Goal: Task Accomplishment & Management: Manage account settings

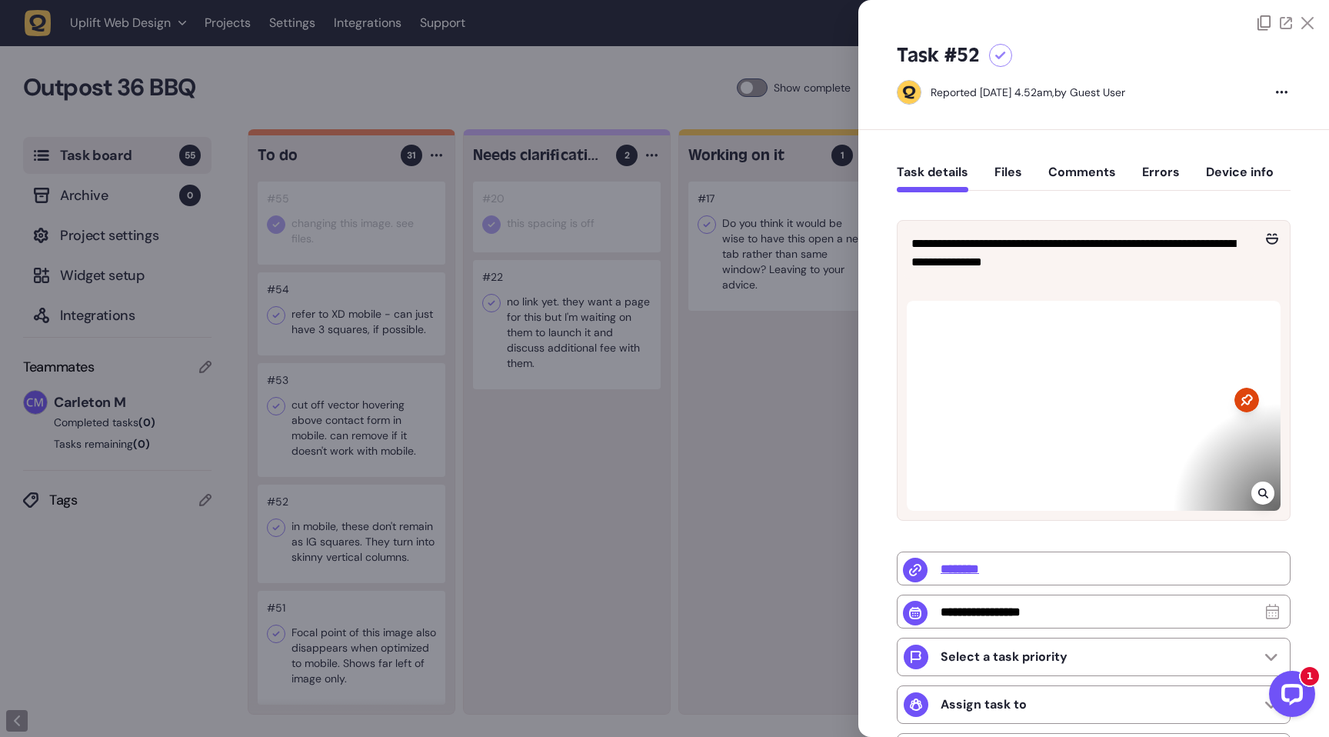
click at [998, 54] on icon at bounding box center [1000, 56] width 11 height 8
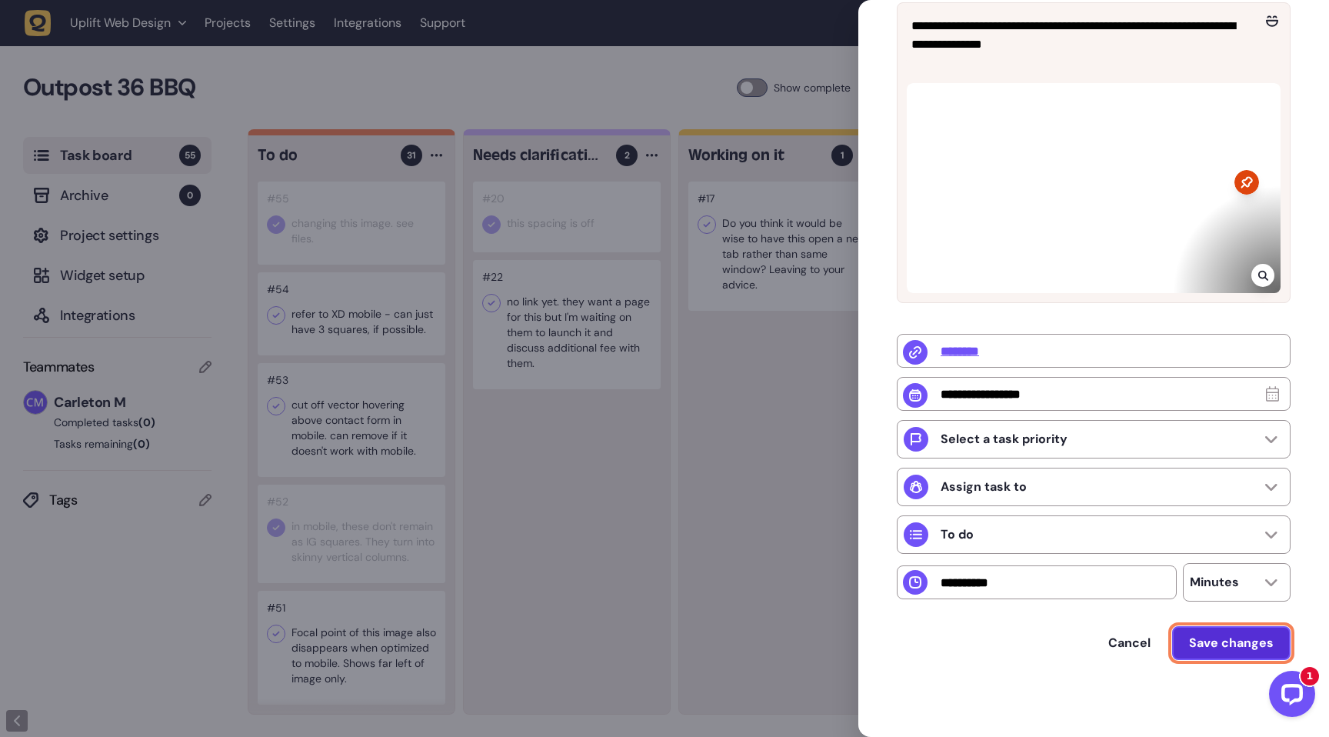
click at [1213, 634] on button "Save changes" at bounding box center [1231, 643] width 118 height 34
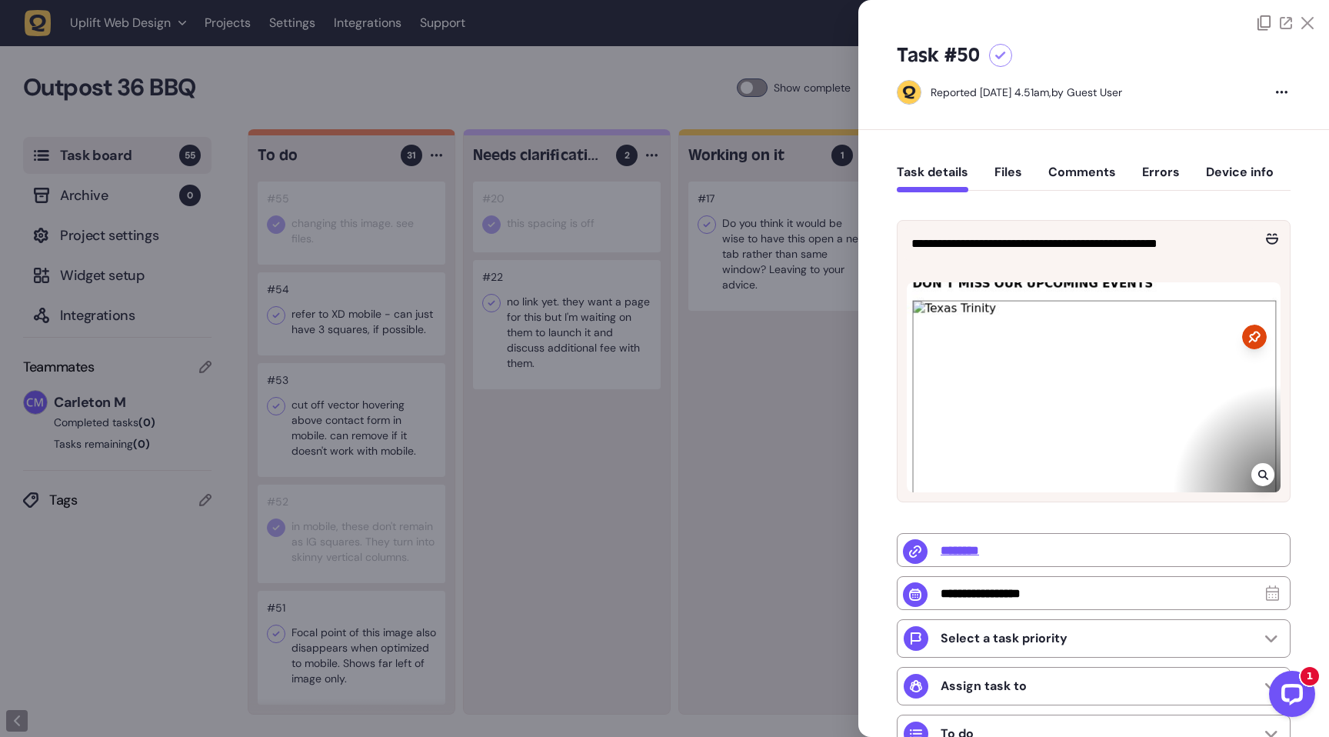
click at [999, 55] on icon at bounding box center [1000, 56] width 11 height 8
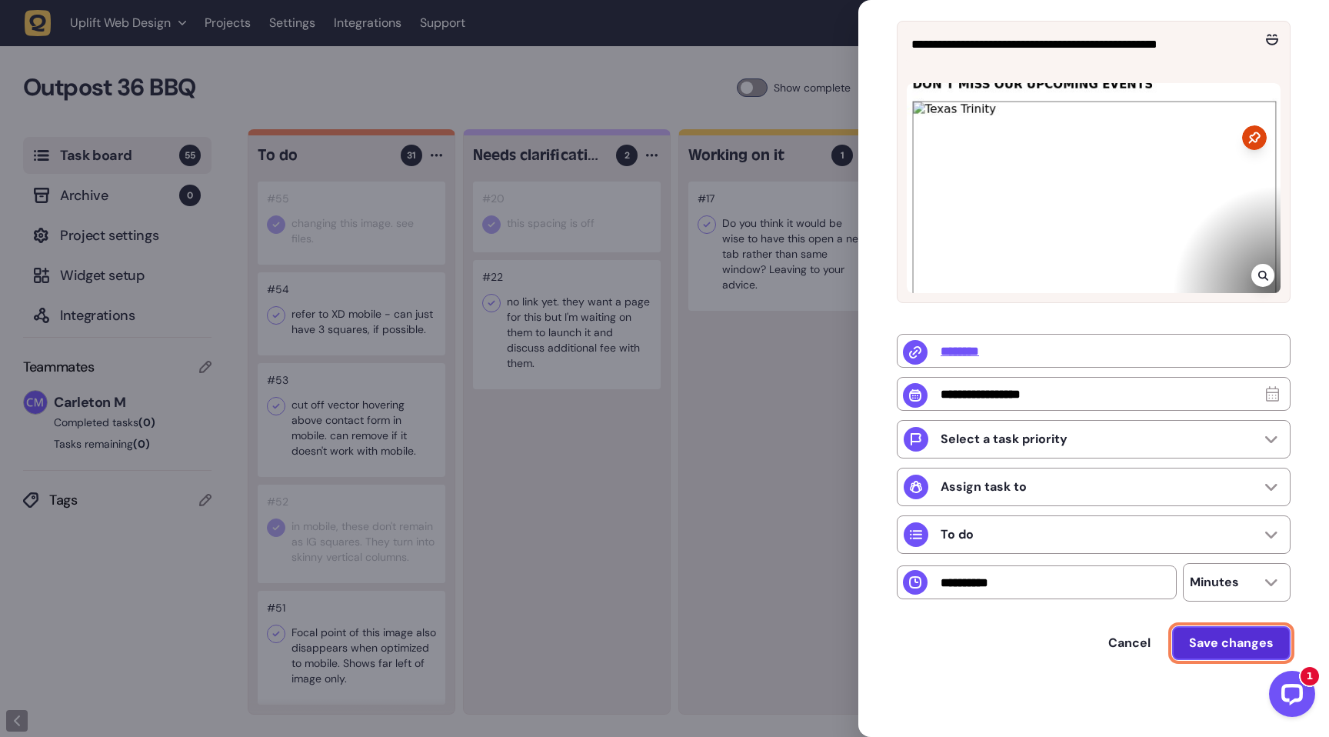
click at [1209, 640] on span "Save changes" at bounding box center [1231, 642] width 85 height 16
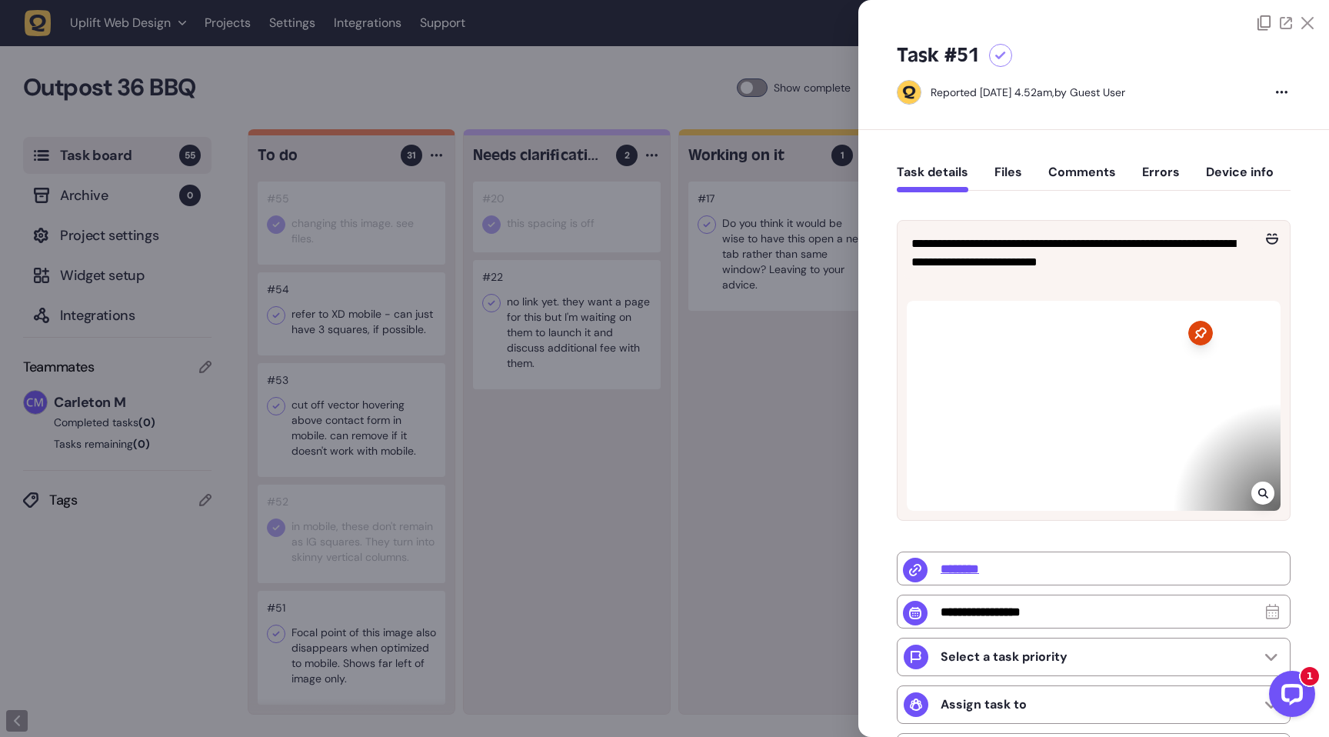
click at [1000, 52] on icon at bounding box center [1000, 56] width 11 height 8
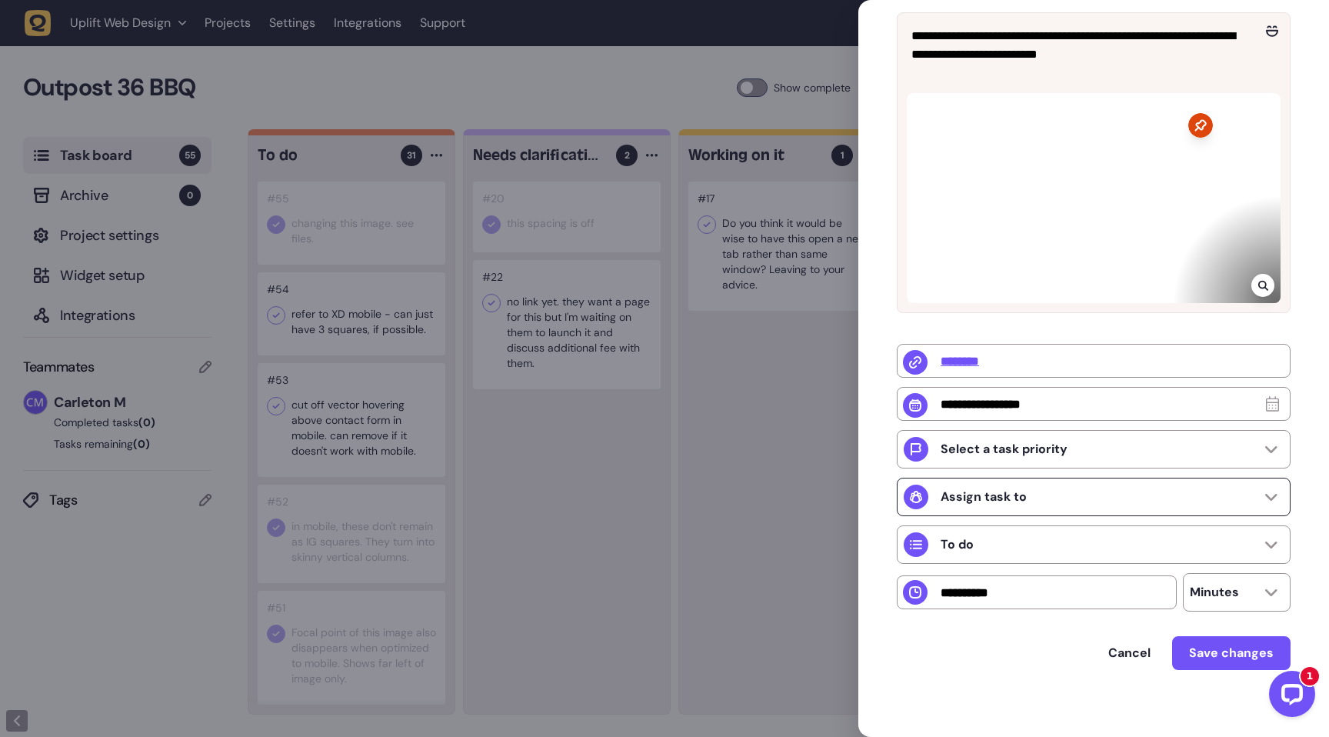
scroll to position [221, 0]
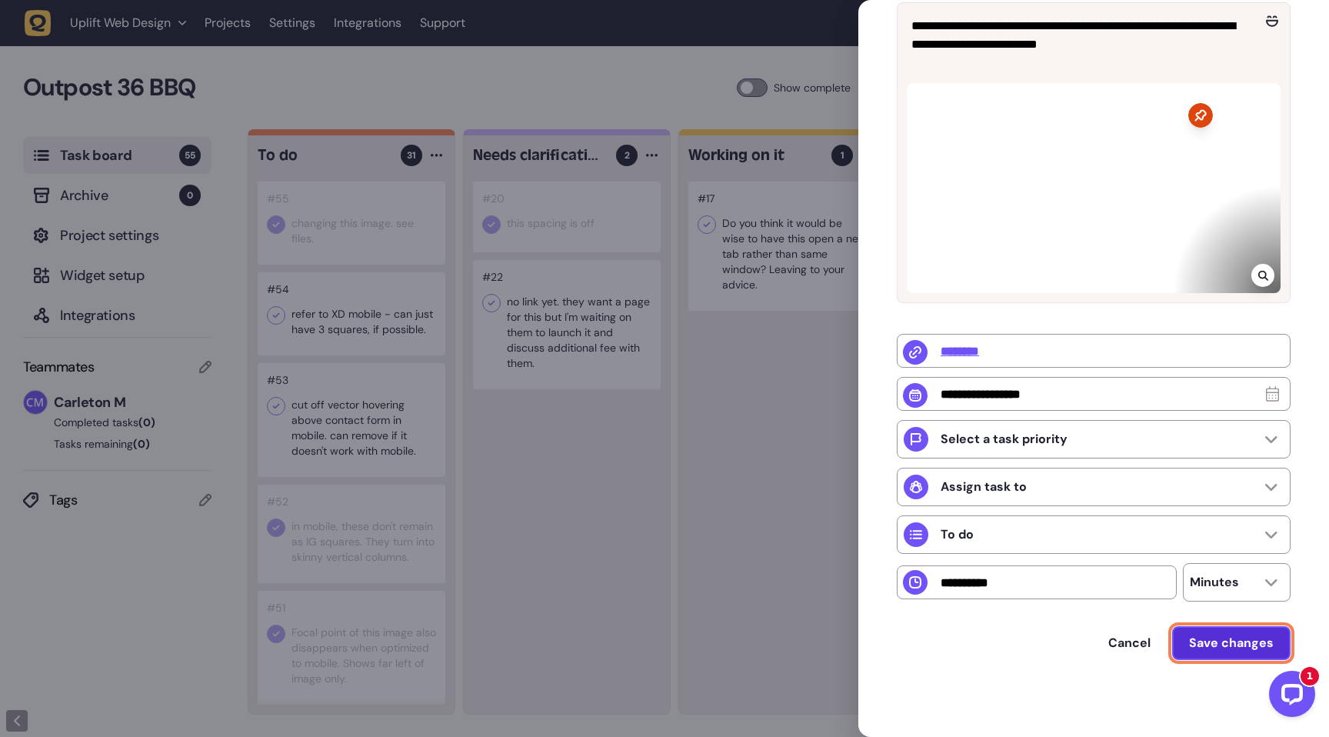
click at [1222, 645] on span "Save changes" at bounding box center [1231, 642] width 85 height 16
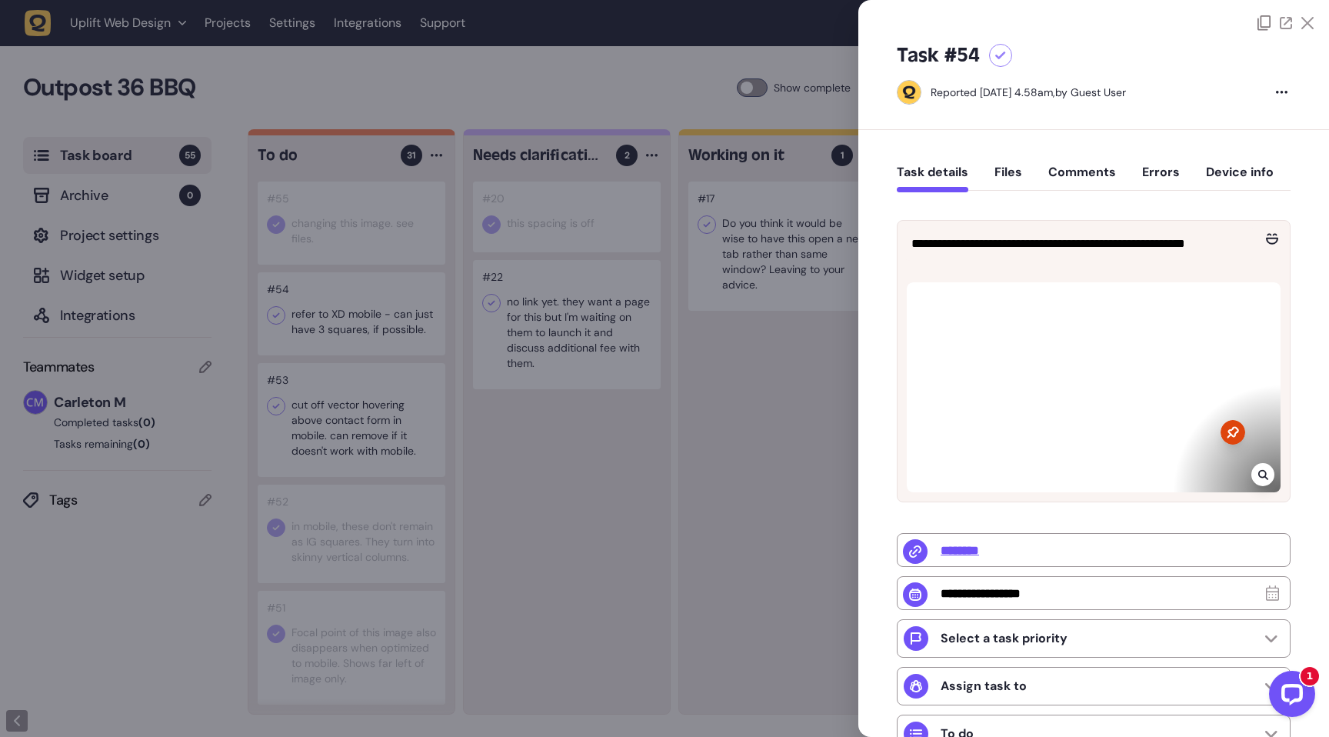
click at [1006, 57] on div at bounding box center [1000, 55] width 23 height 23
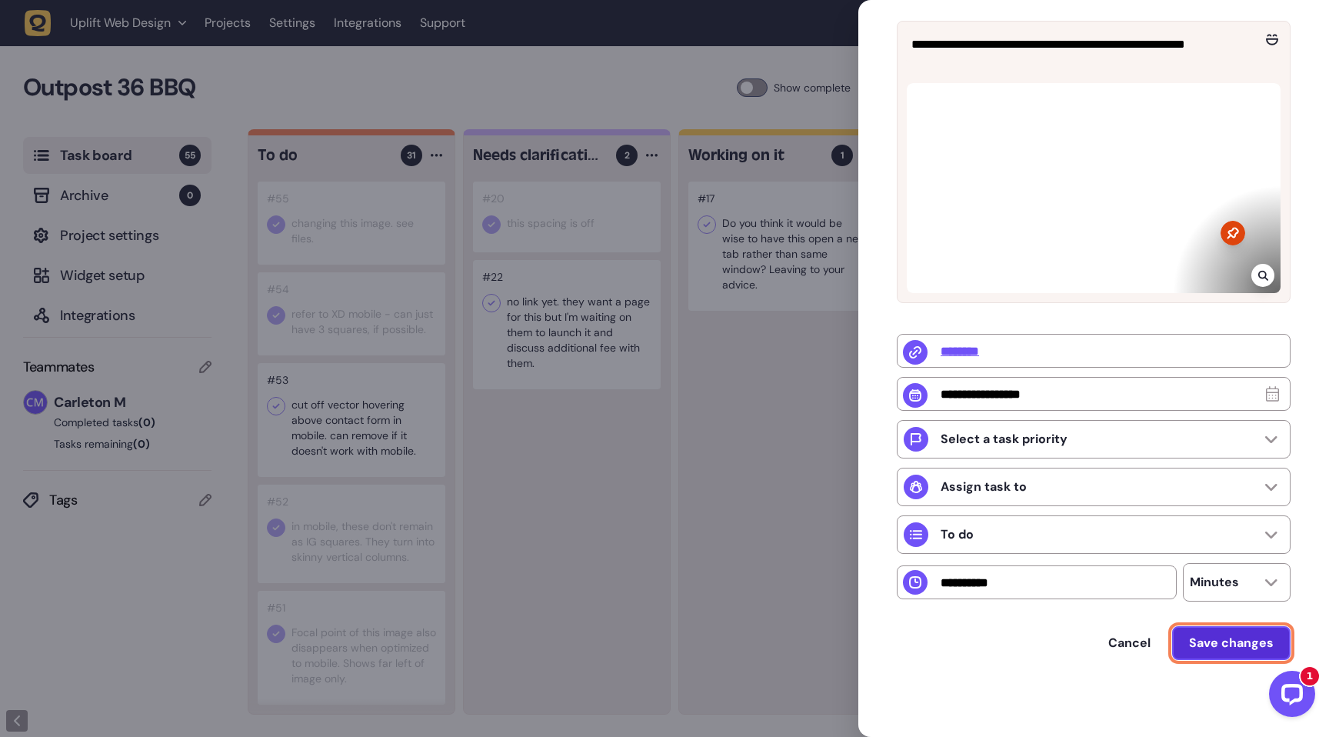
click at [1212, 649] on span "Save changes" at bounding box center [1231, 642] width 85 height 16
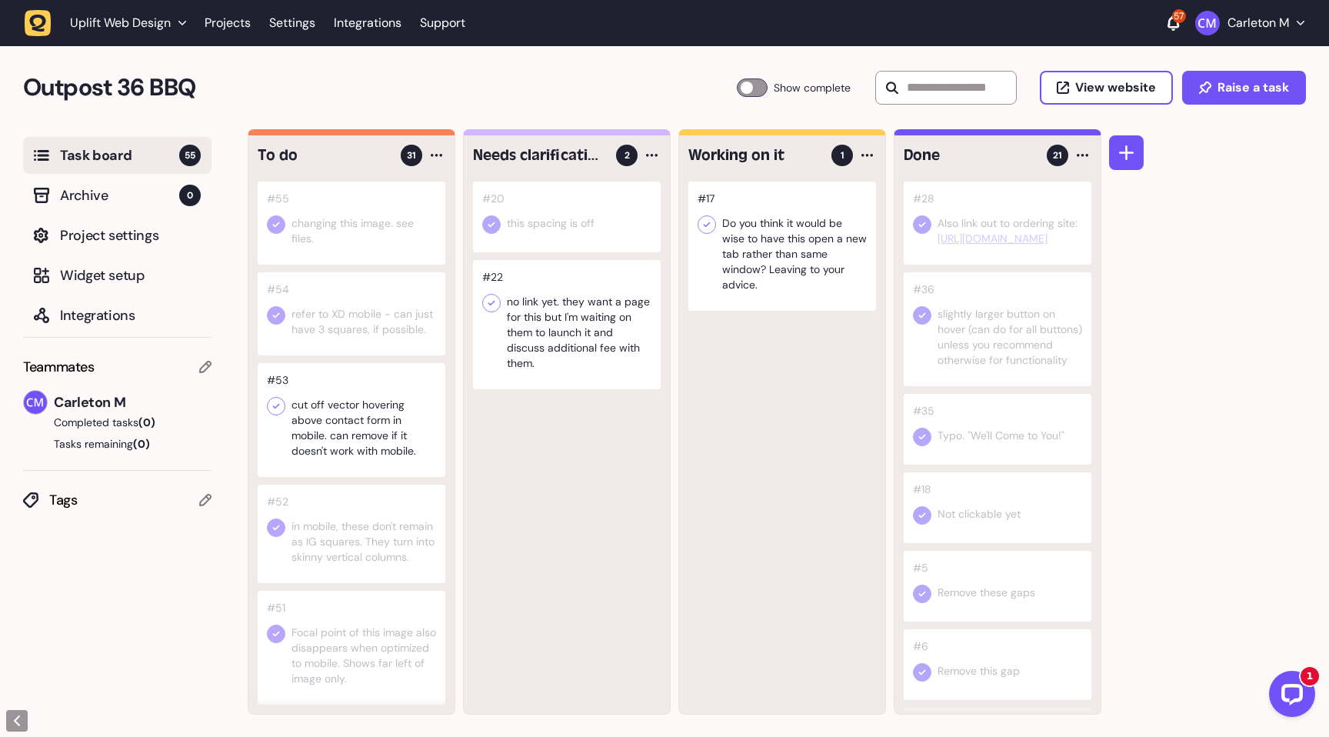
click at [749, 88] on div at bounding box center [752, 87] width 31 height 18
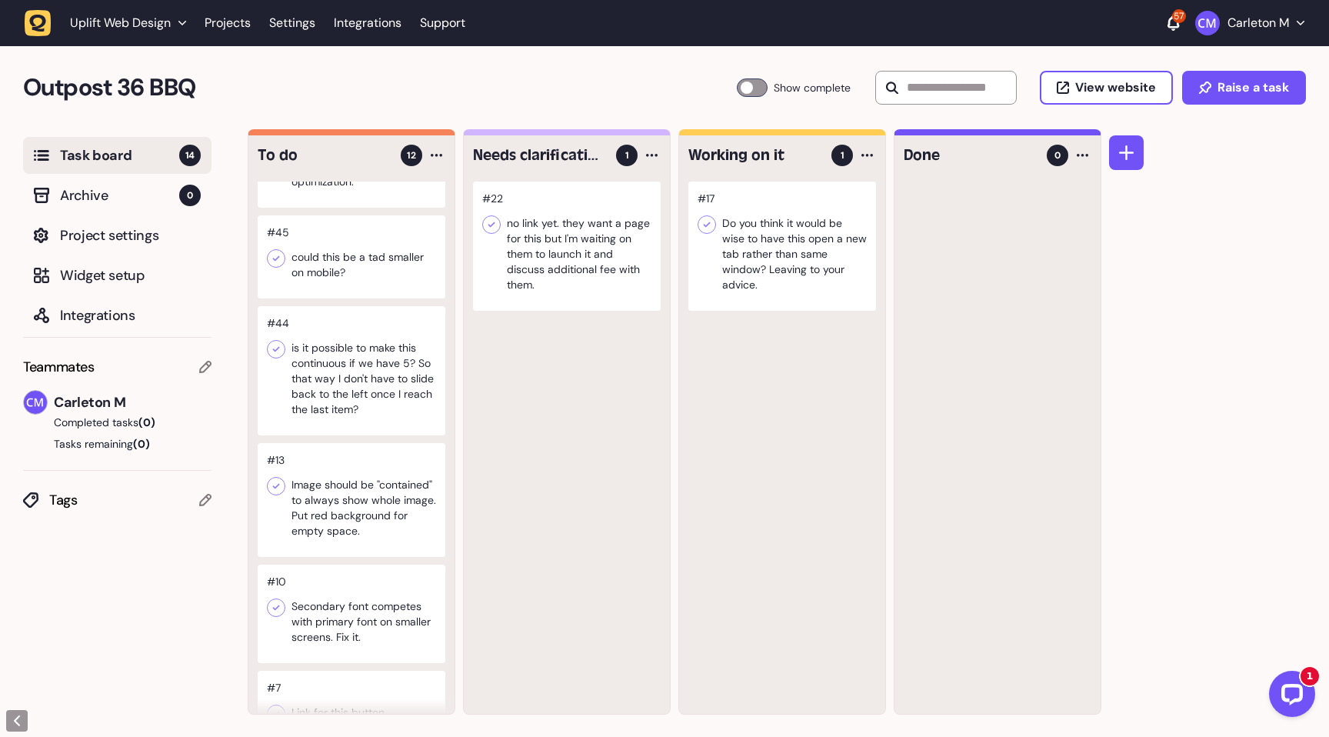
scroll to position [795, 0]
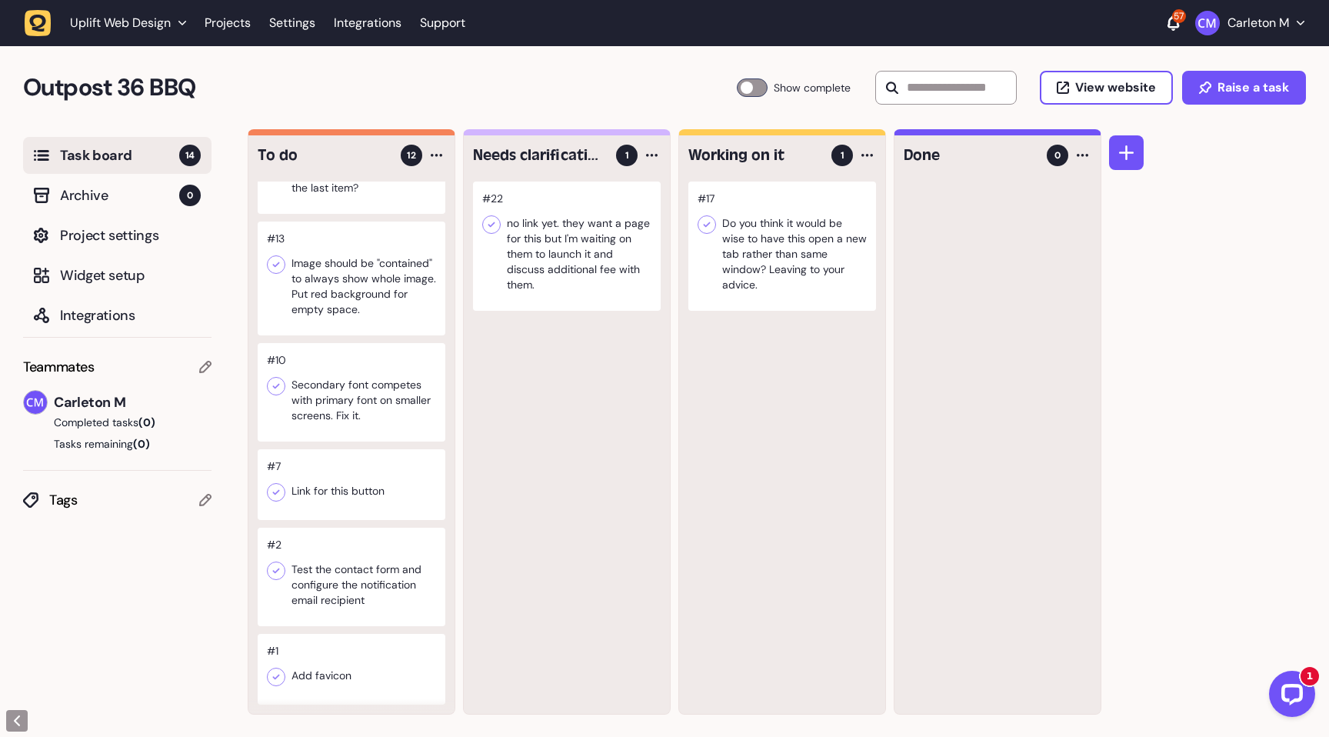
click at [363, 476] on div at bounding box center [352, 484] width 188 height 71
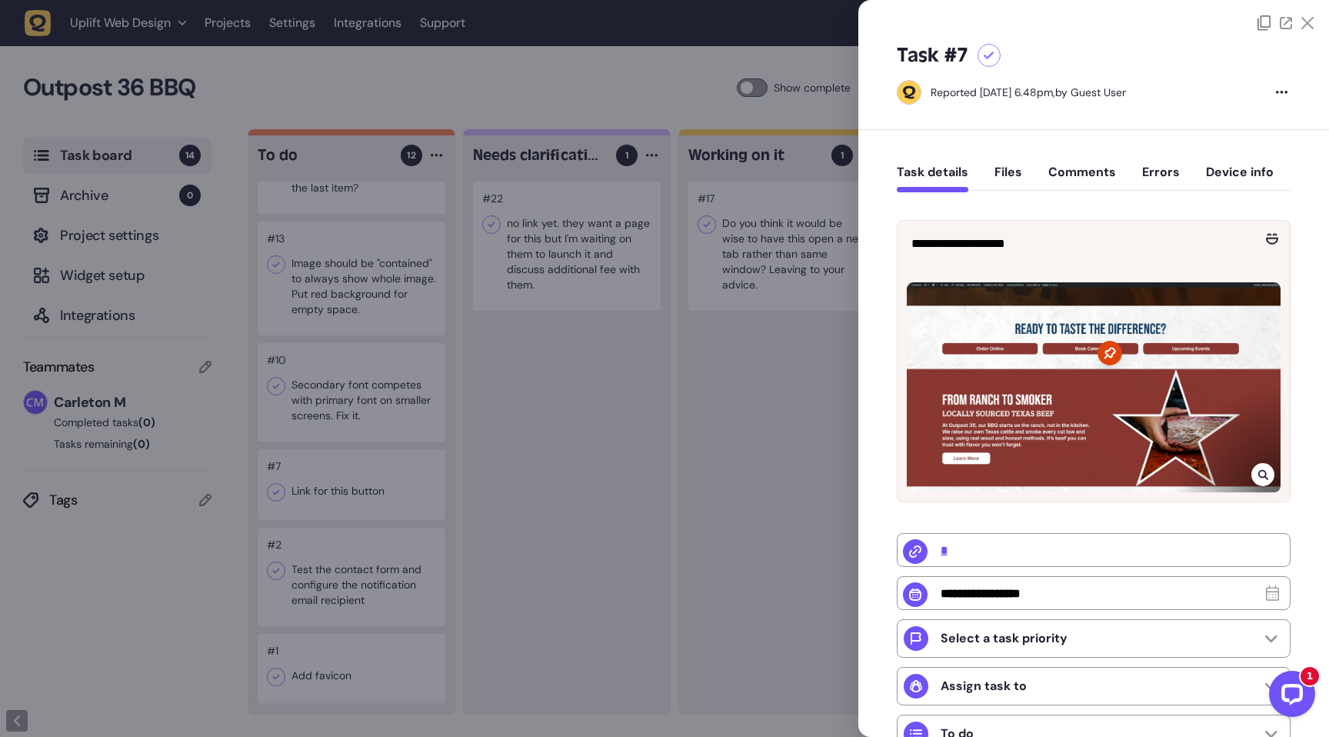
click at [484, 479] on div at bounding box center [664, 368] width 1329 height 737
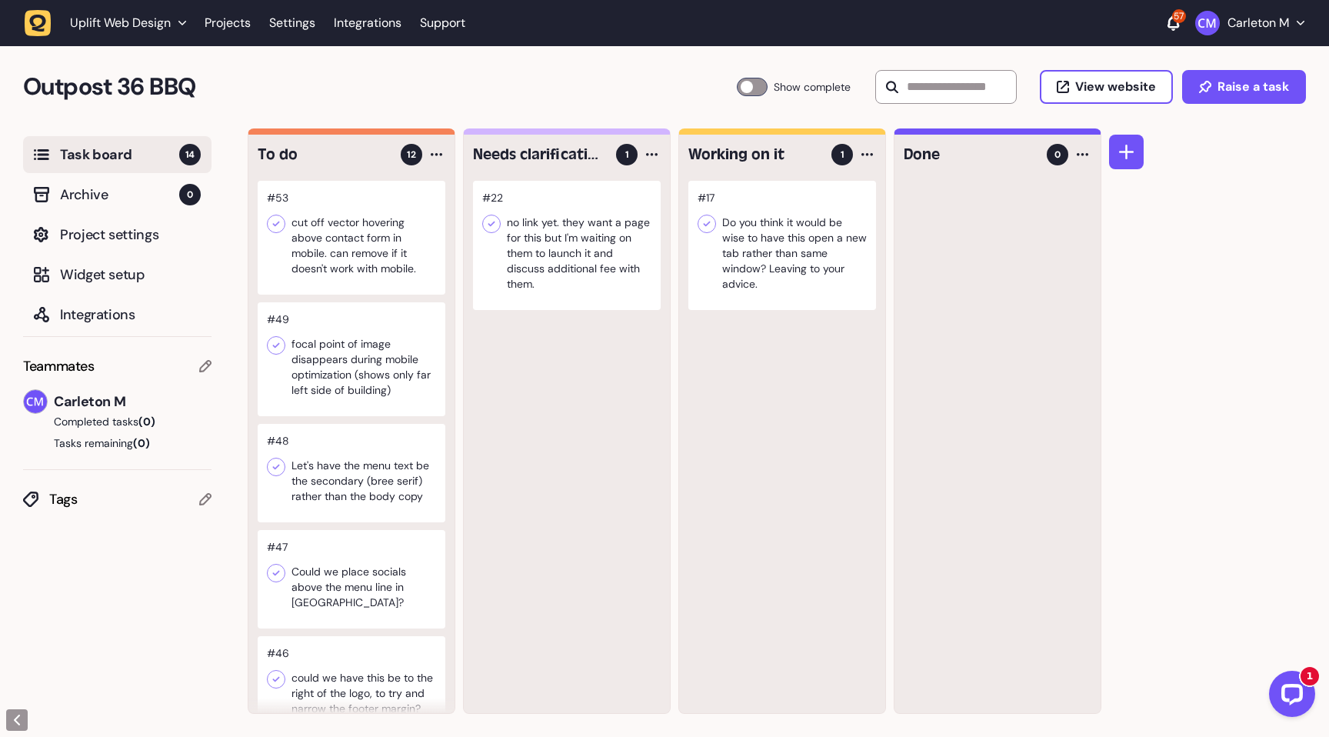
click at [361, 256] on div at bounding box center [352, 238] width 188 height 114
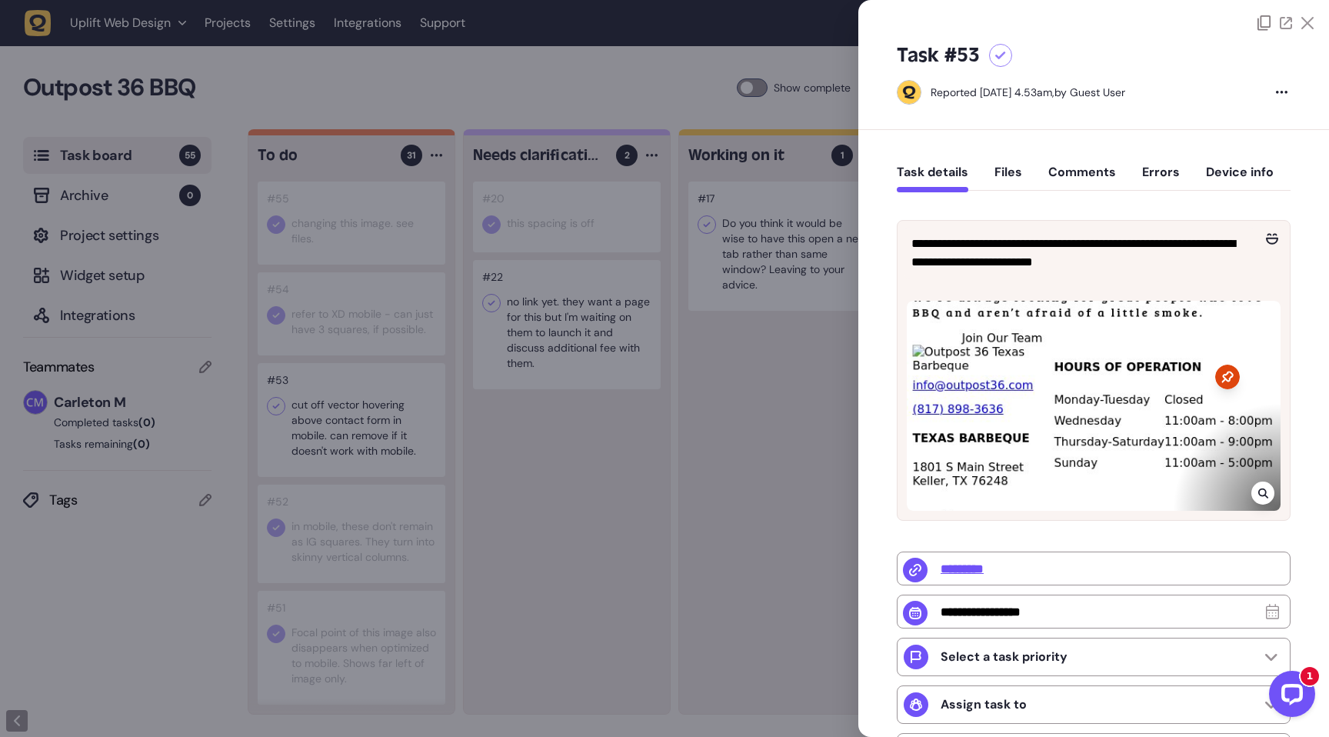
click at [999, 56] on icon at bounding box center [1000, 56] width 11 height 8
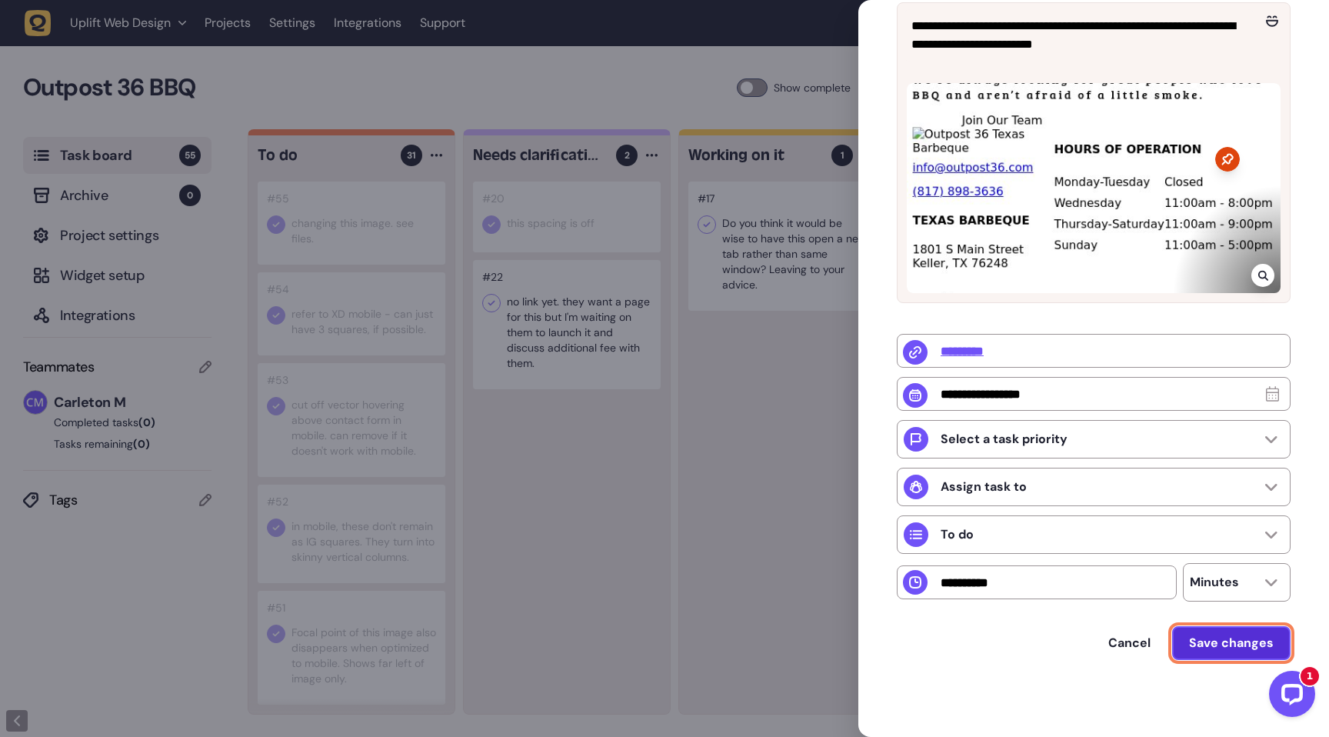
click at [1214, 640] on span "Save changes" at bounding box center [1231, 642] width 85 height 16
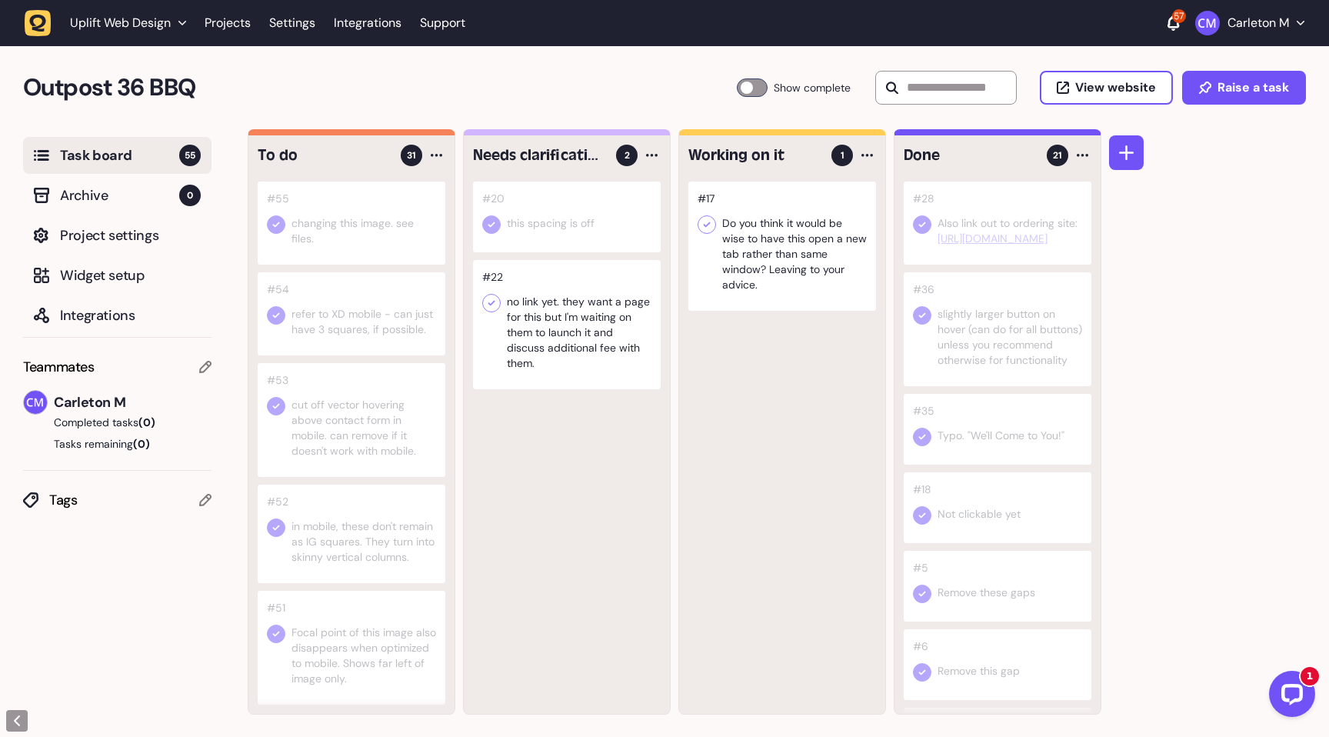
click at [377, 291] on div at bounding box center [352, 313] width 188 height 83
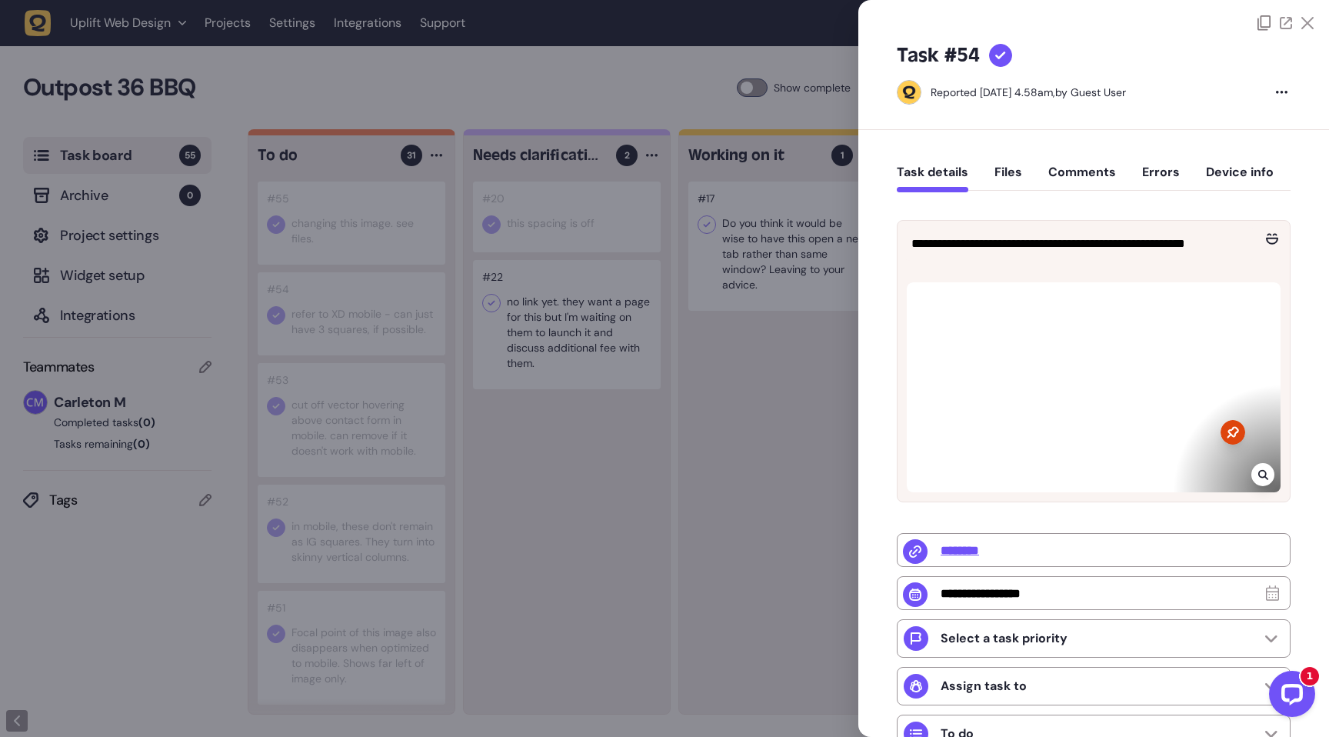
click at [494, 489] on div at bounding box center [664, 368] width 1329 height 737
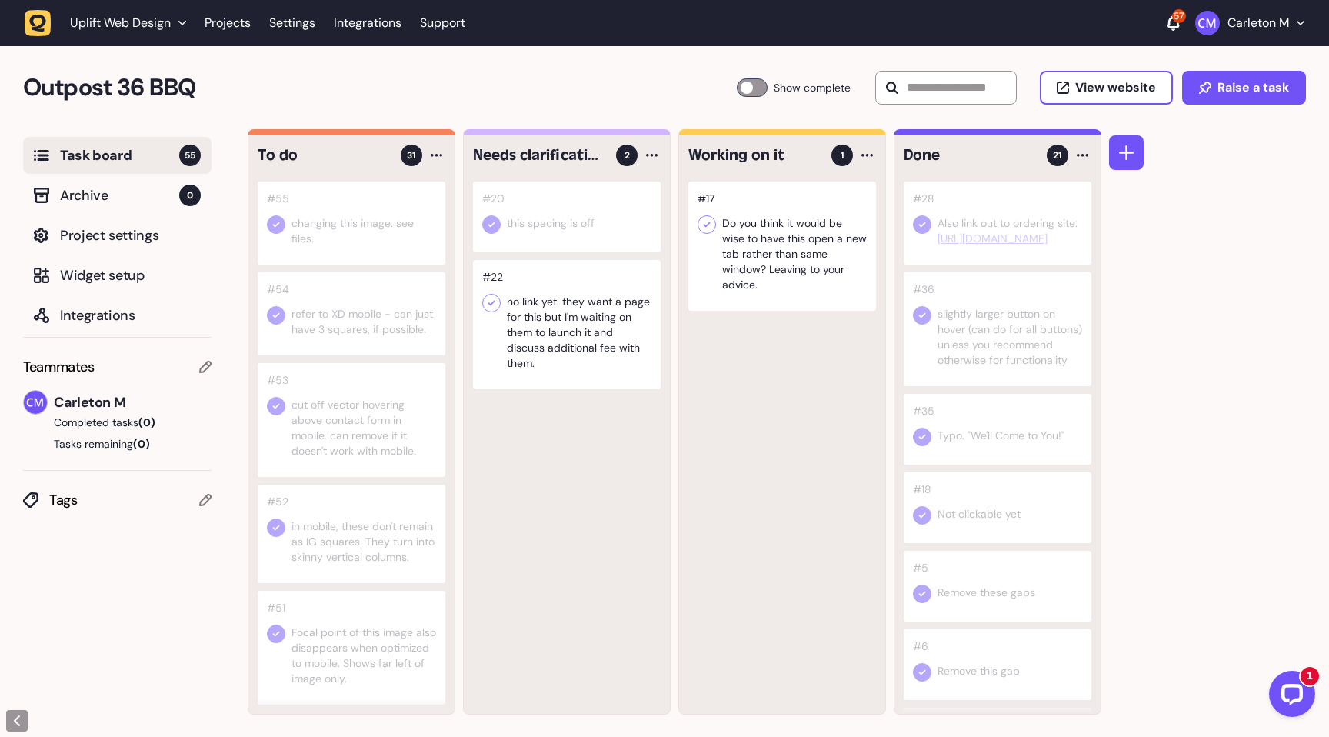
click at [748, 82] on div at bounding box center [752, 87] width 31 height 18
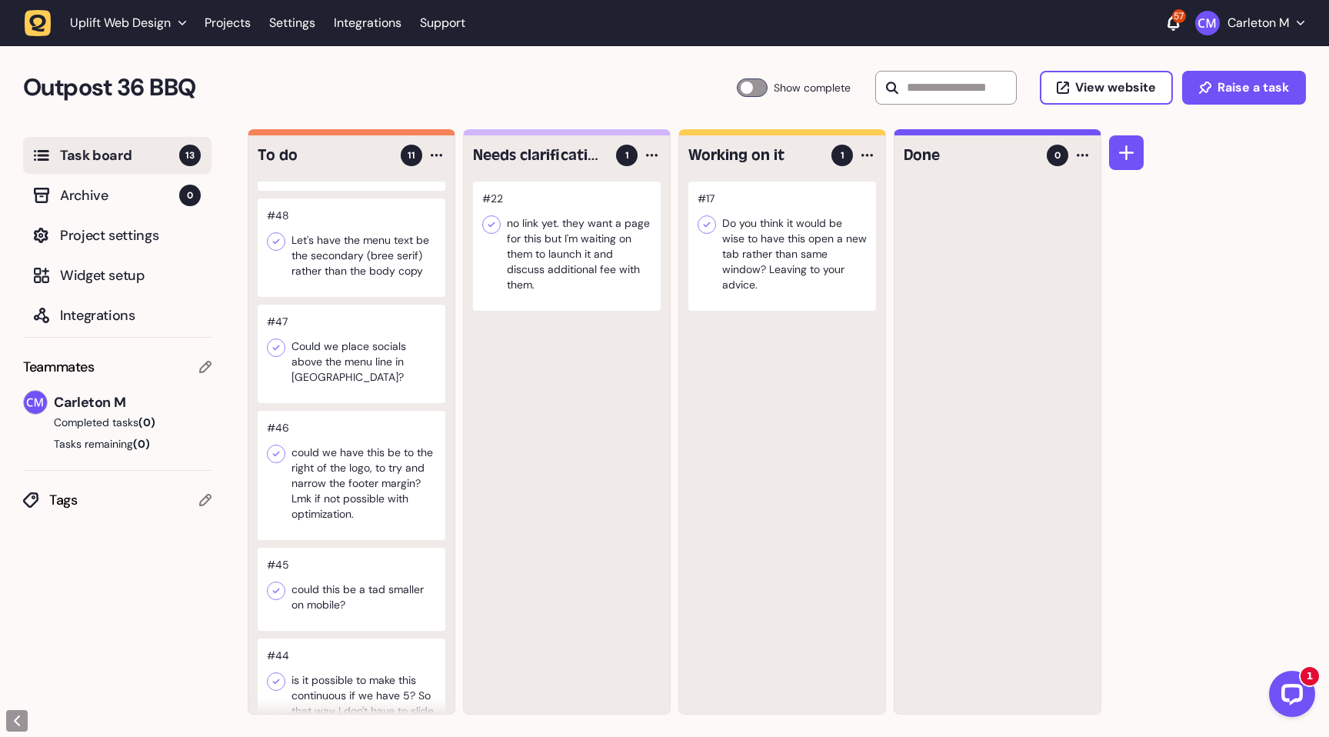
scroll to position [110, 0]
click at [377, 229] on div at bounding box center [352, 242] width 188 height 98
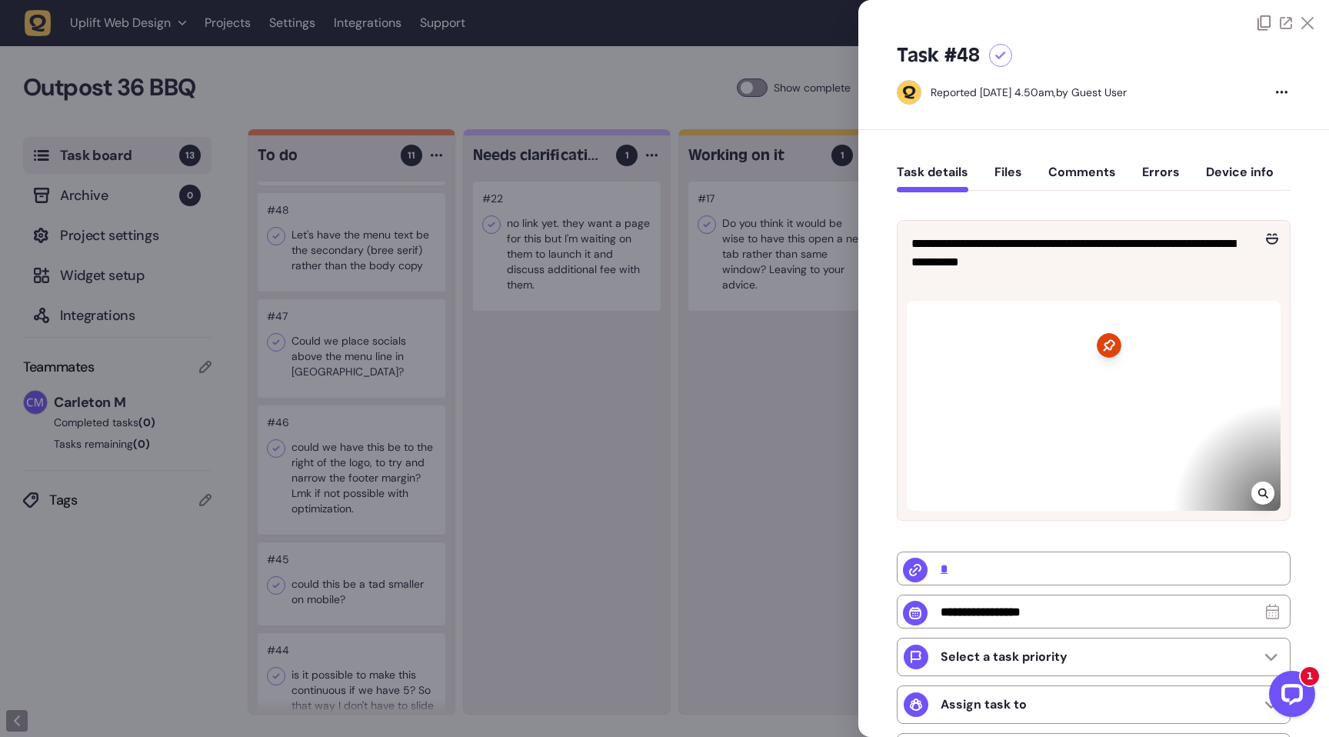
click at [586, 501] on div at bounding box center [664, 368] width 1329 height 737
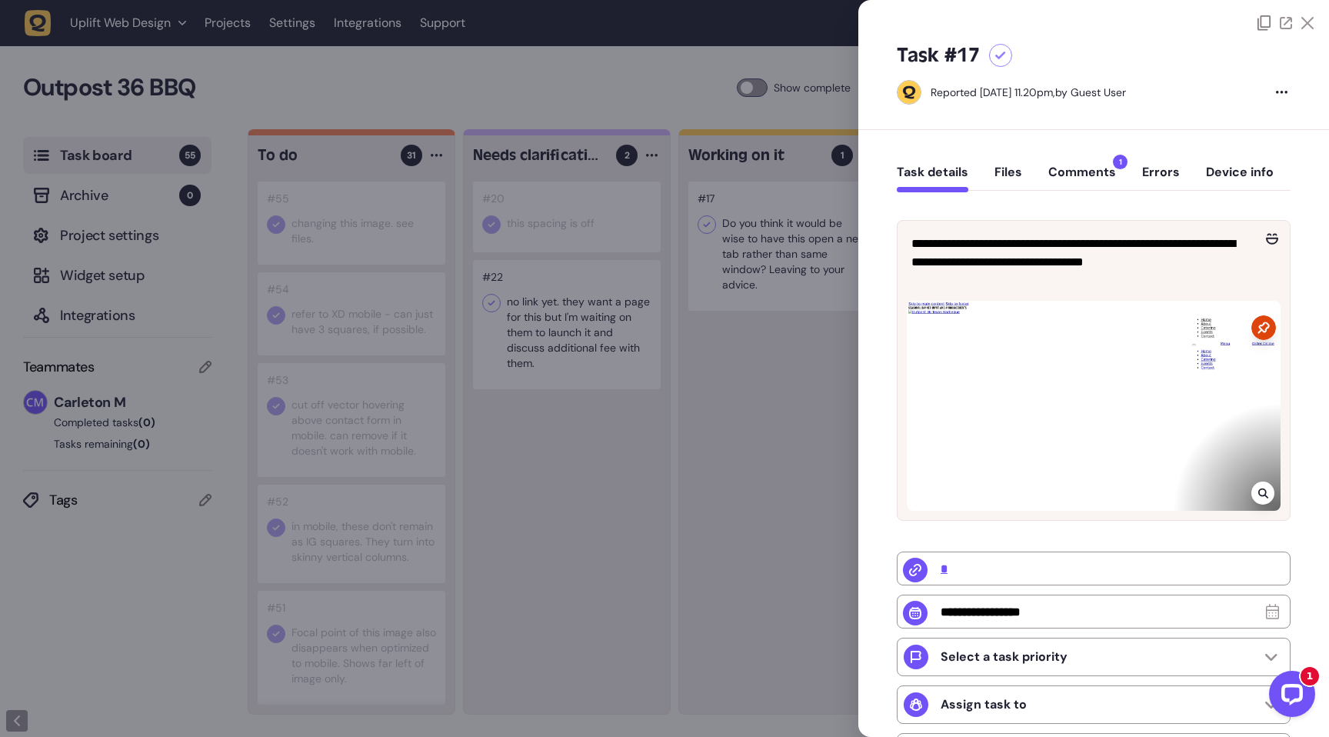
click at [1084, 172] on button "Comments 1" at bounding box center [1082, 179] width 68 height 28
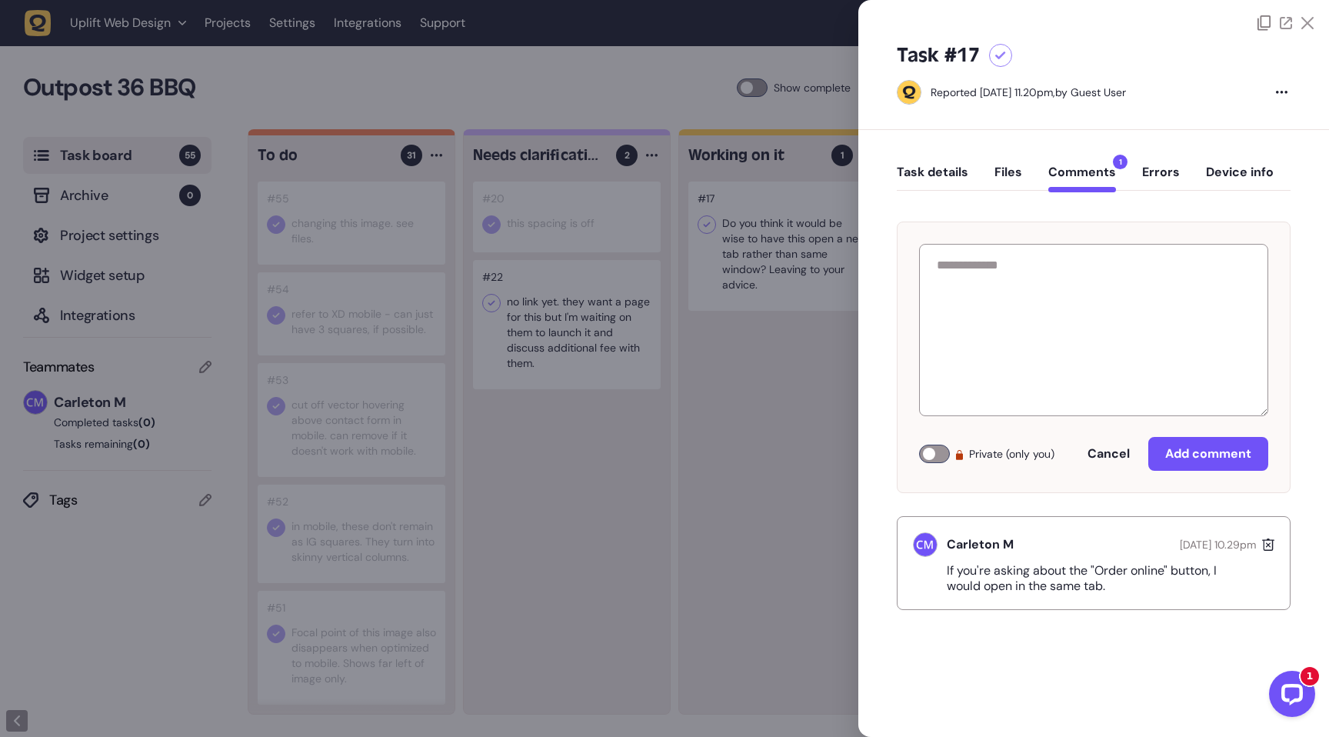
click at [1002, 702] on div "Task #17 Reported August 28, 2025 at 11.20pm, by Guest User Task details Files …" at bounding box center [1093, 368] width 471 height 737
click at [655, 589] on div at bounding box center [664, 368] width 1329 height 737
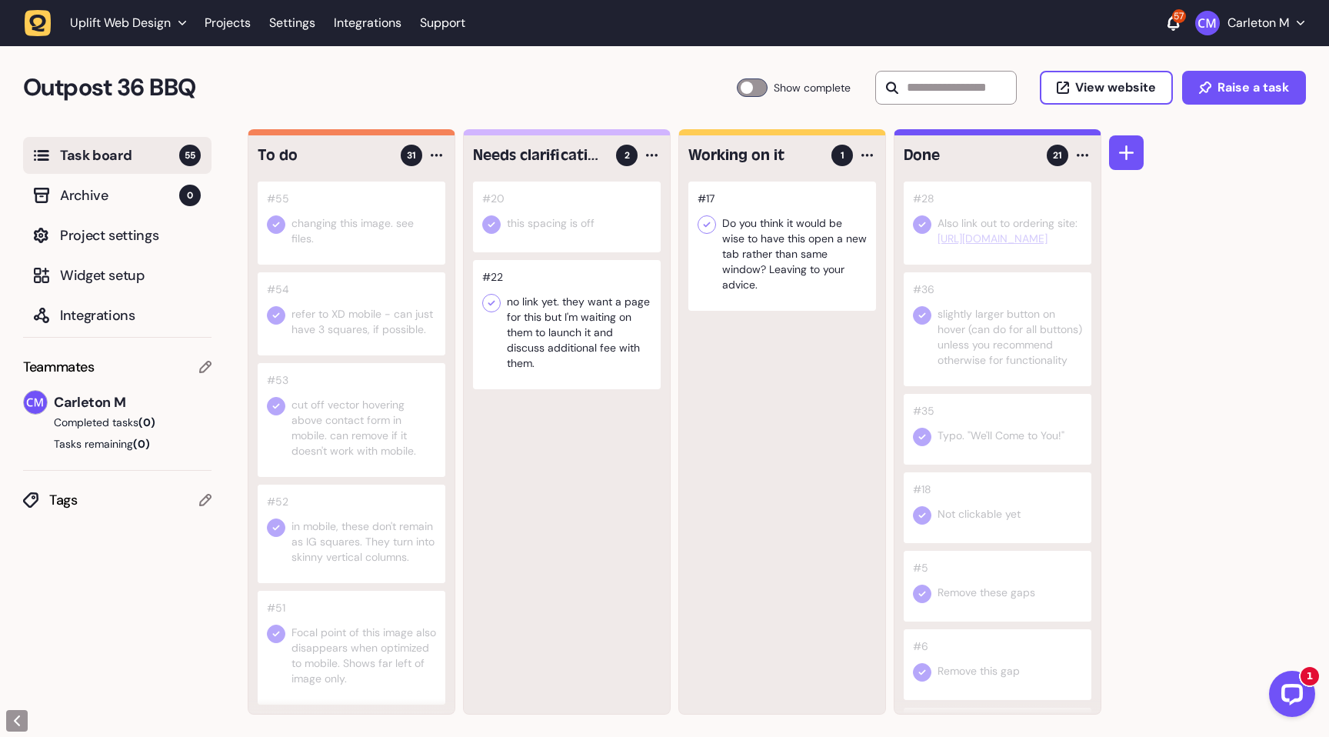
click at [747, 83] on div at bounding box center [752, 87] width 31 height 18
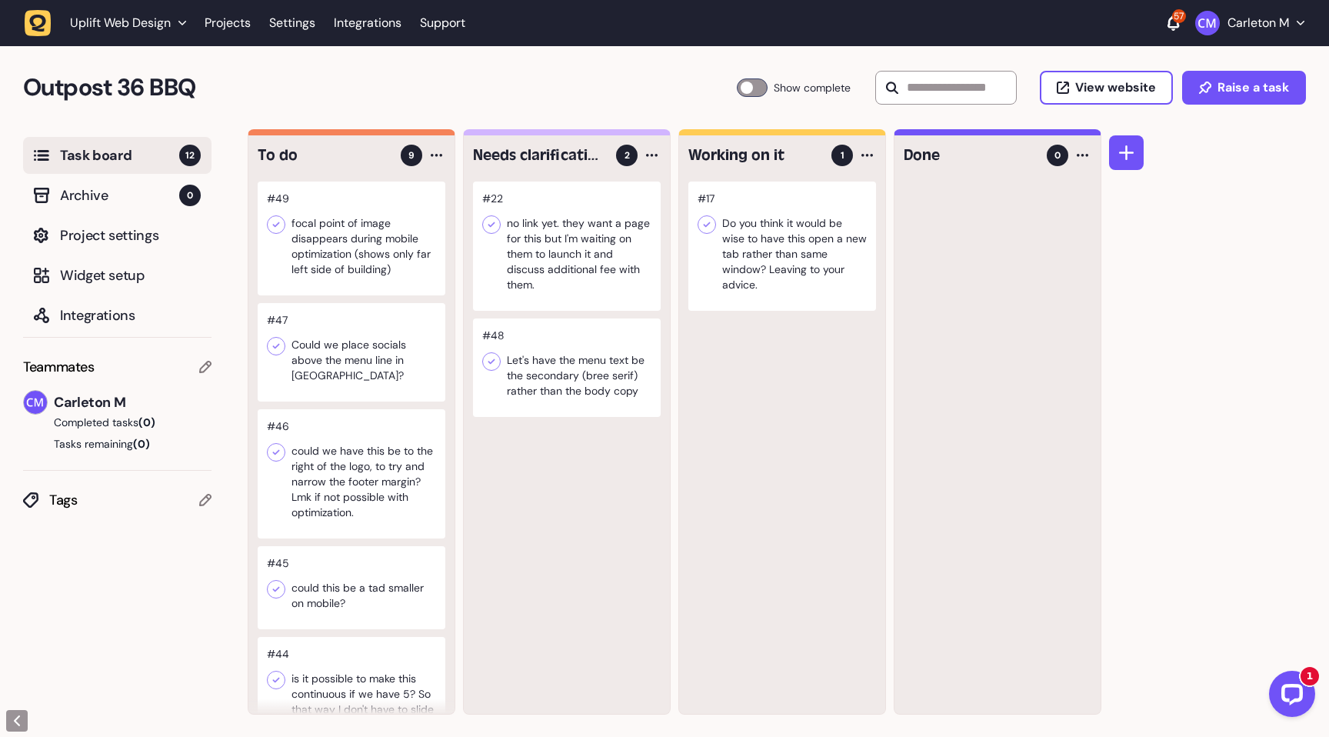
click at [376, 349] on div at bounding box center [352, 352] width 188 height 98
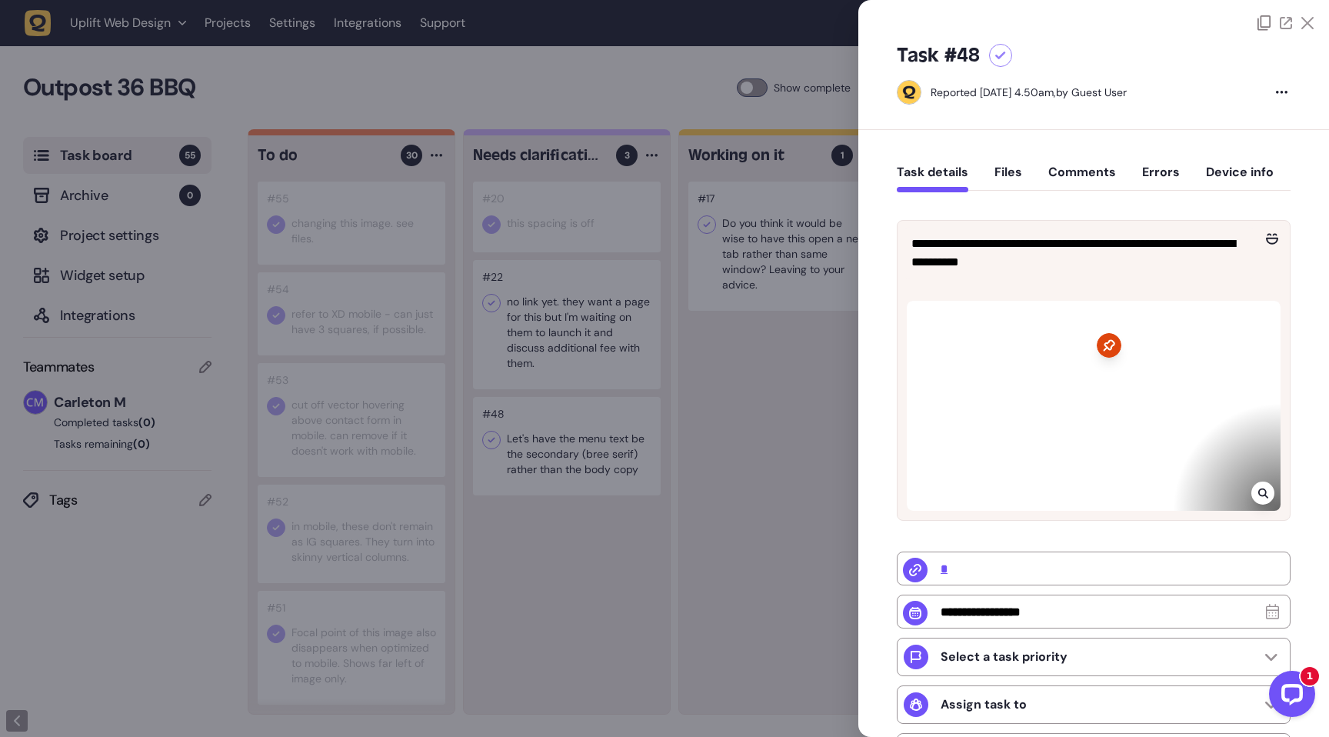
click at [1301, 23] on icon at bounding box center [1307, 23] width 12 height 12
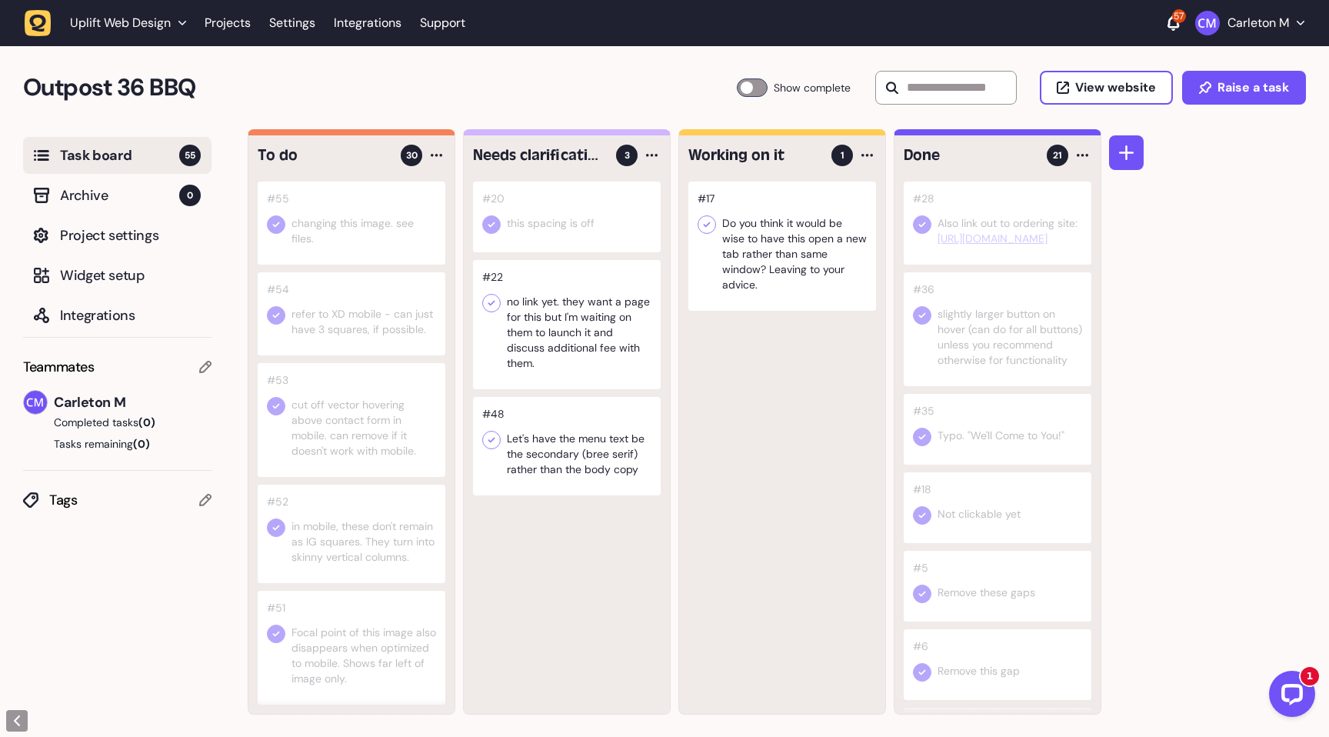
click at [495, 442] on icon at bounding box center [491, 439] width 15 height 15
click at [745, 86] on div at bounding box center [752, 87] width 31 height 18
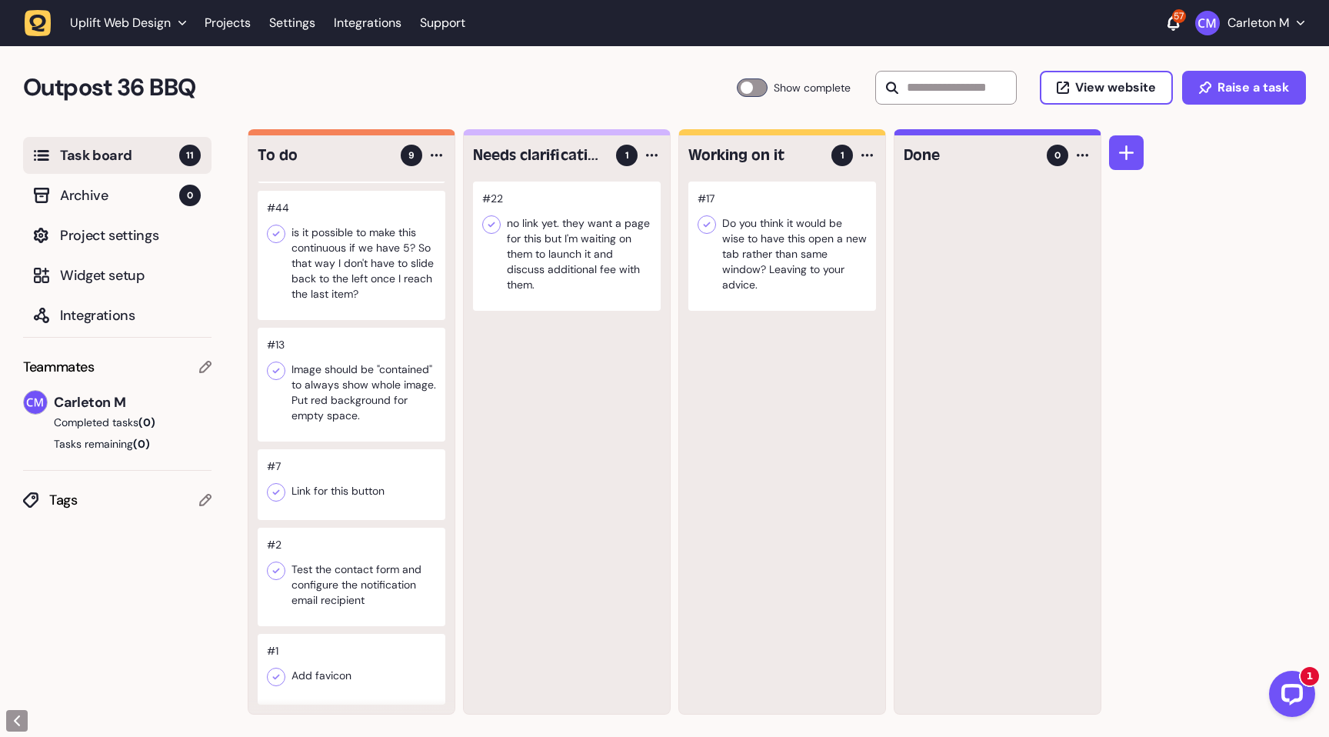
scroll to position [1, 0]
click at [274, 362] on icon at bounding box center [275, 369] width 15 height 15
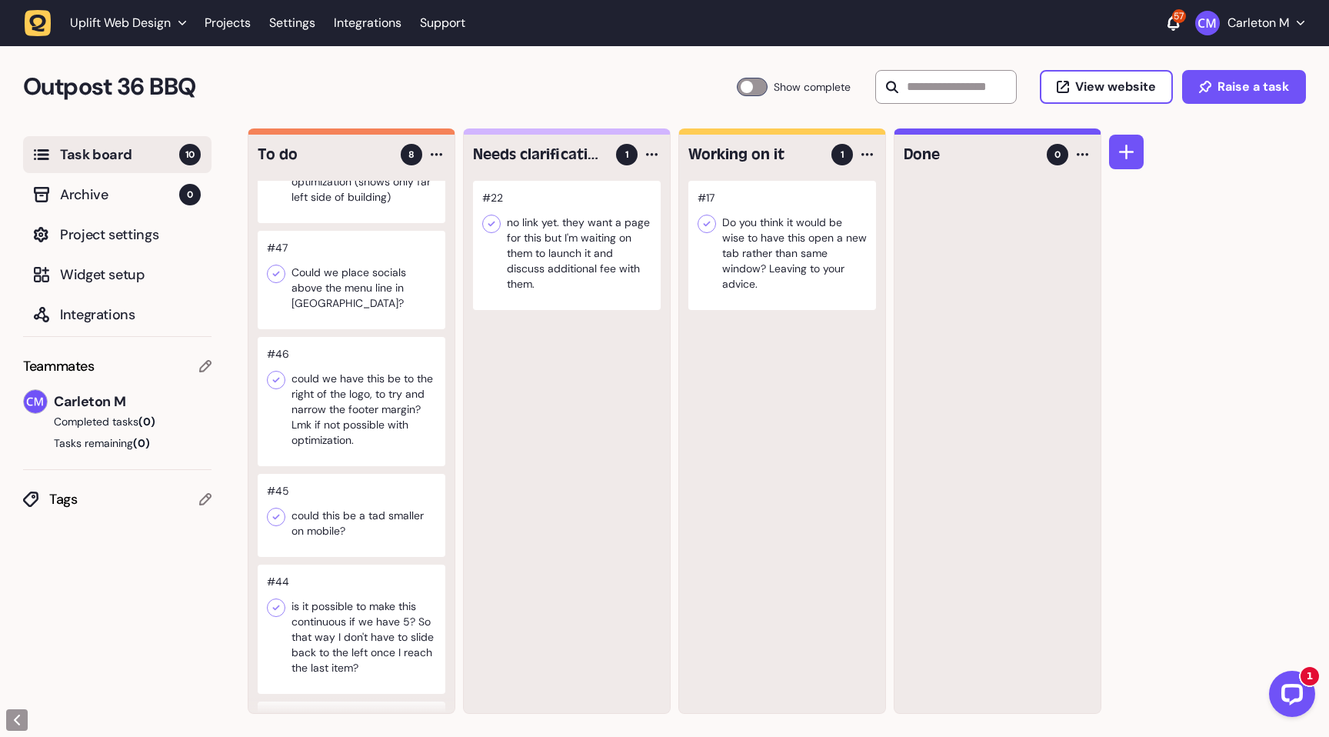
scroll to position [0, 0]
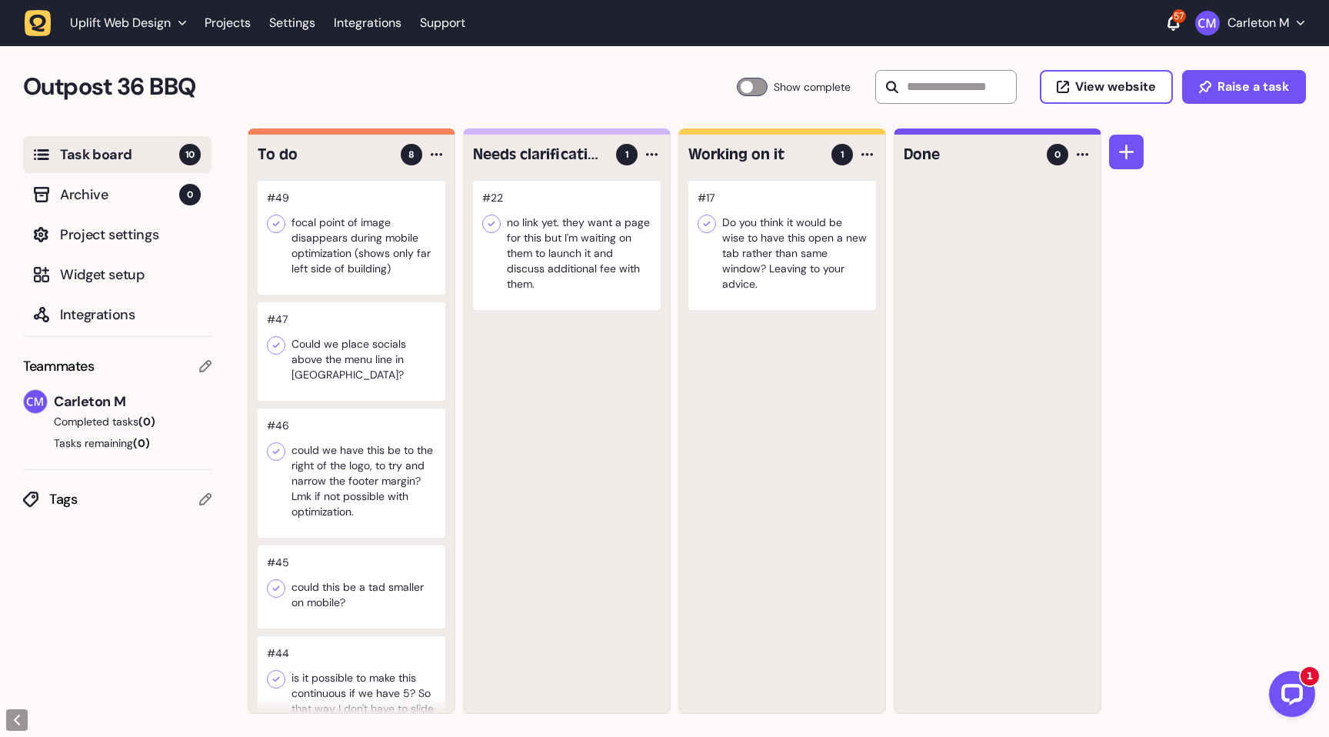
click at [380, 244] on div at bounding box center [352, 238] width 188 height 114
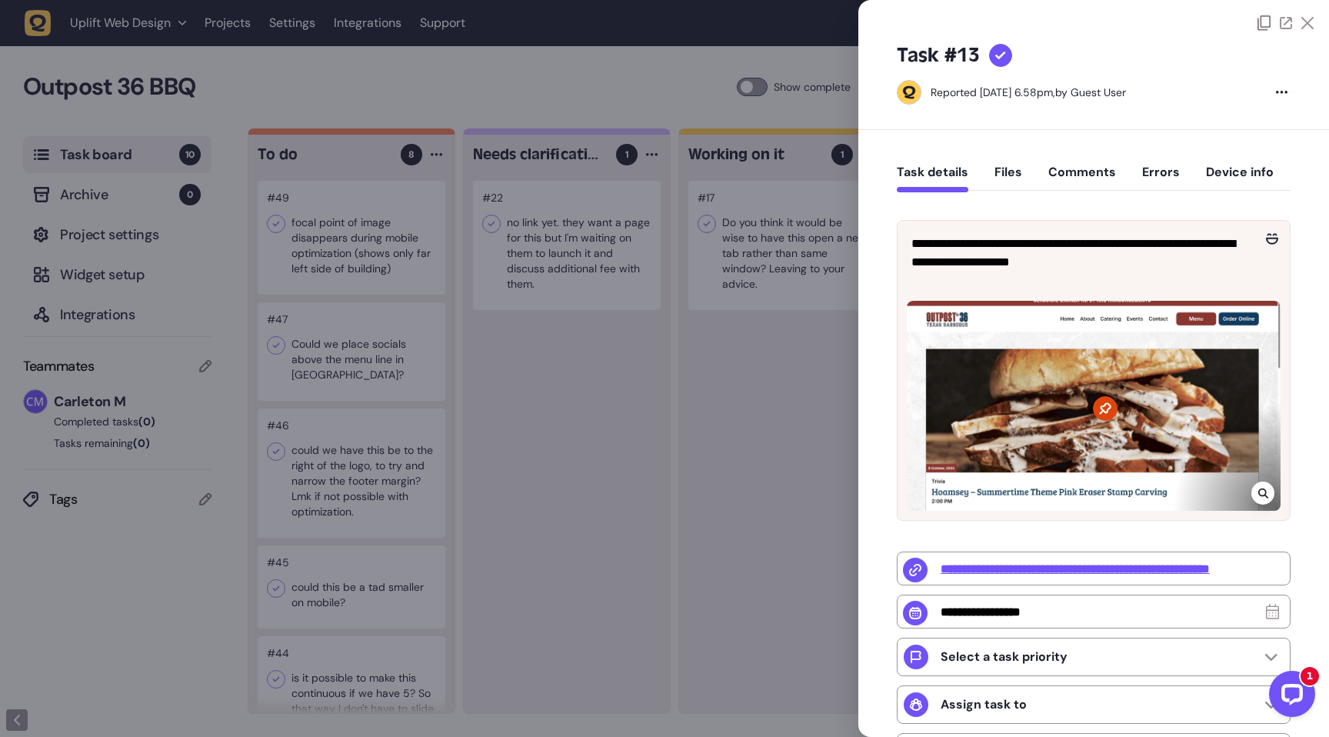
type input "**********"
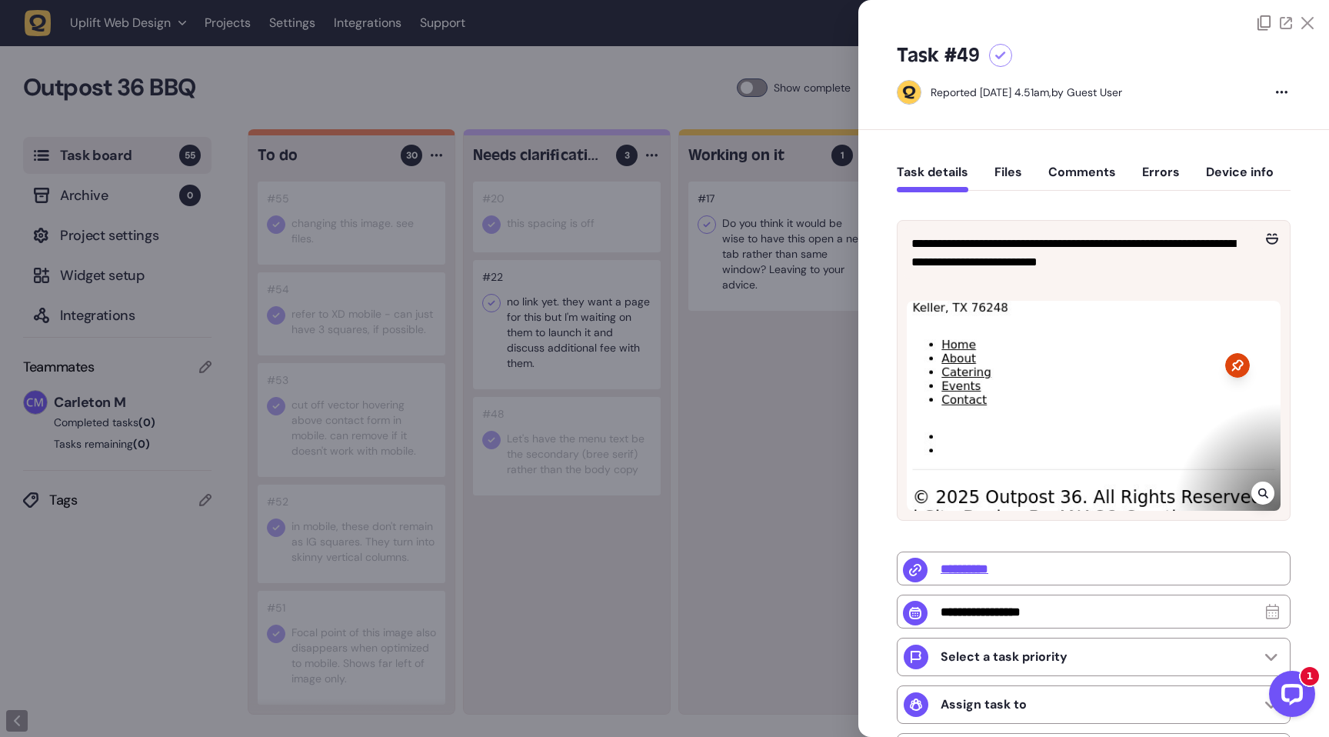
click at [993, 58] on div at bounding box center [1000, 55] width 23 height 23
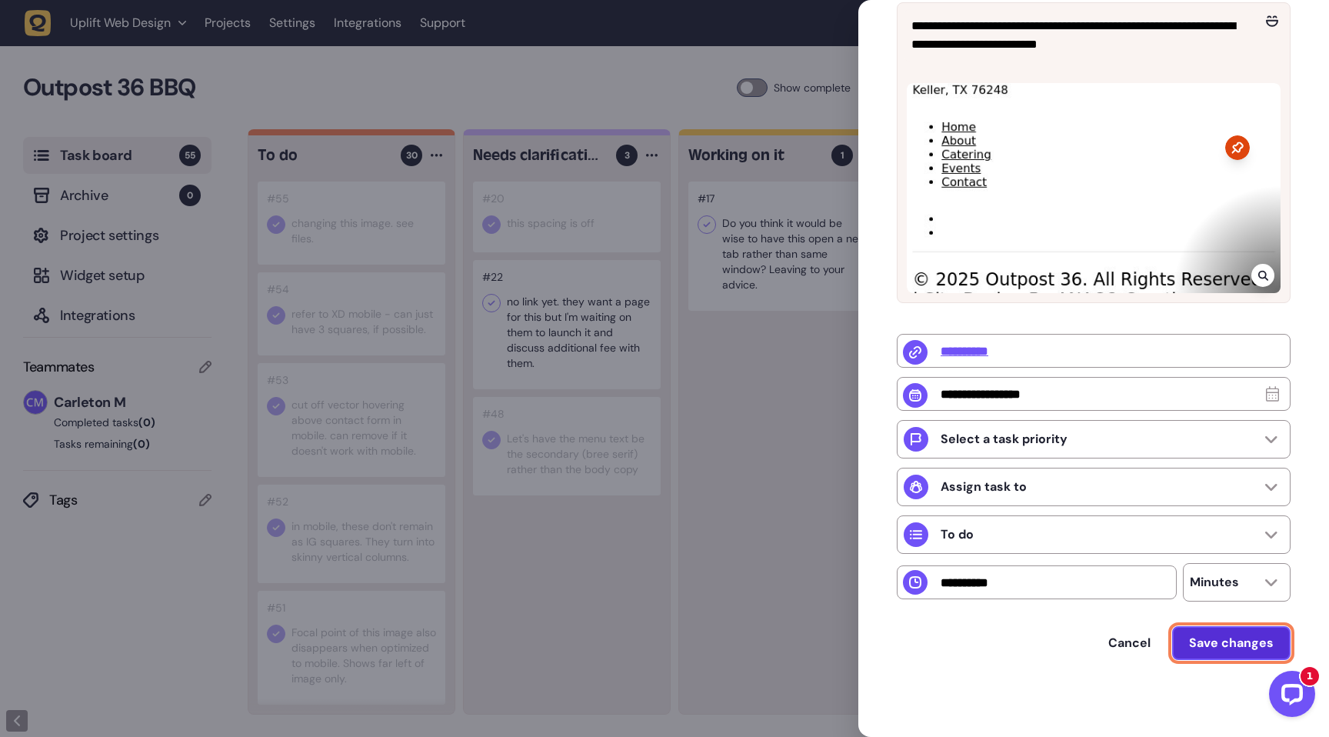
click at [1227, 639] on span "Save changes" at bounding box center [1231, 642] width 85 height 16
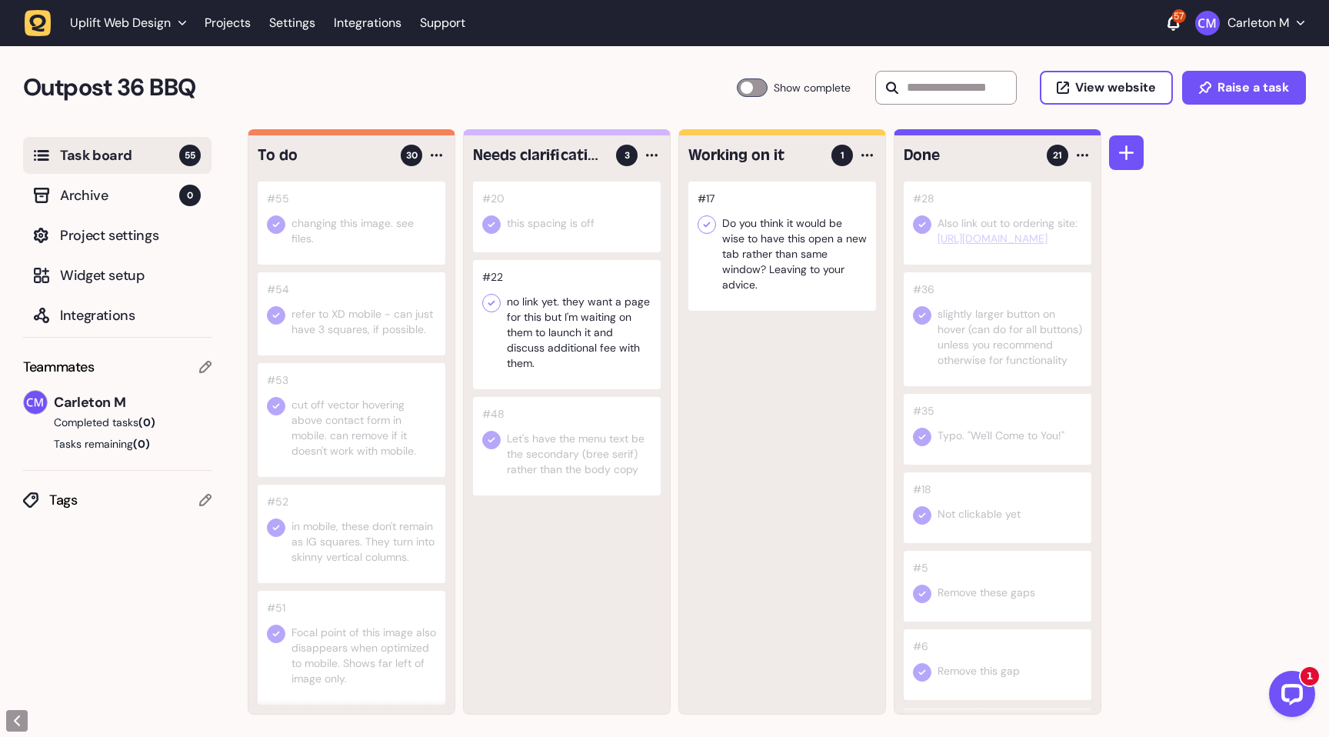
click at [755, 88] on div at bounding box center [752, 87] width 31 height 18
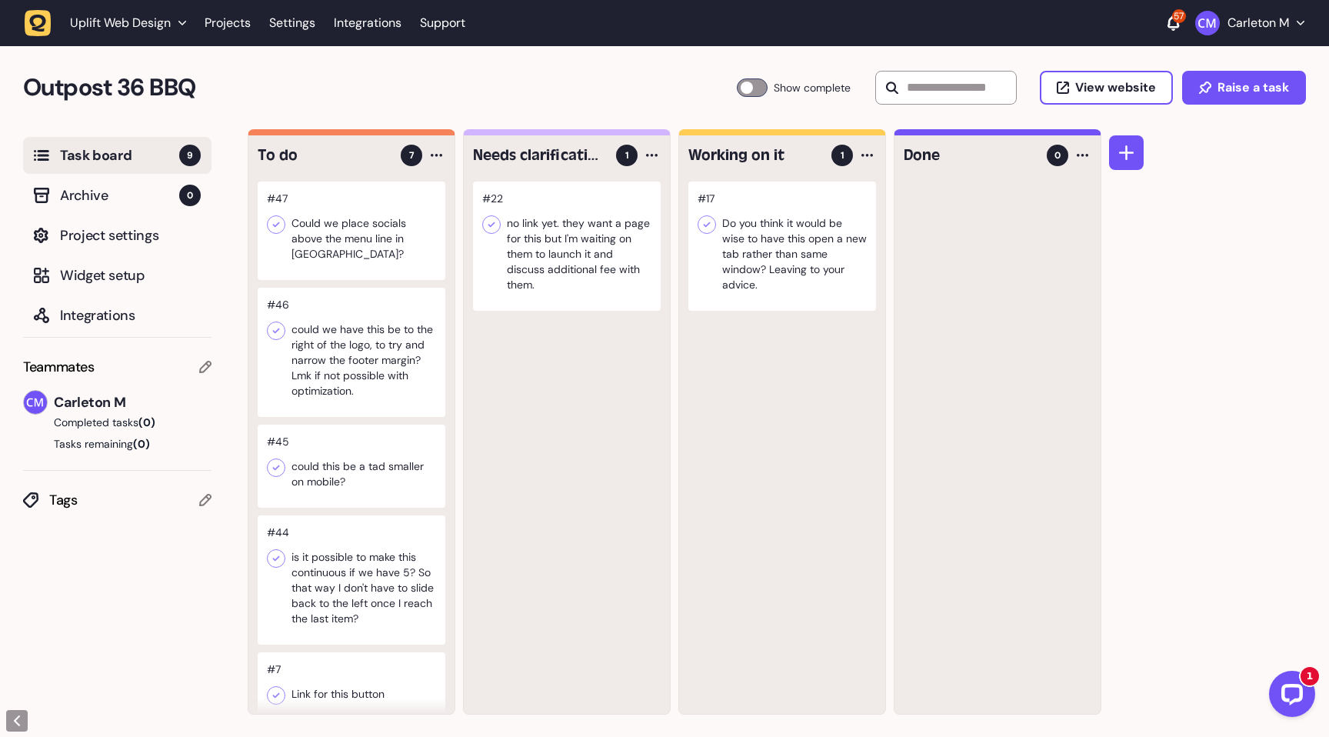
click at [374, 234] on div at bounding box center [352, 230] width 188 height 98
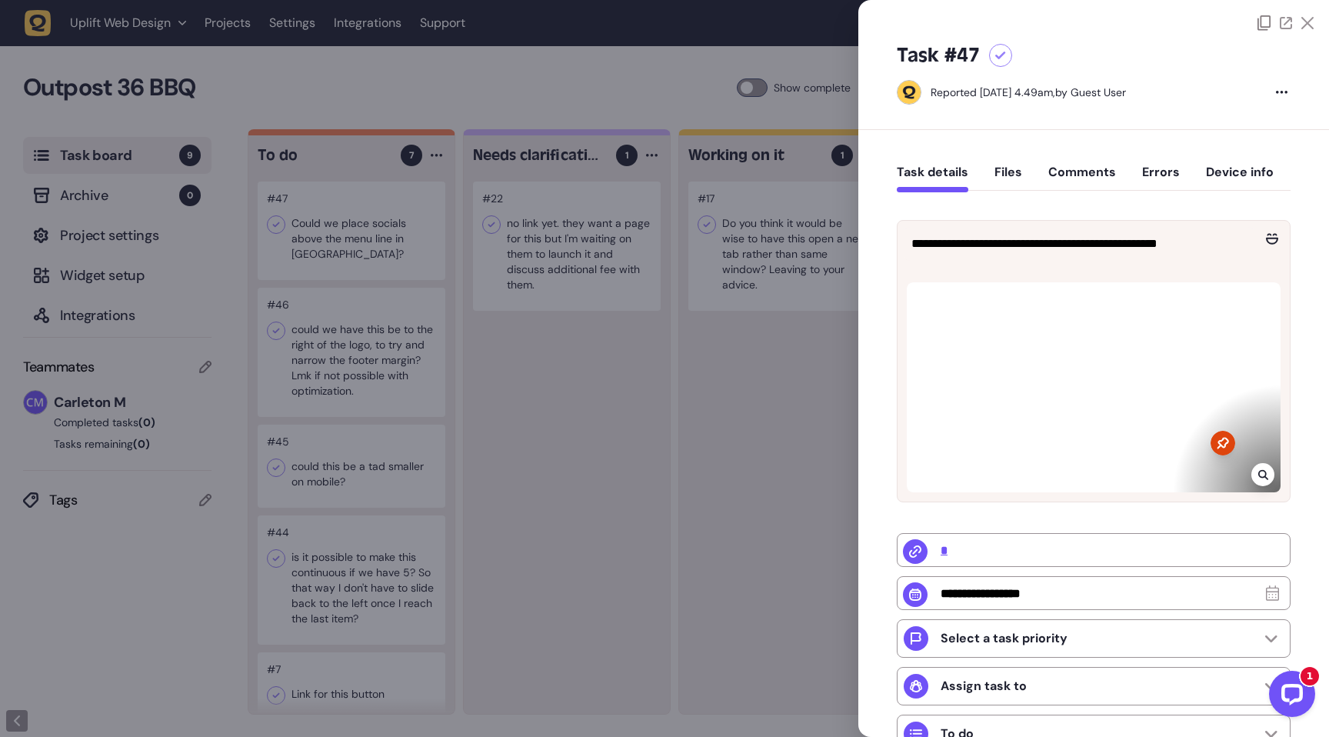
click at [998, 53] on icon at bounding box center [1000, 56] width 11 height 8
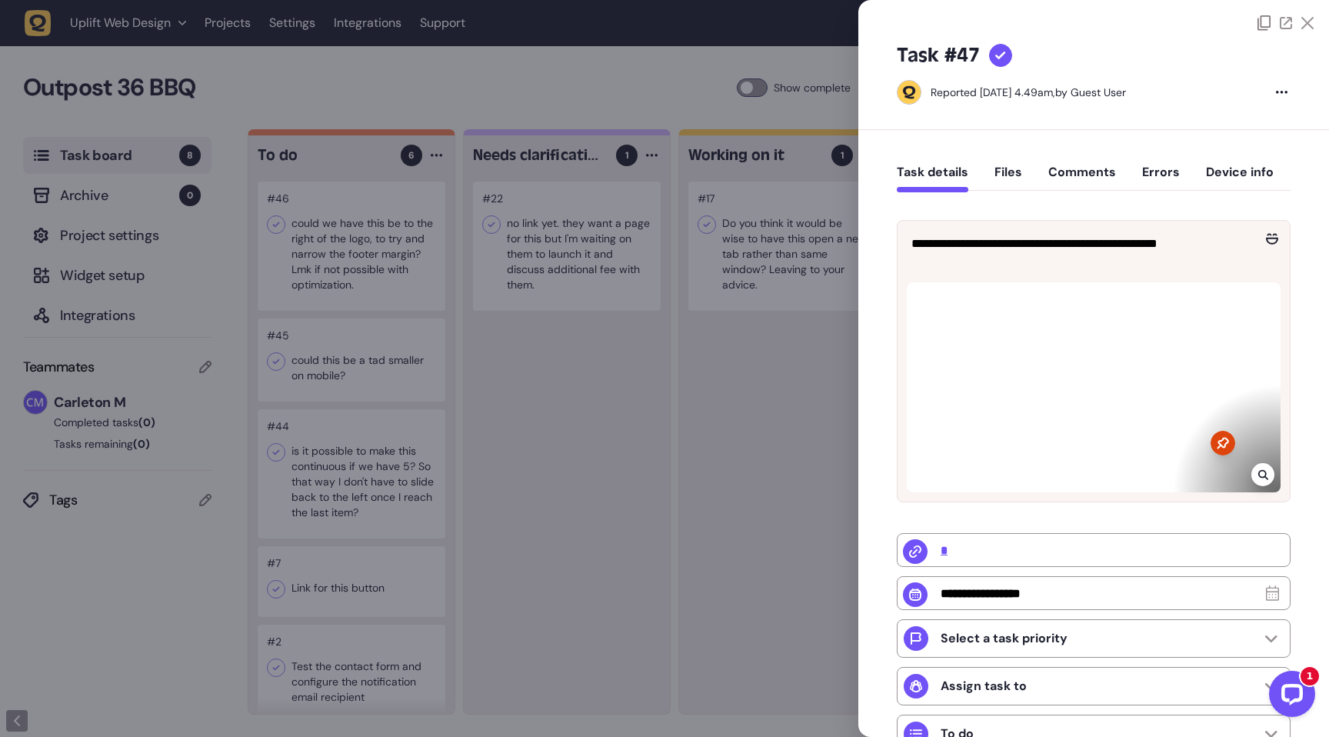
scroll to position [203, 0]
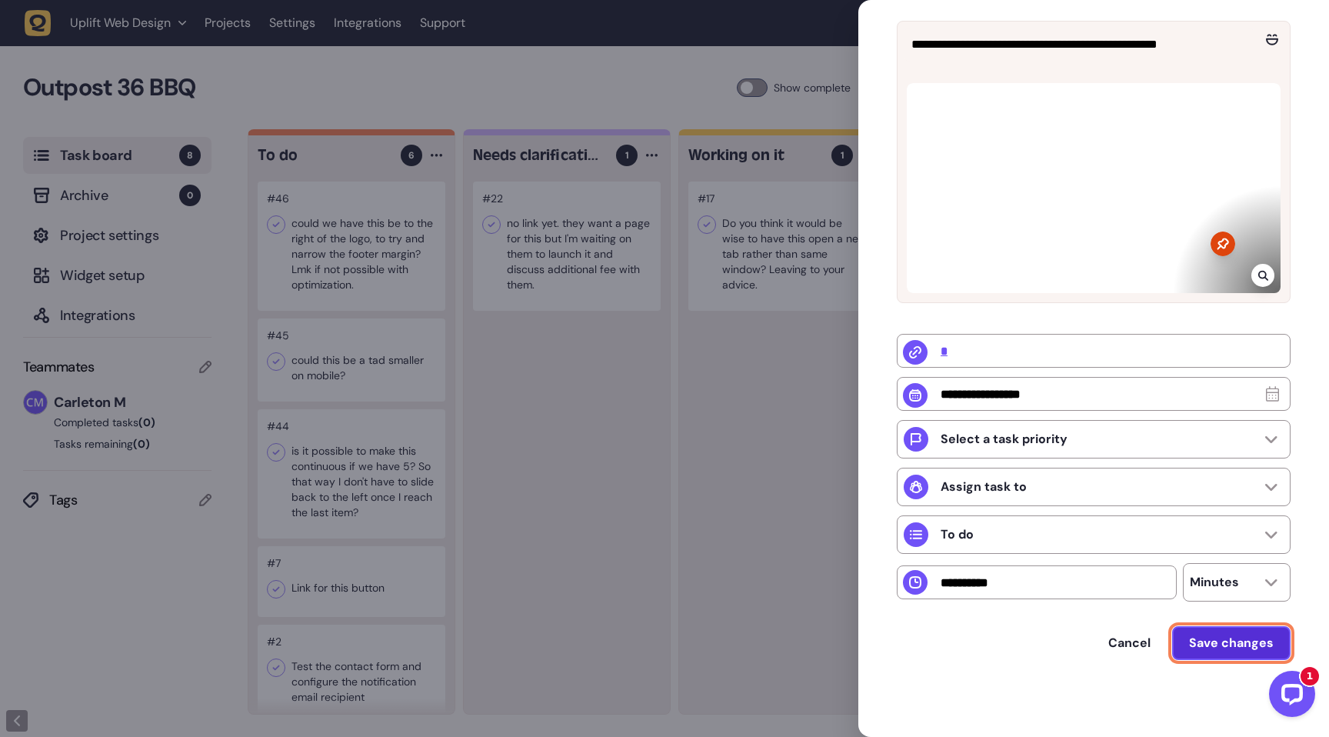
click at [1205, 648] on span "Save changes" at bounding box center [1231, 642] width 85 height 16
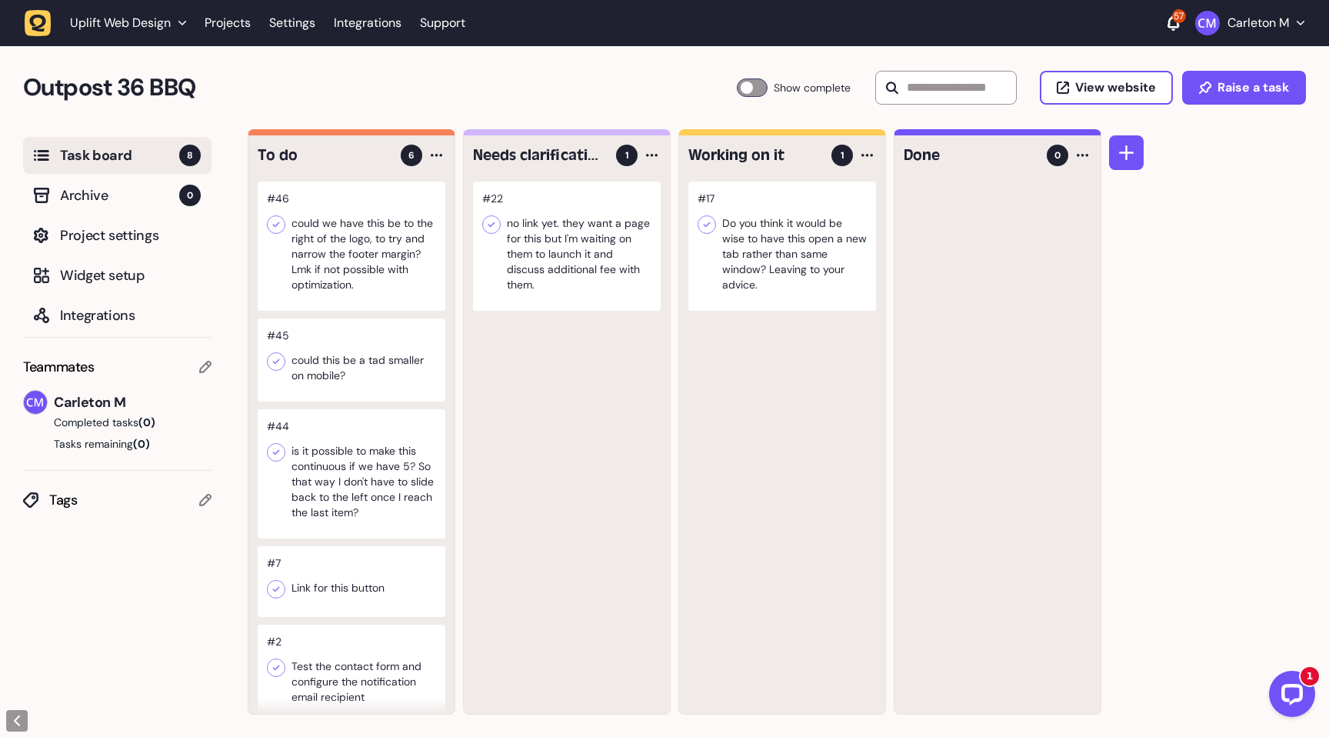
click at [351, 239] on div at bounding box center [352, 245] width 188 height 129
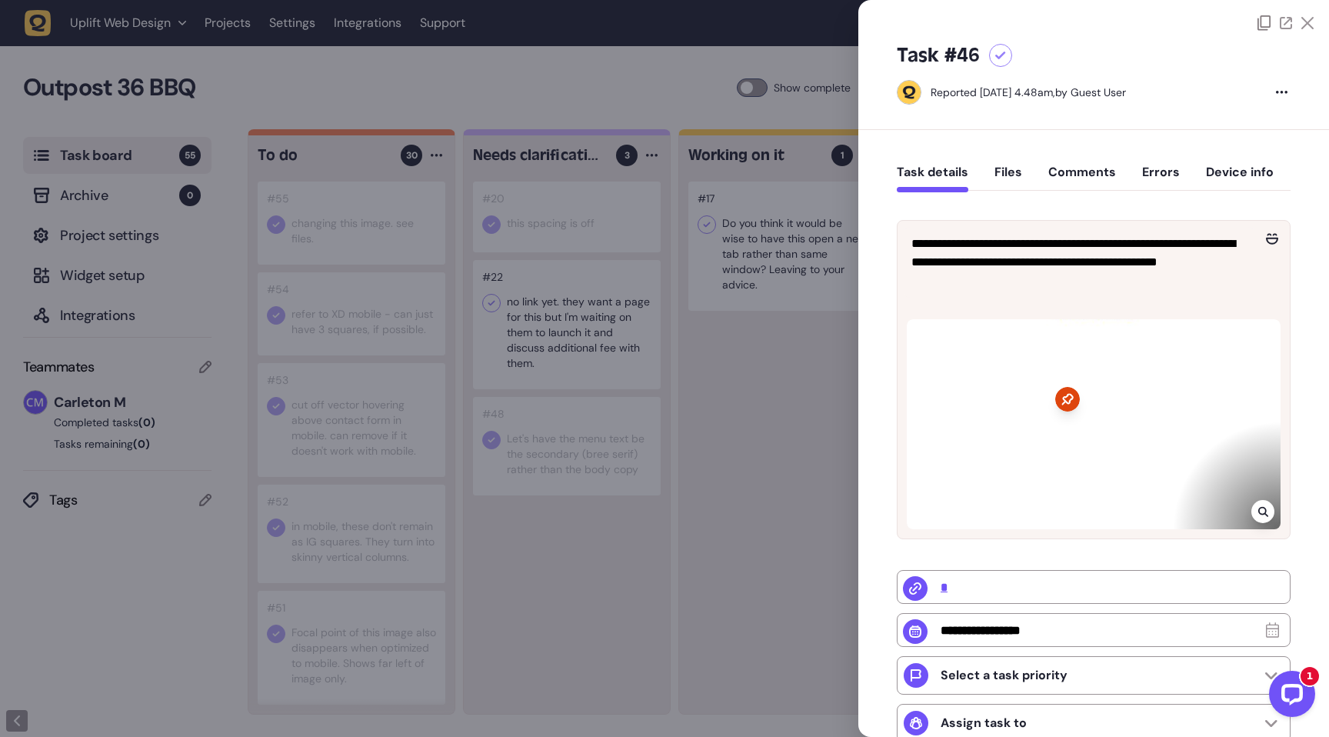
click at [996, 58] on icon at bounding box center [1000, 56] width 11 height 8
click at [1072, 168] on button "Comments" at bounding box center [1082, 179] width 68 height 28
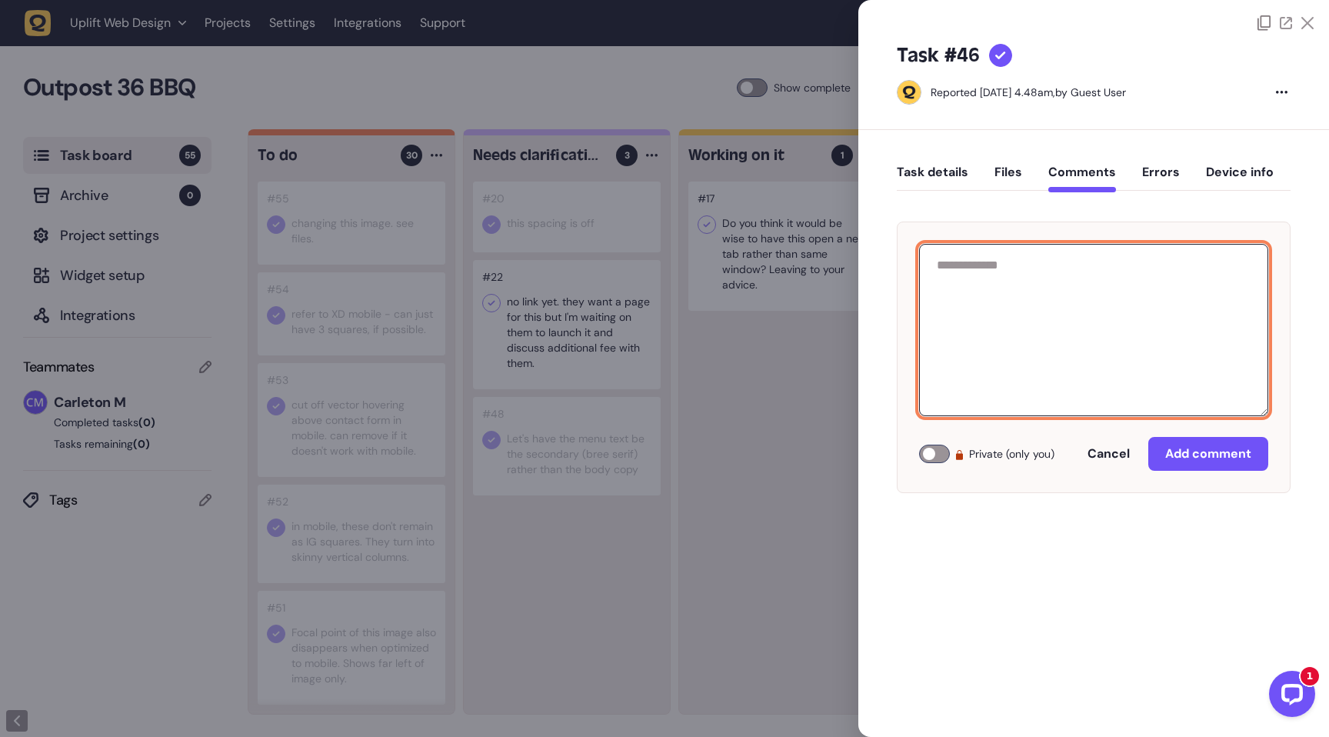
click at [946, 316] on textarea at bounding box center [1093, 330] width 349 height 172
type textarea "**********"
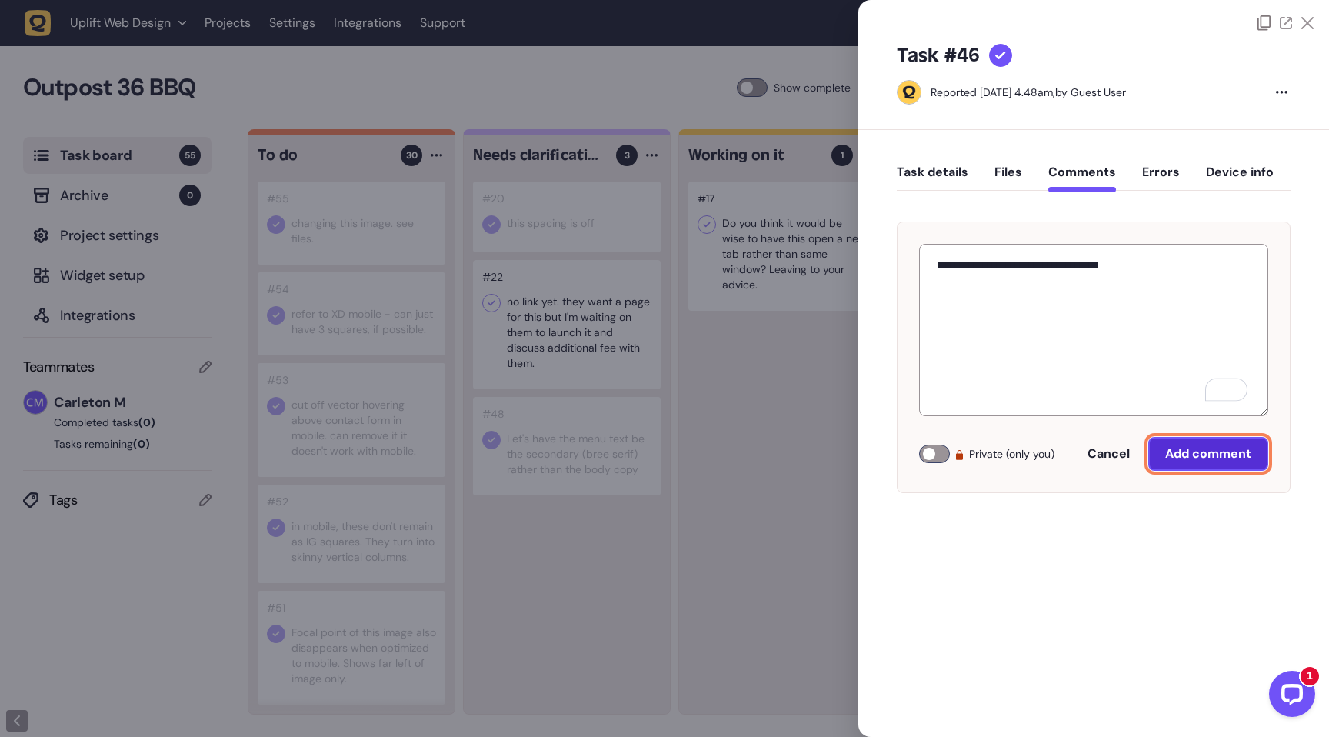
click at [1179, 461] on button "Add comment" at bounding box center [1208, 454] width 120 height 34
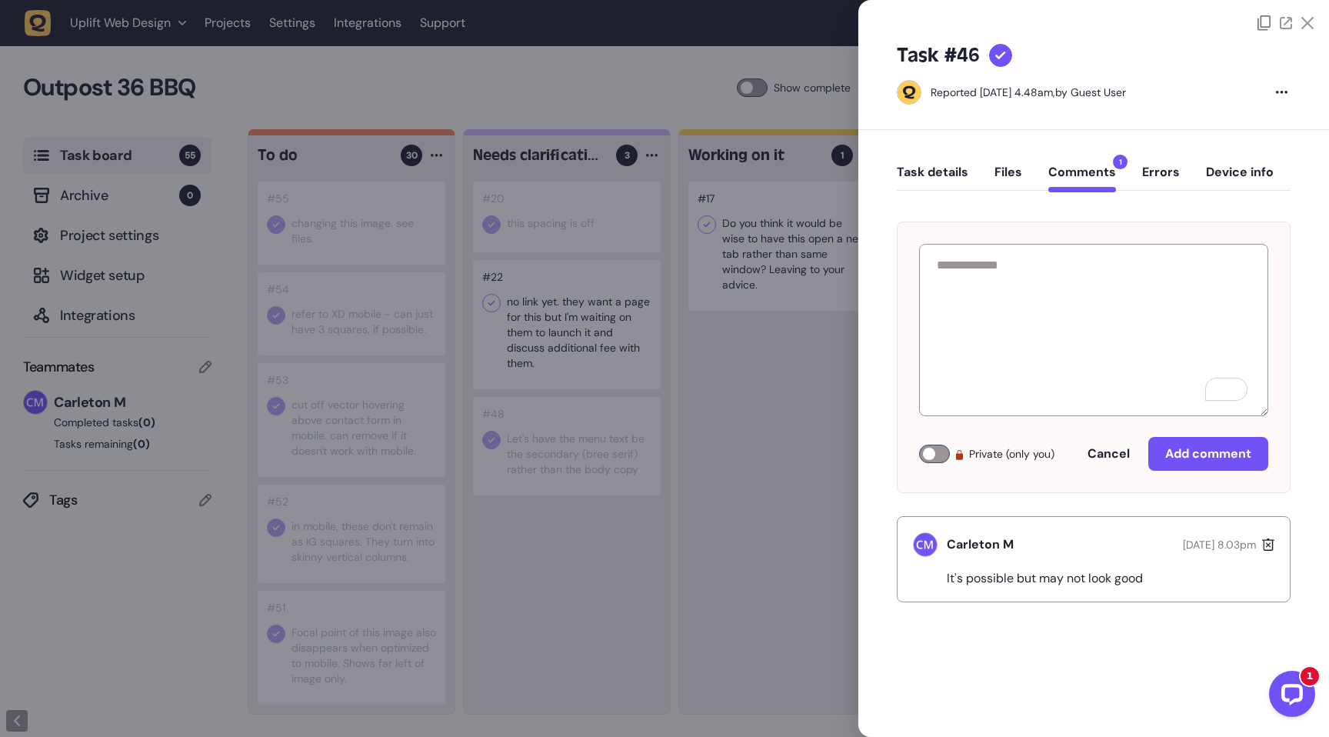
click at [802, 366] on div at bounding box center [664, 368] width 1329 height 737
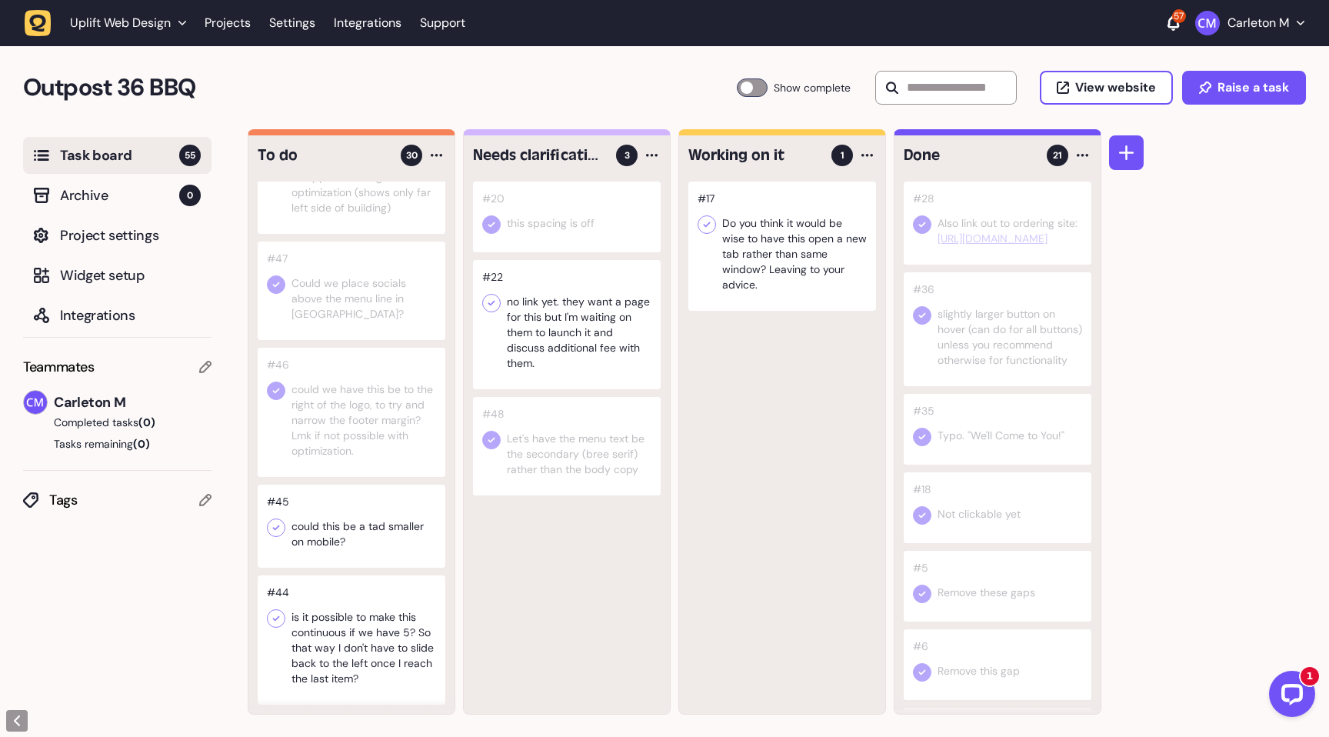
scroll to position [684, 0]
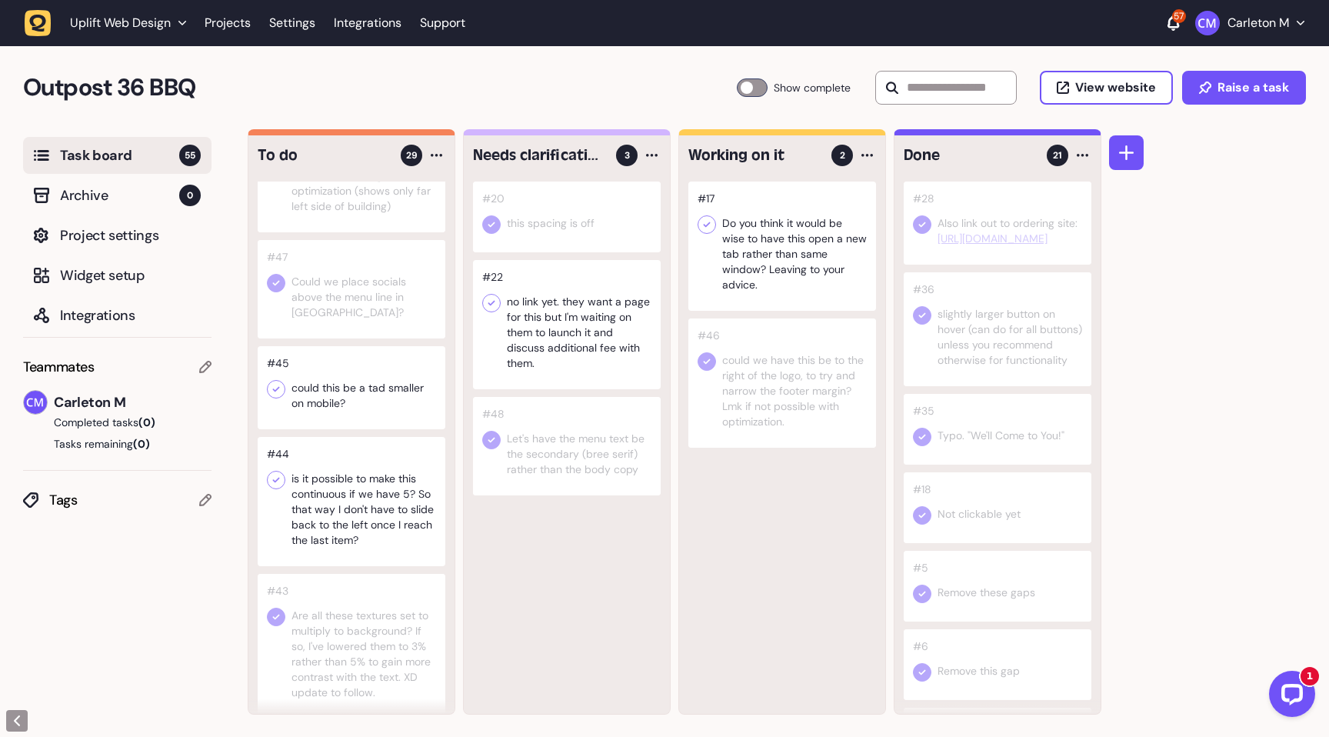
click at [358, 429] on div at bounding box center [352, 387] width 188 height 83
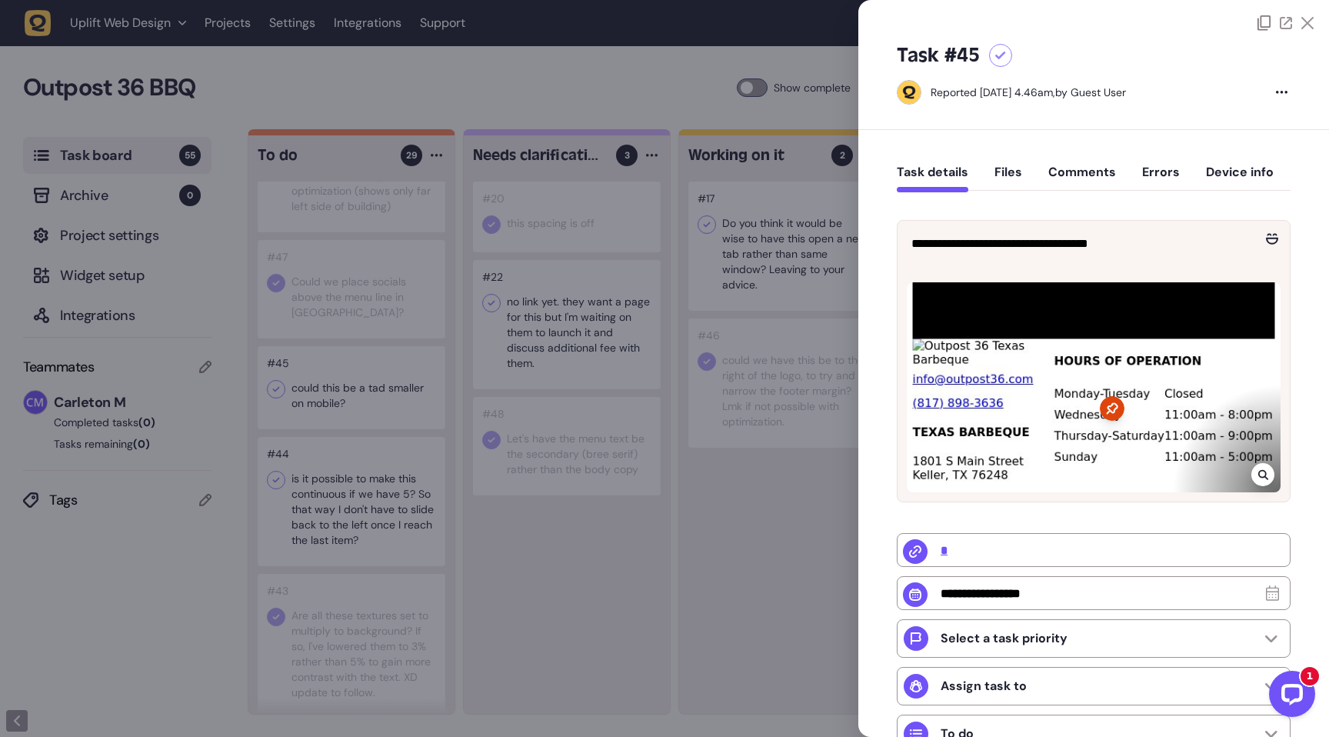
click at [1004, 52] on icon at bounding box center [1000, 56] width 11 height 8
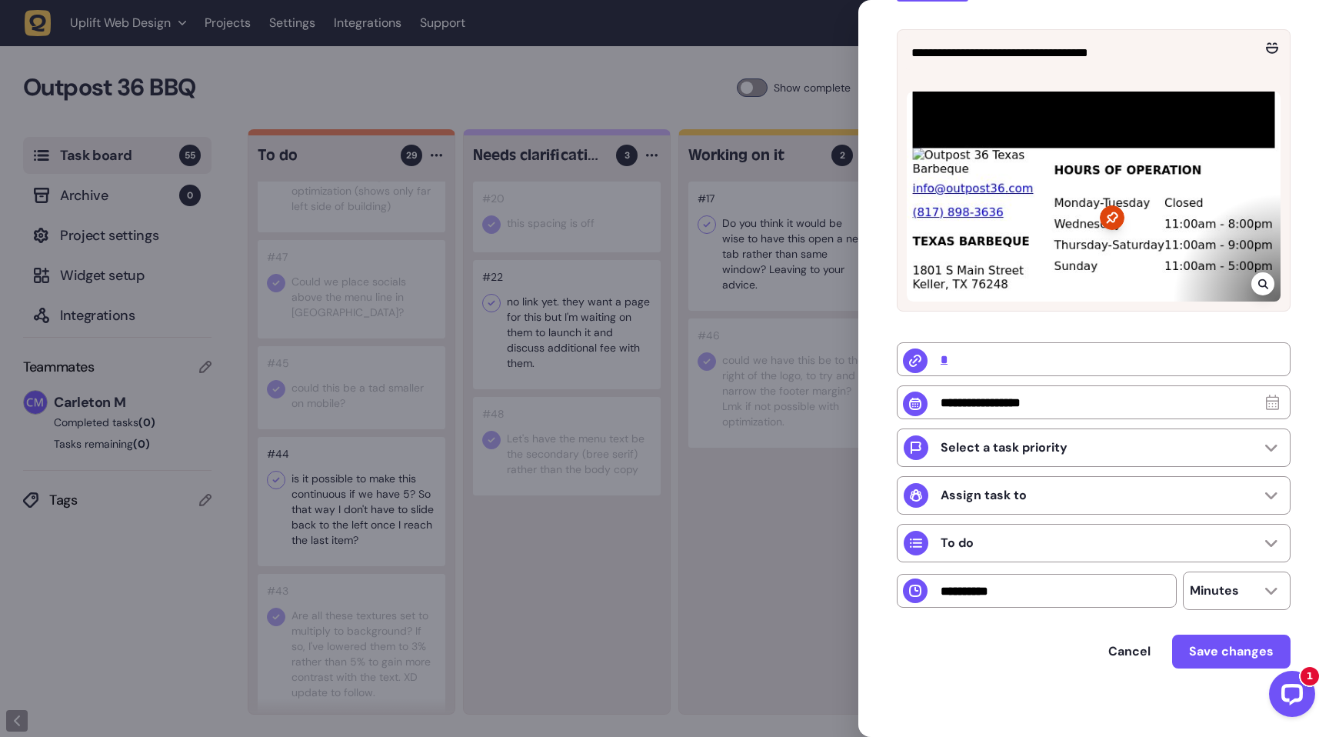
scroll to position [203, 0]
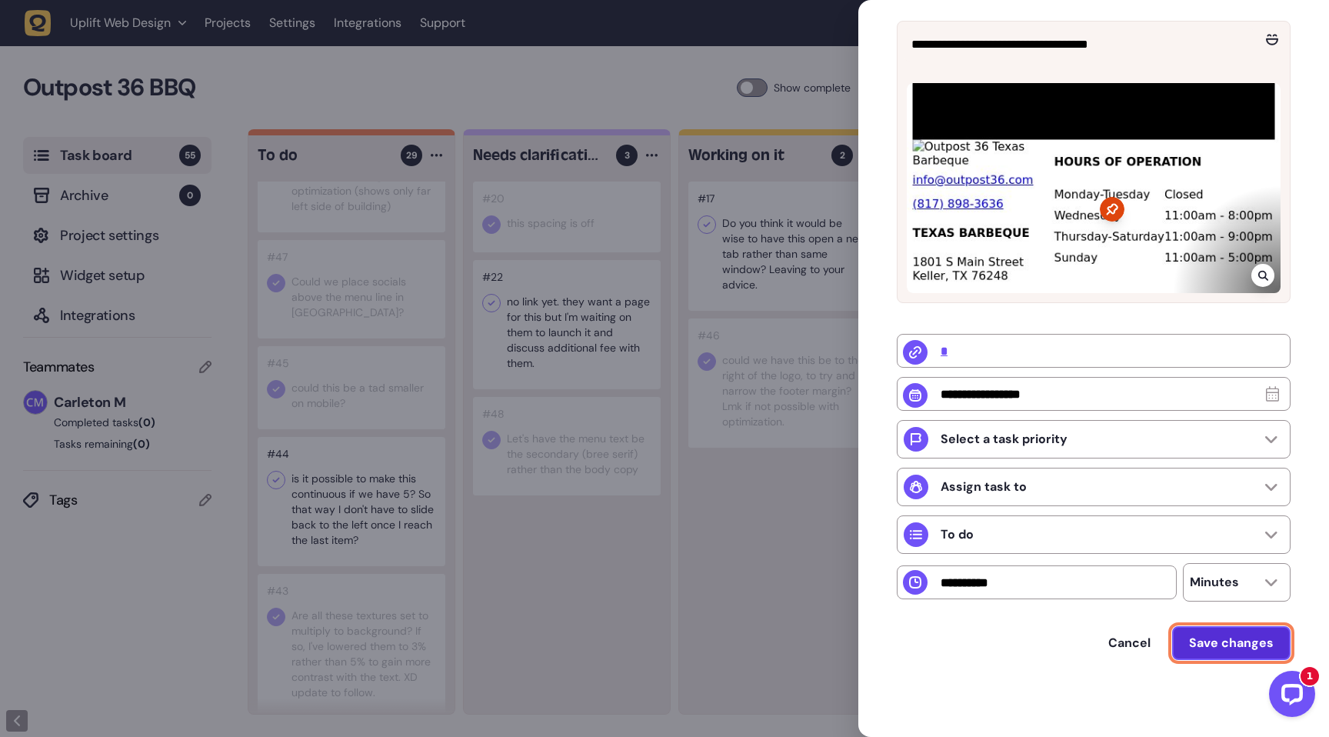
click at [1206, 643] on span "Save changes" at bounding box center [1231, 642] width 85 height 16
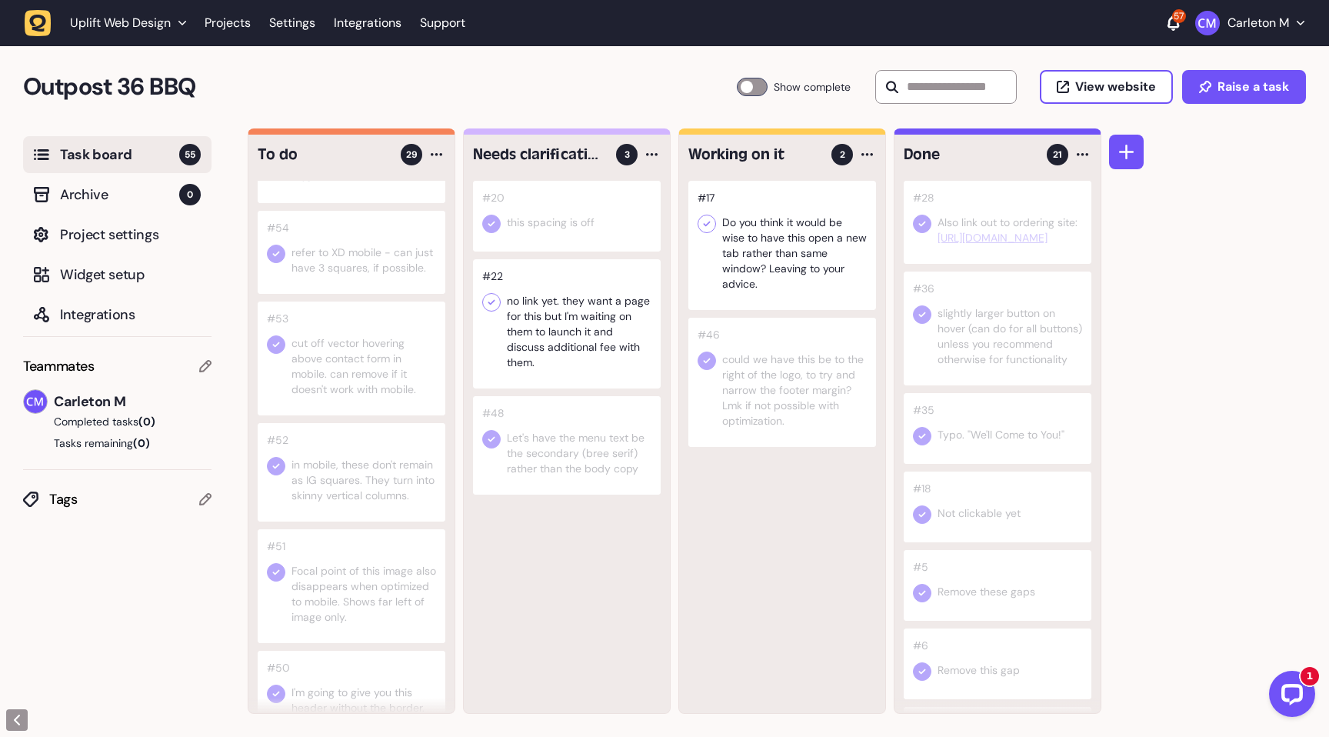
scroll to position [79, 0]
click at [750, 87] on div at bounding box center [752, 87] width 31 height 18
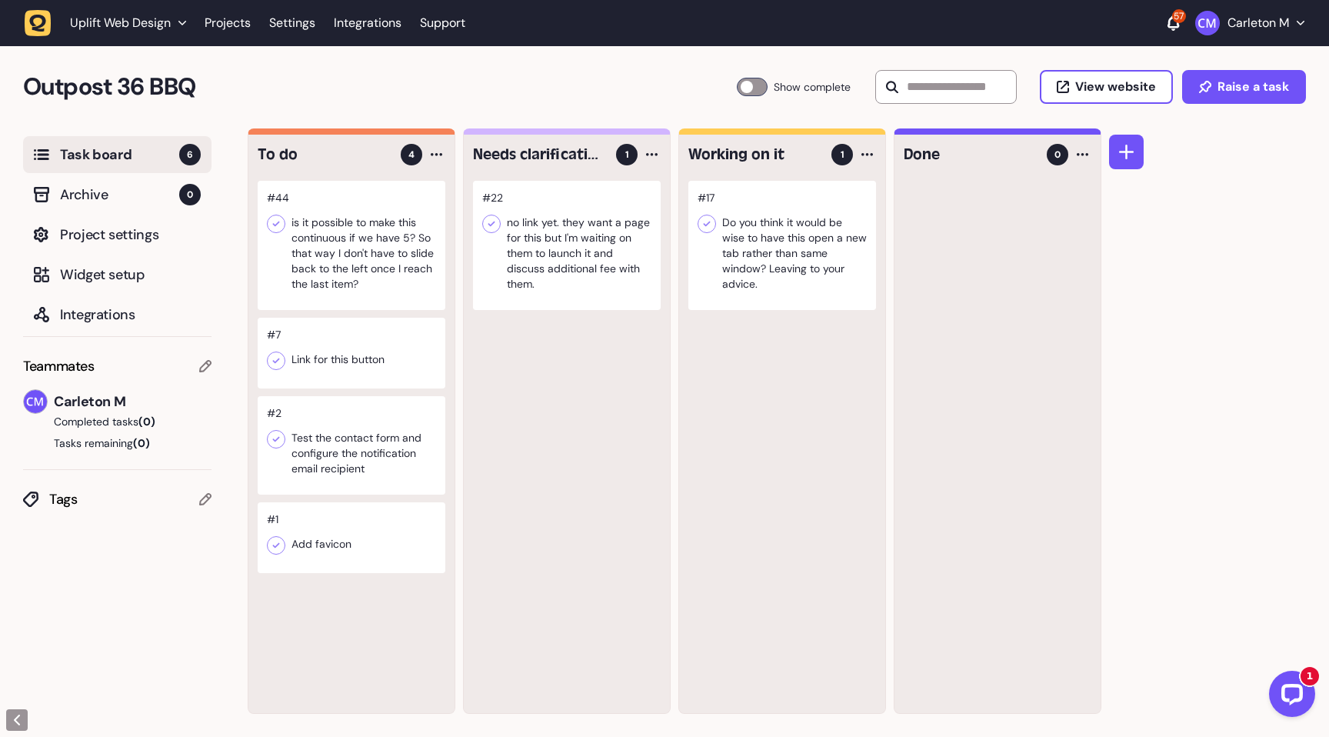
click at [361, 354] on div at bounding box center [352, 353] width 188 height 71
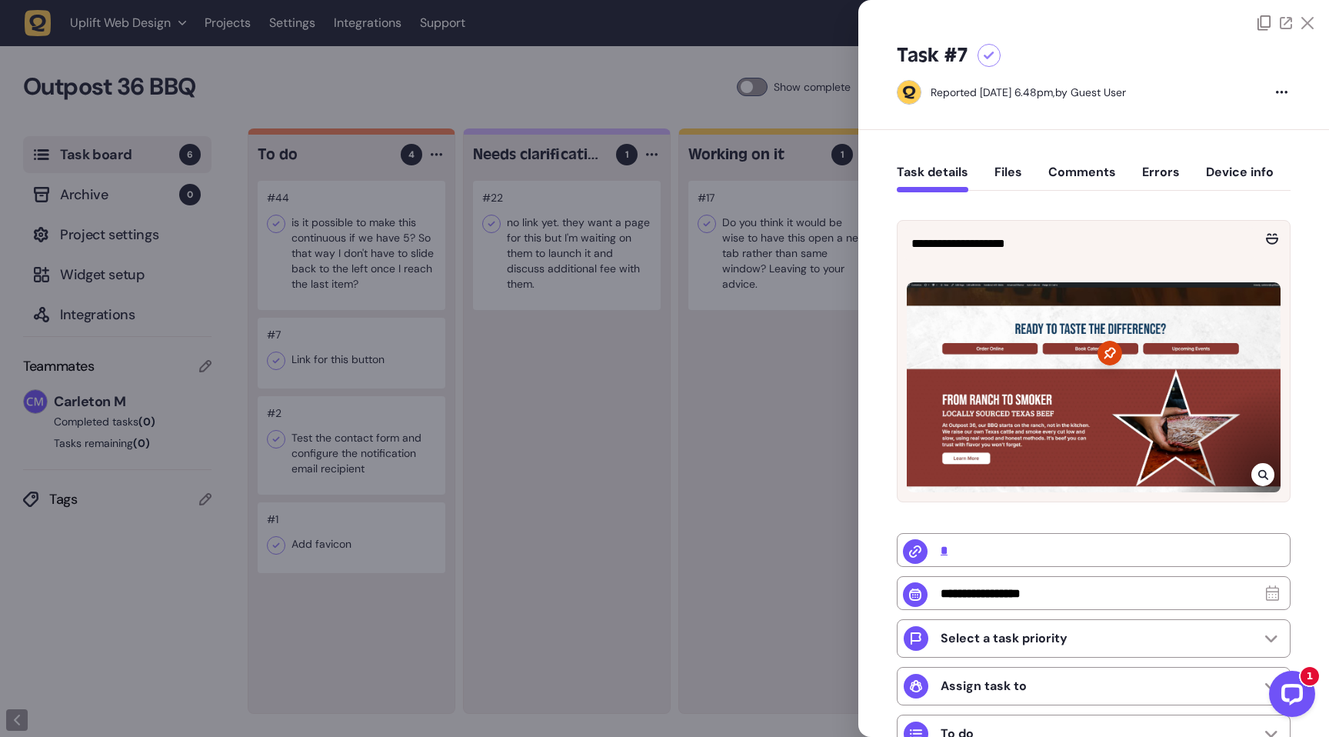
click at [1081, 172] on button "Comments" at bounding box center [1082, 179] width 68 height 28
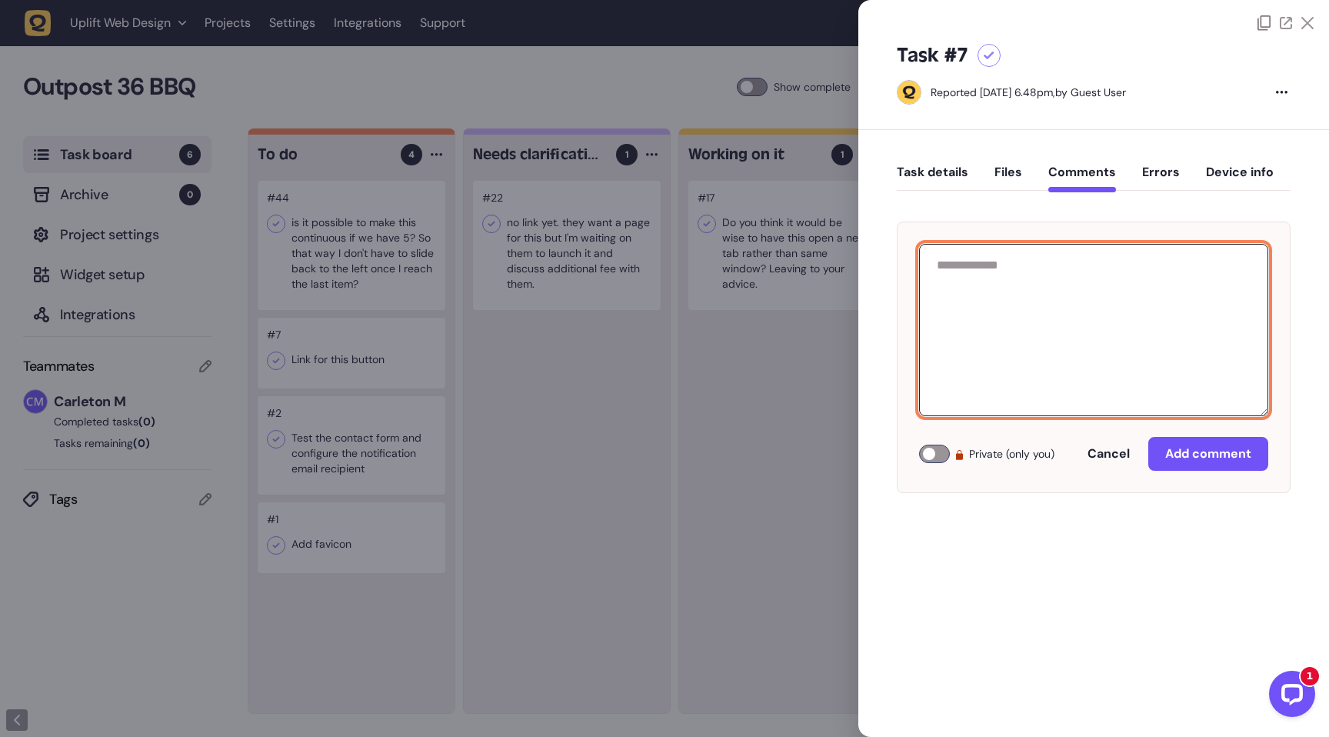
click at [1049, 326] on textarea at bounding box center [1093, 330] width 349 height 172
type textarea "**********"
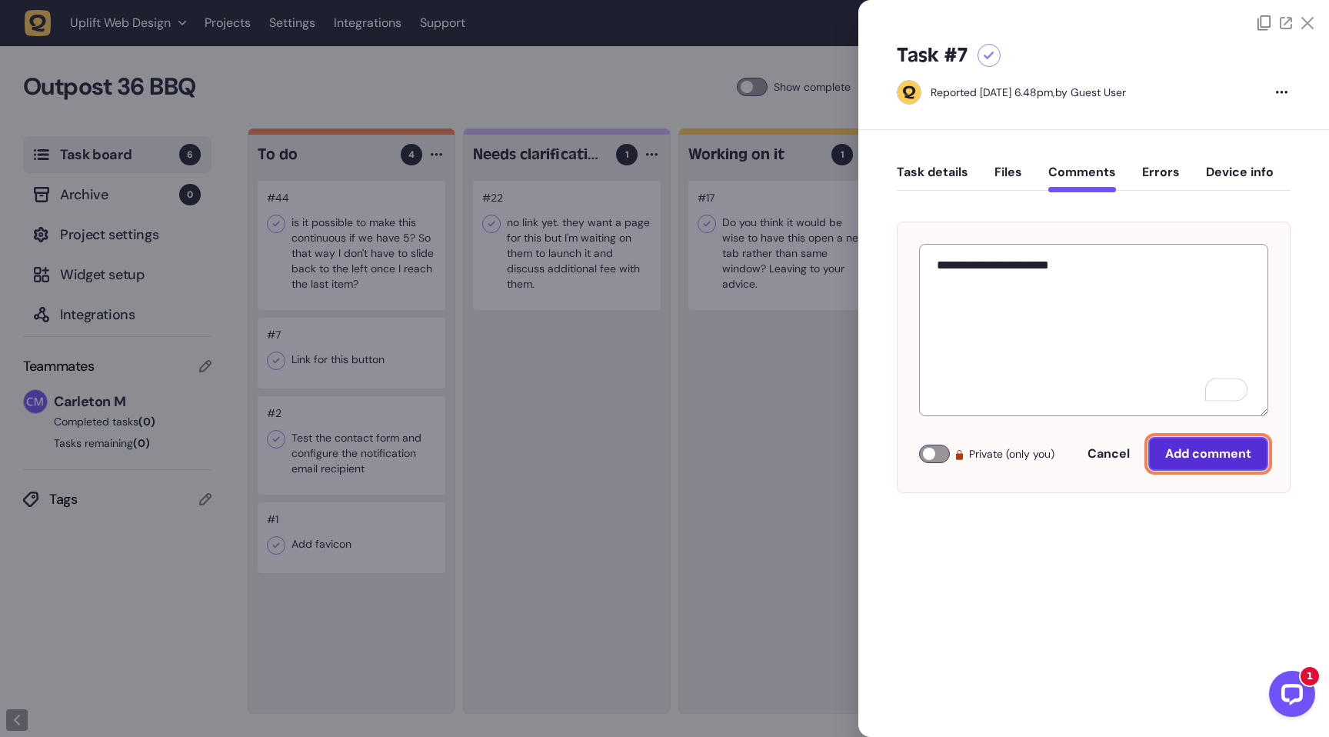
click at [1198, 456] on span "Add comment" at bounding box center [1208, 453] width 86 height 16
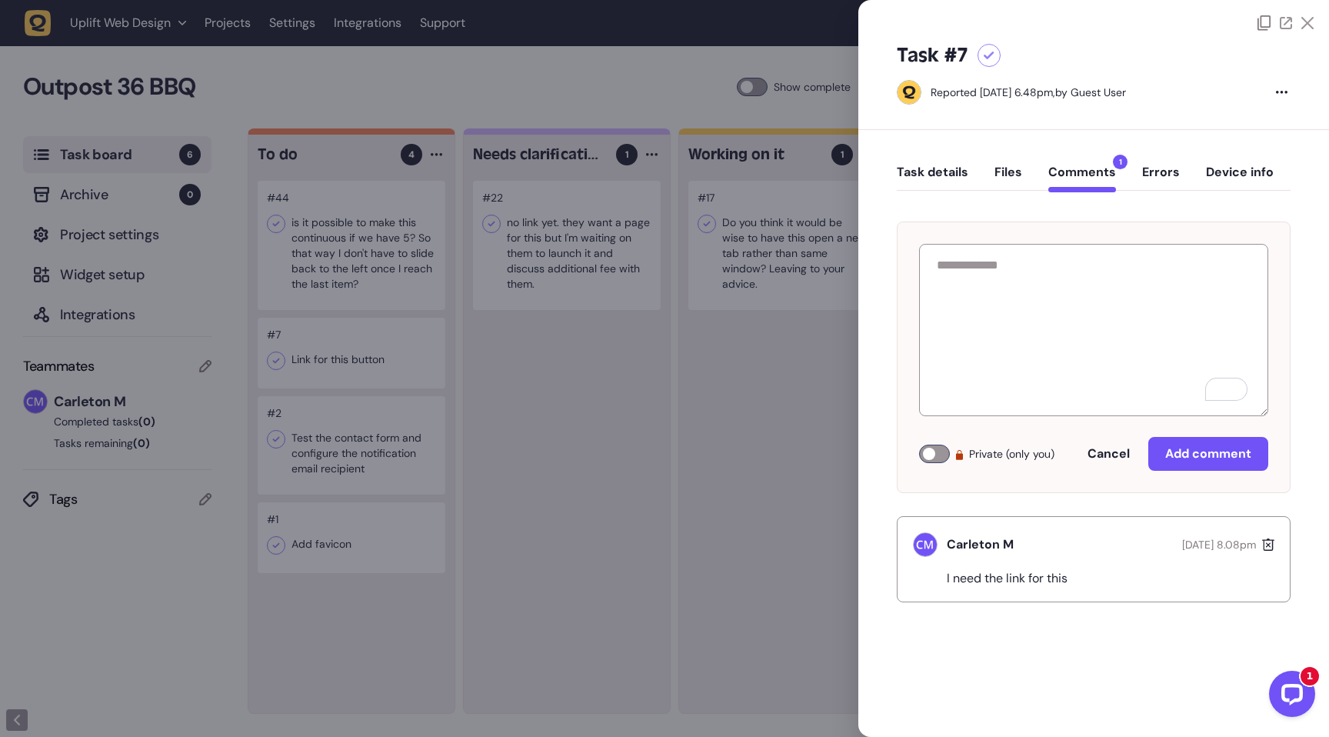
click at [401, 366] on div at bounding box center [664, 368] width 1329 height 737
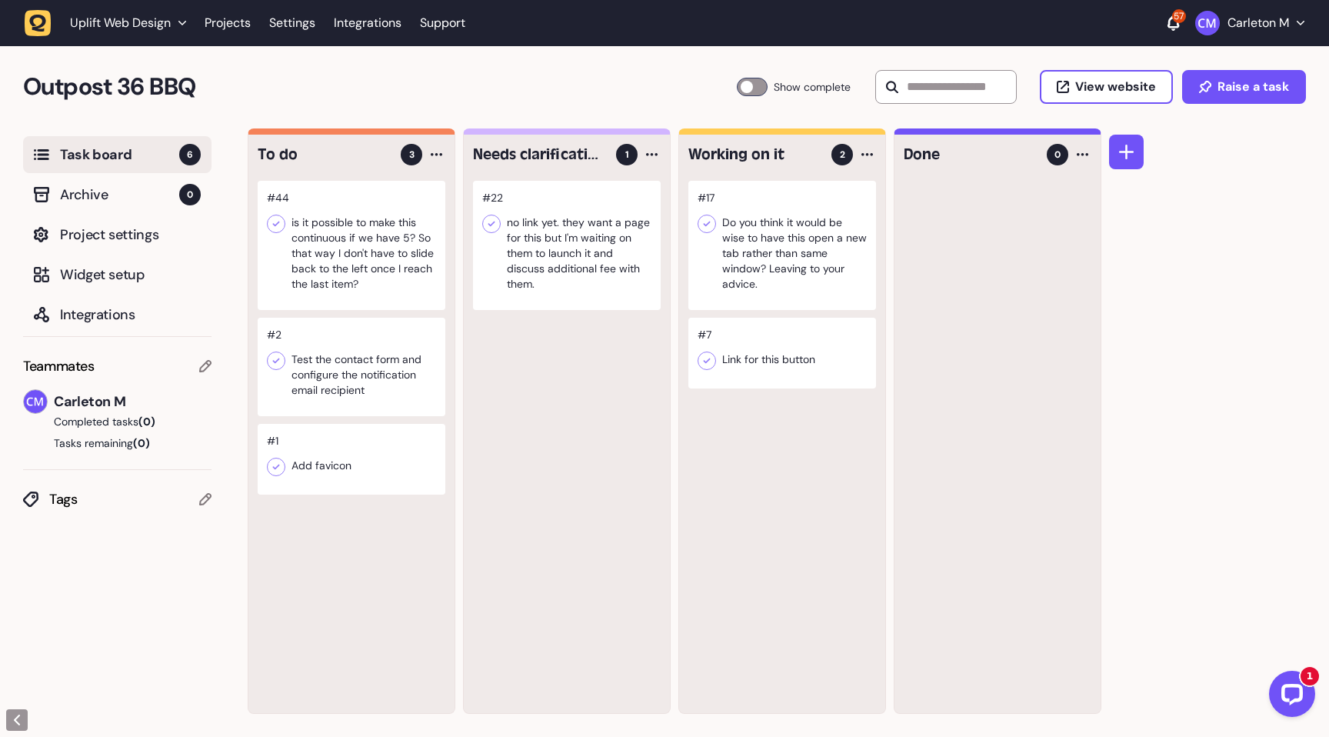
click at [356, 212] on div at bounding box center [352, 245] width 188 height 129
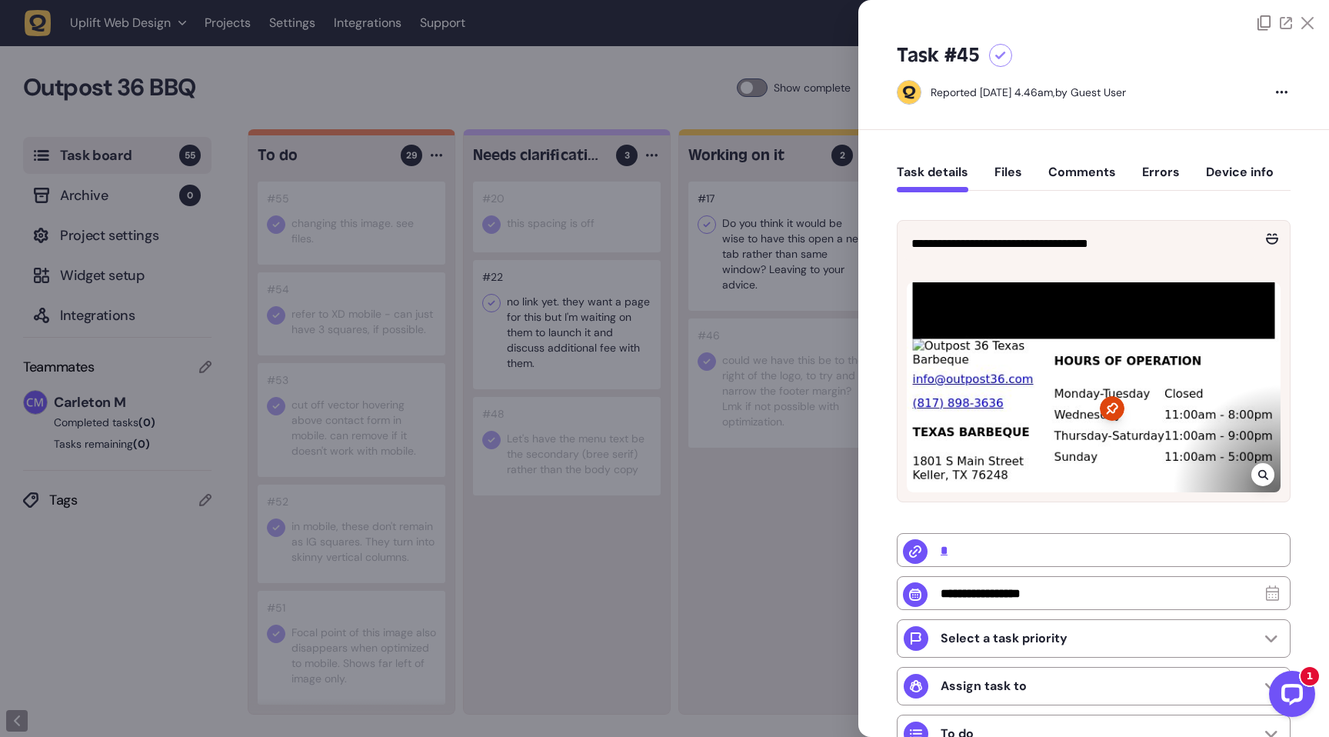
click at [997, 53] on icon at bounding box center [1000, 56] width 11 height 8
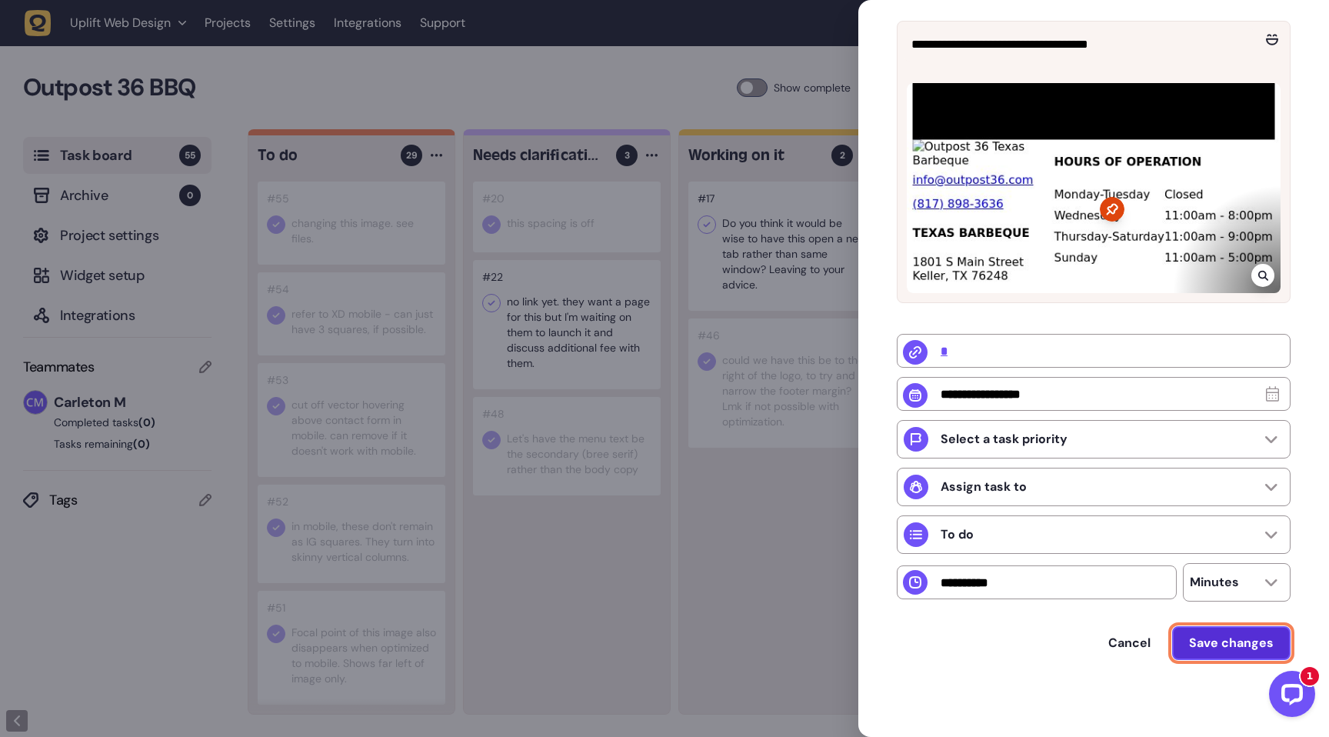
click at [1210, 642] on span "Save changes" at bounding box center [1231, 642] width 85 height 16
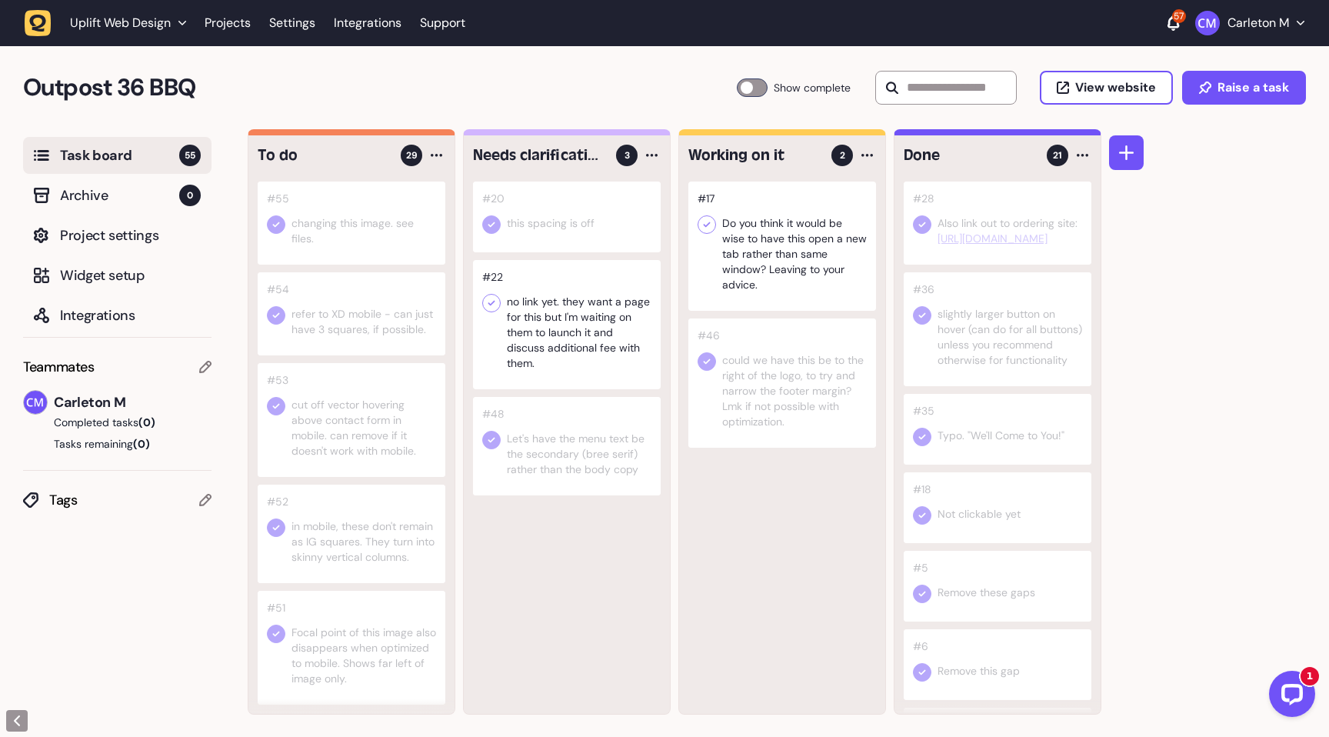
click at [748, 85] on div at bounding box center [752, 87] width 31 height 18
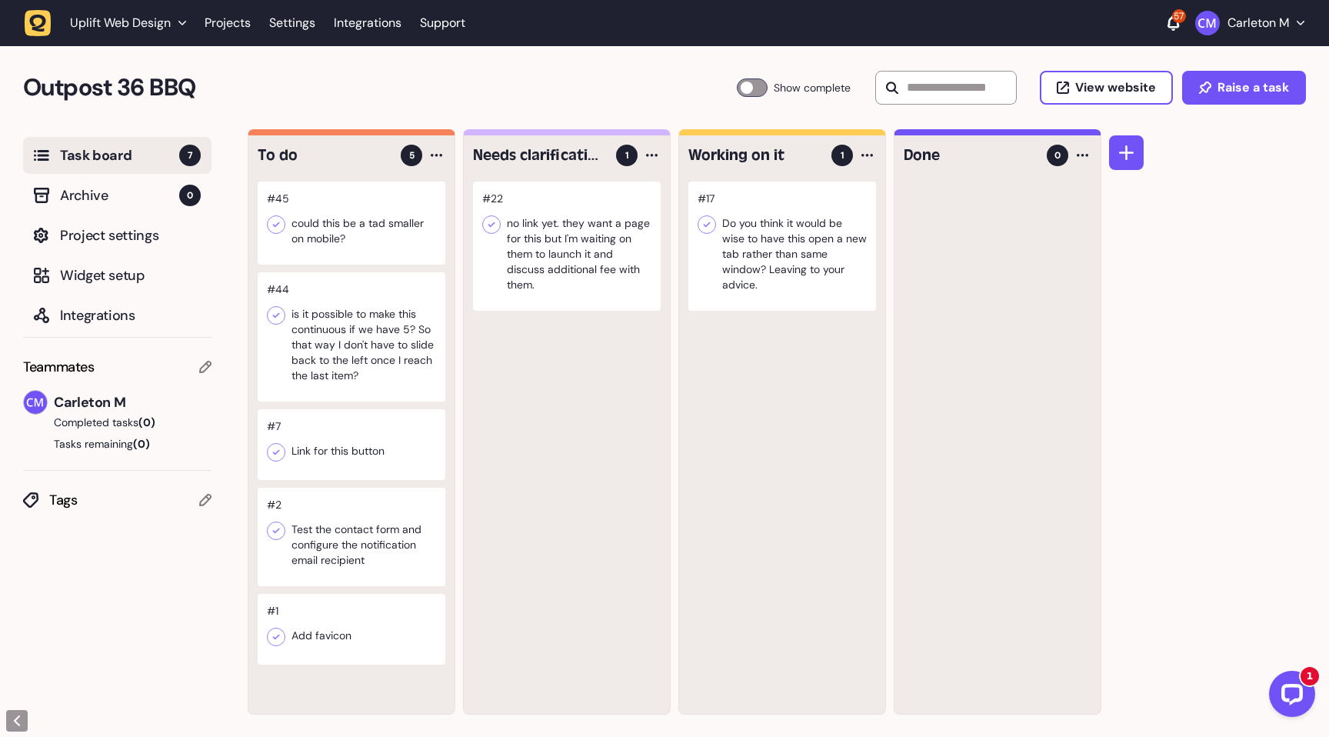
click at [276, 224] on icon at bounding box center [276, 224] width 7 height 5
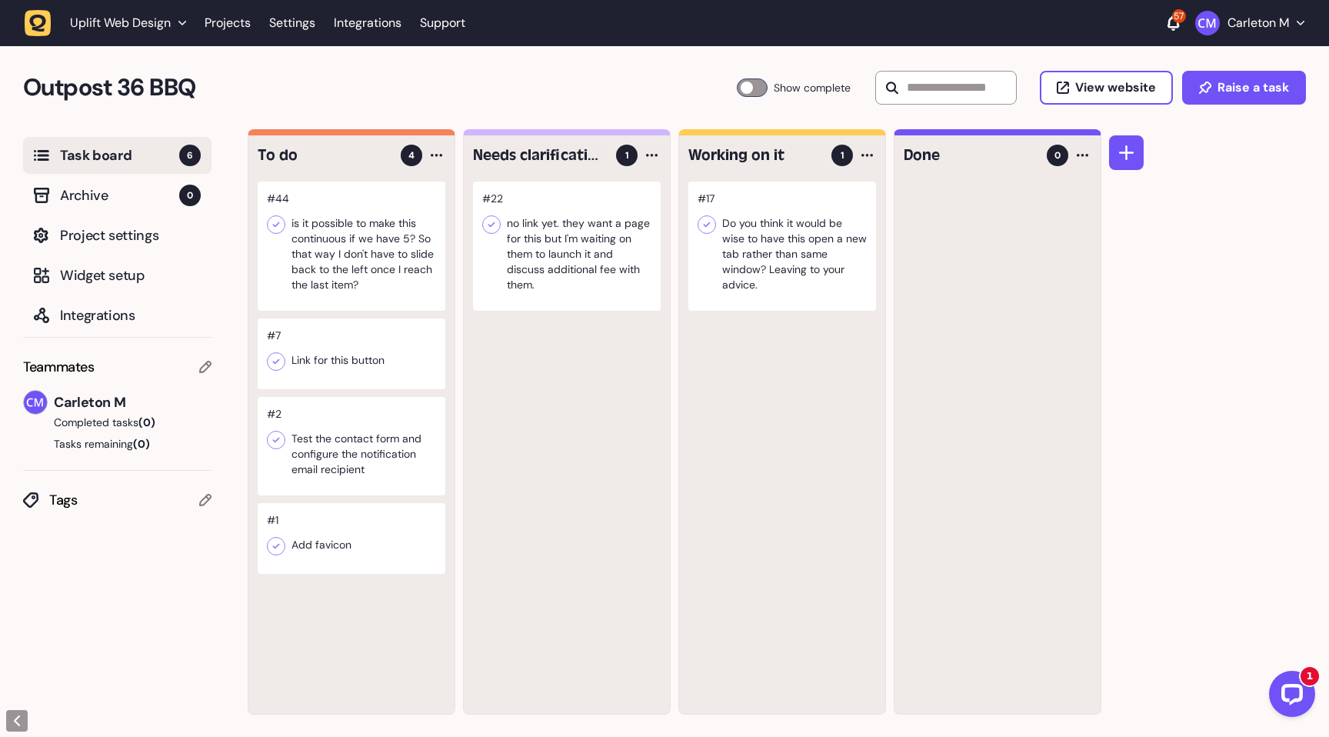
click at [275, 224] on icon at bounding box center [275, 224] width 15 height 15
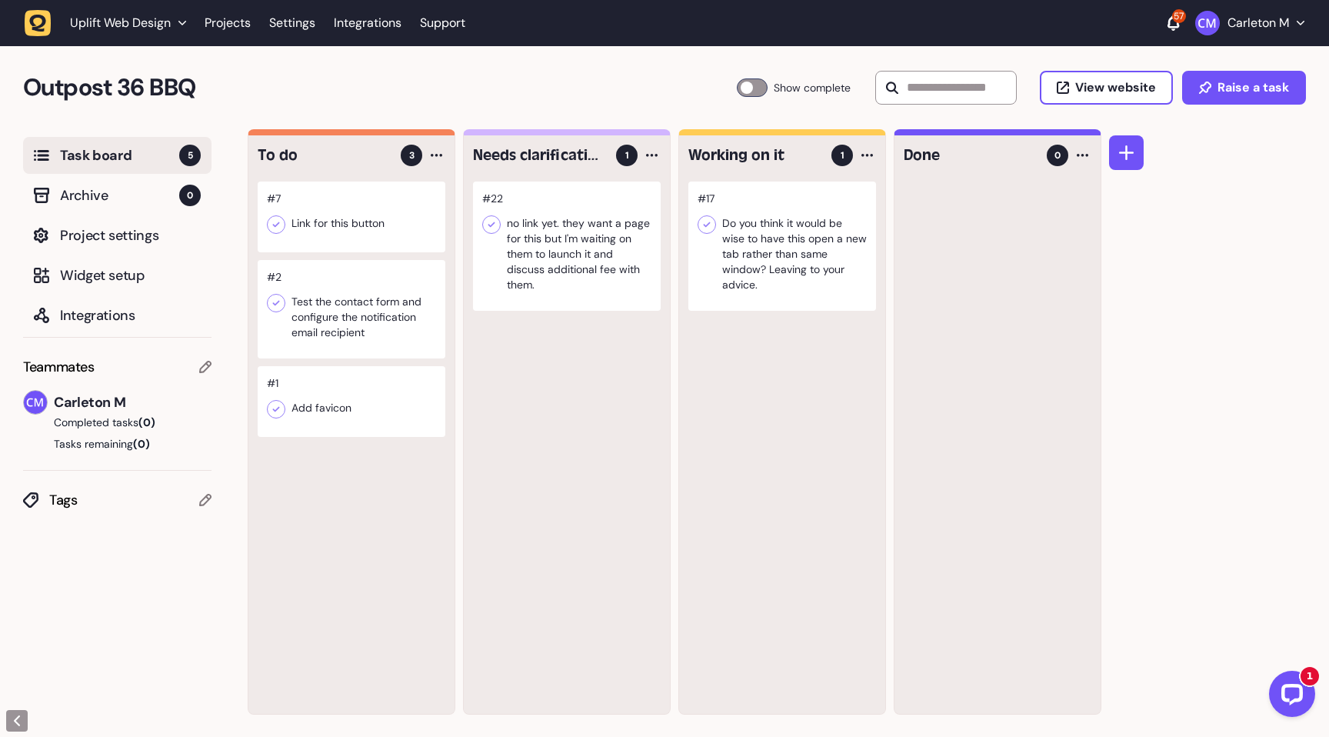
click at [740, 92] on div at bounding box center [752, 87] width 31 height 18
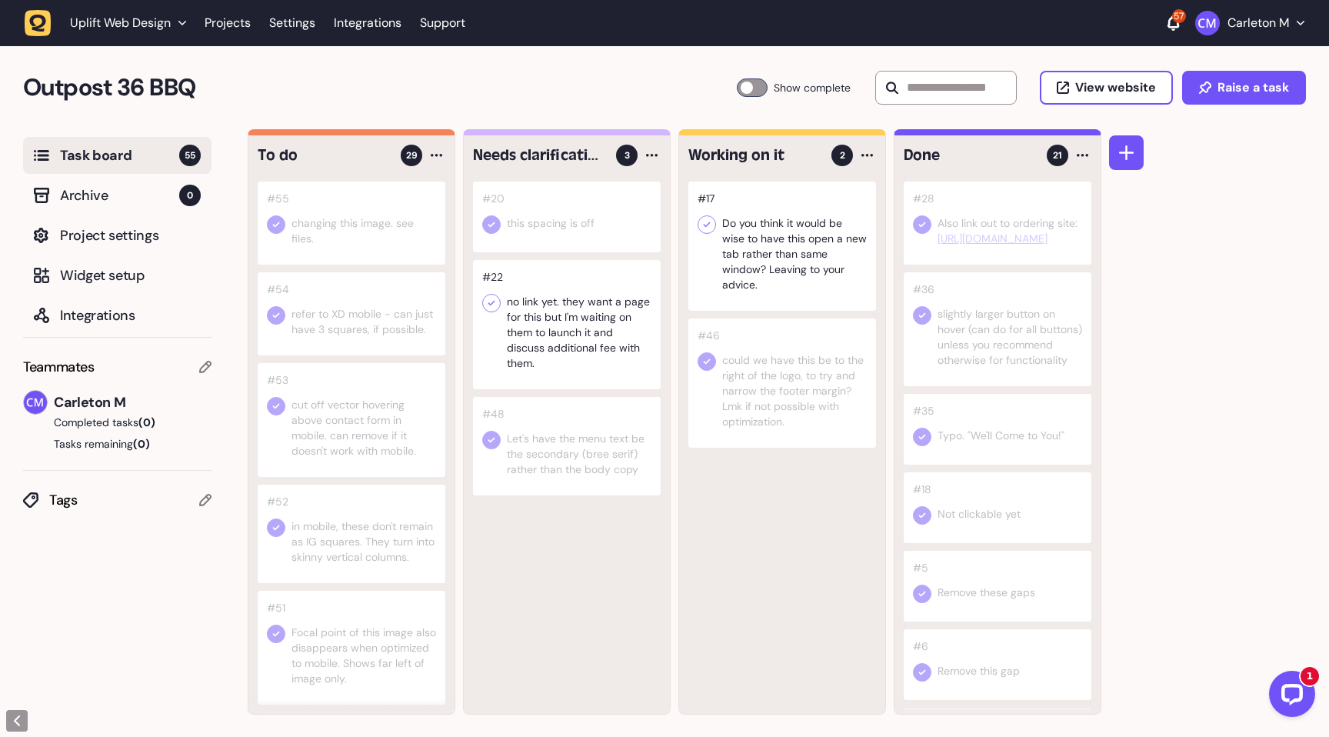
click at [789, 584] on div "#17 Do you think it would be wise to have this open a new tab rather than same …" at bounding box center [782, 447] width 206 height 532
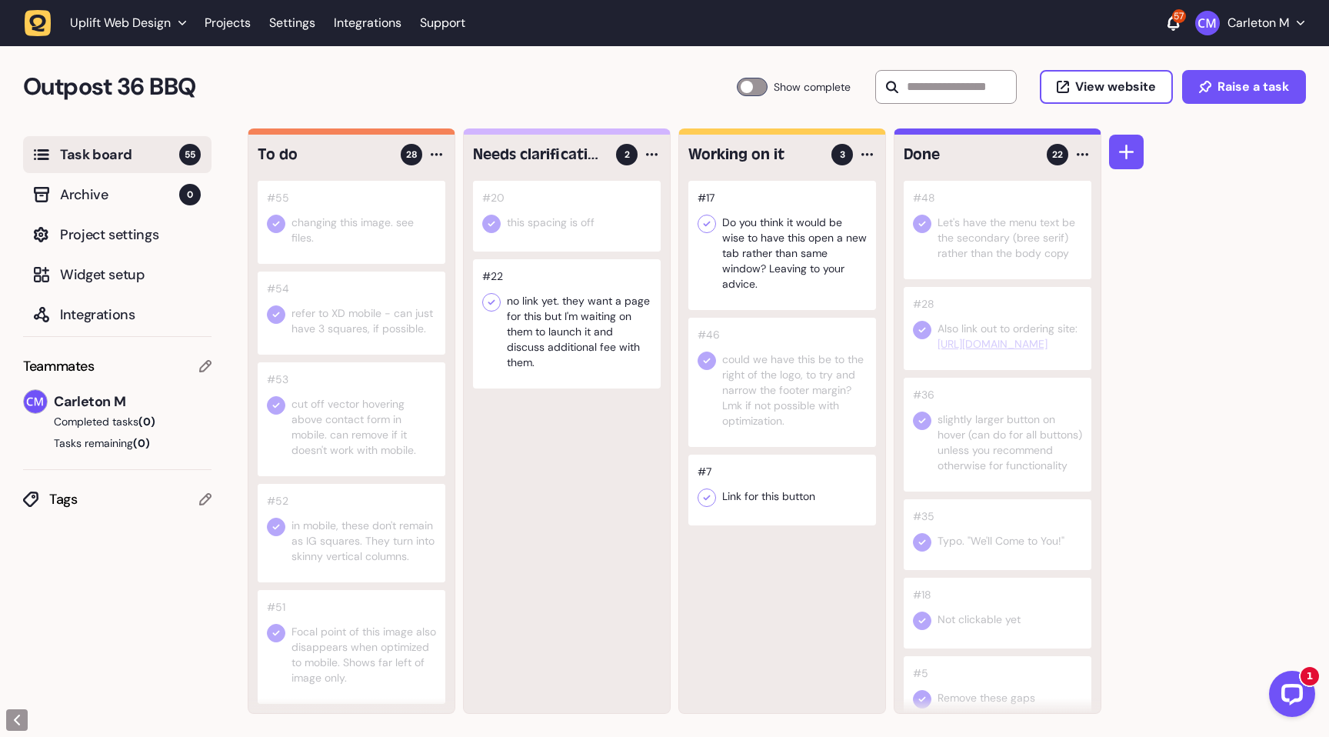
click at [803, 506] on div at bounding box center [782, 489] width 188 height 71
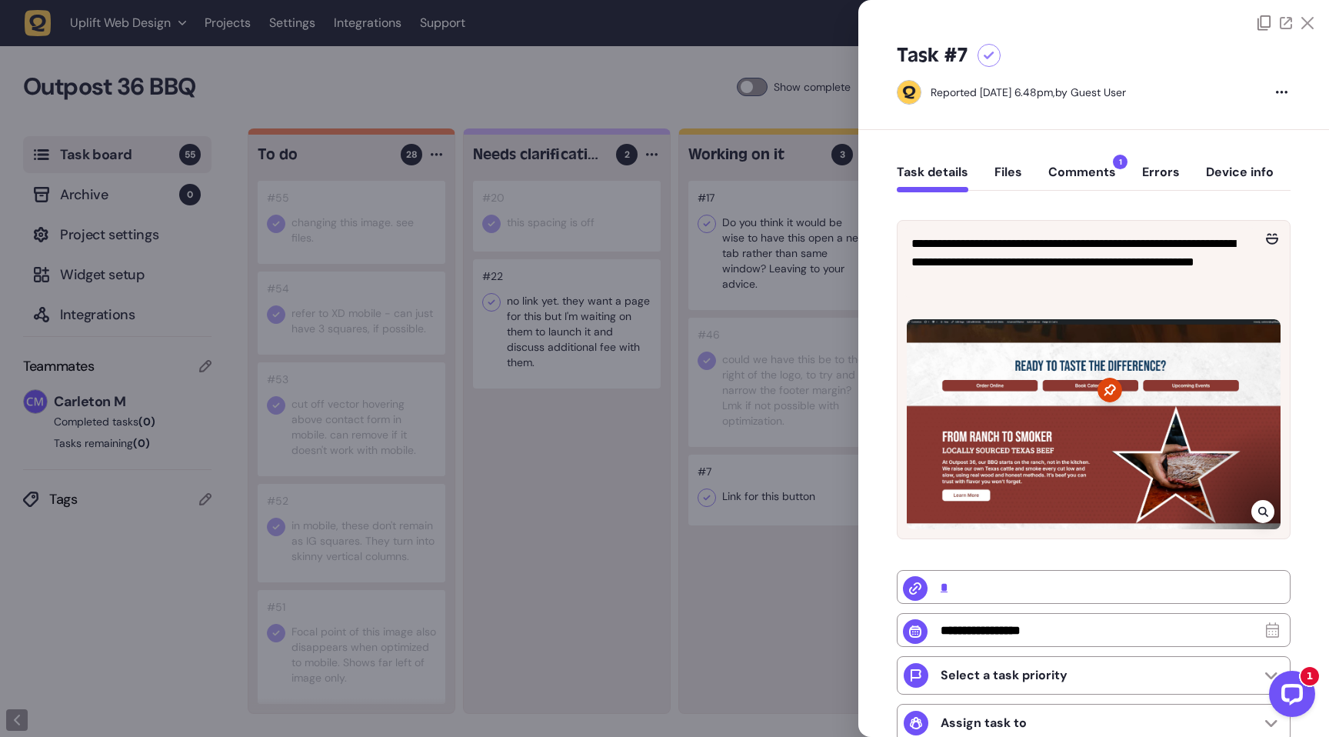
click at [556, 477] on div at bounding box center [664, 368] width 1329 height 737
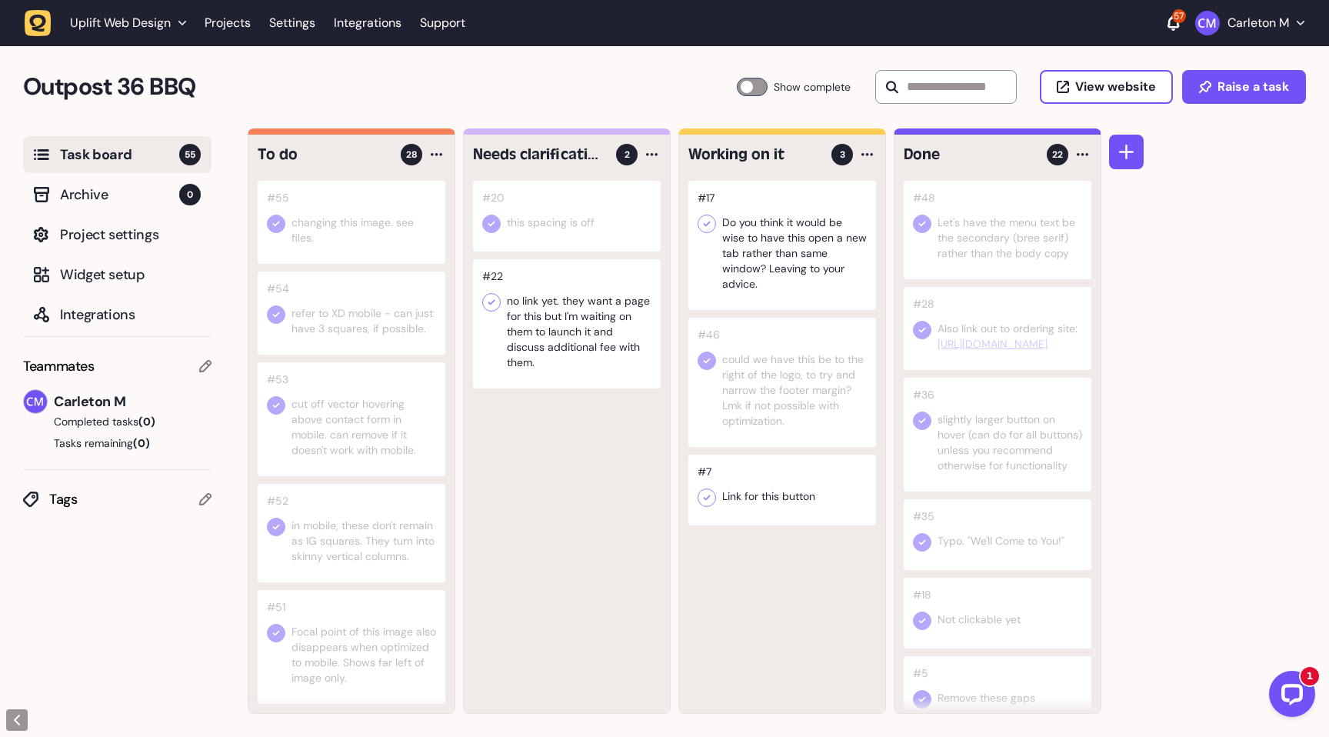
click at [773, 494] on div at bounding box center [782, 489] width 188 height 71
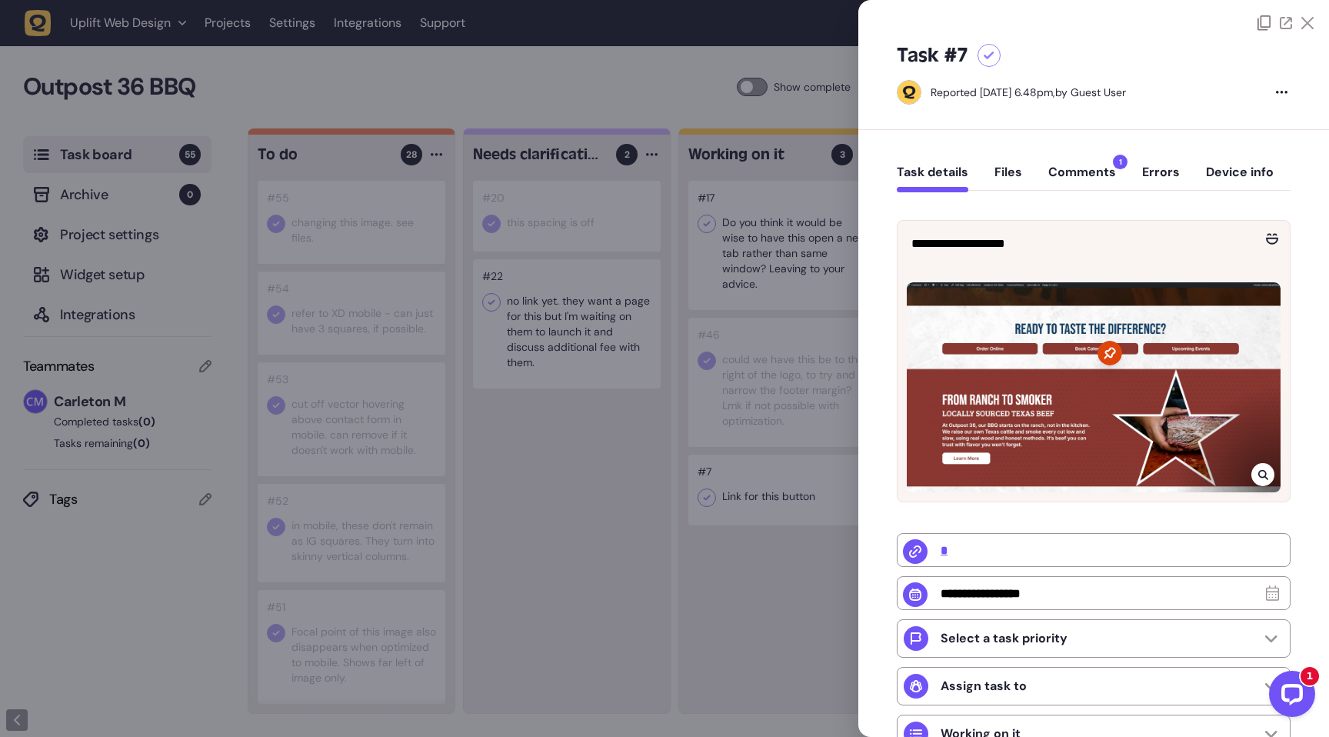
click at [563, 494] on div at bounding box center [664, 368] width 1329 height 737
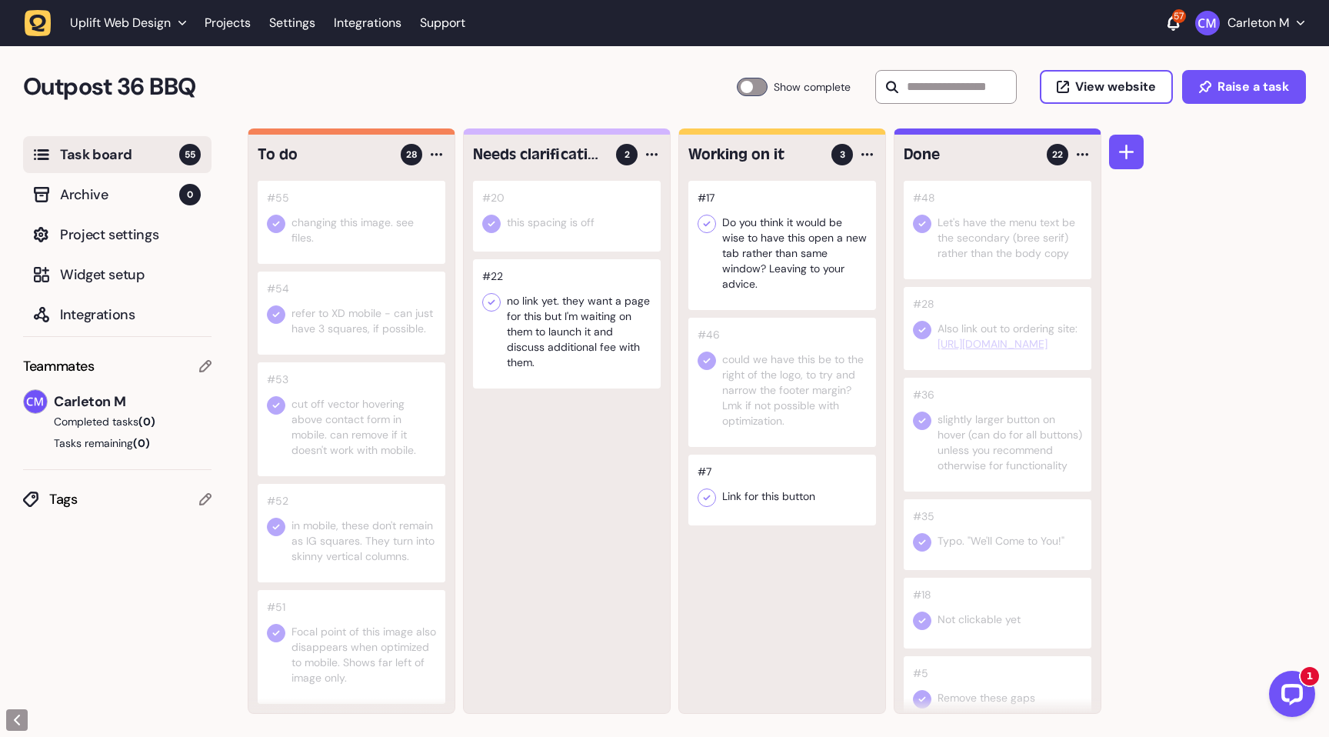
click at [792, 375] on div at bounding box center [782, 382] width 188 height 129
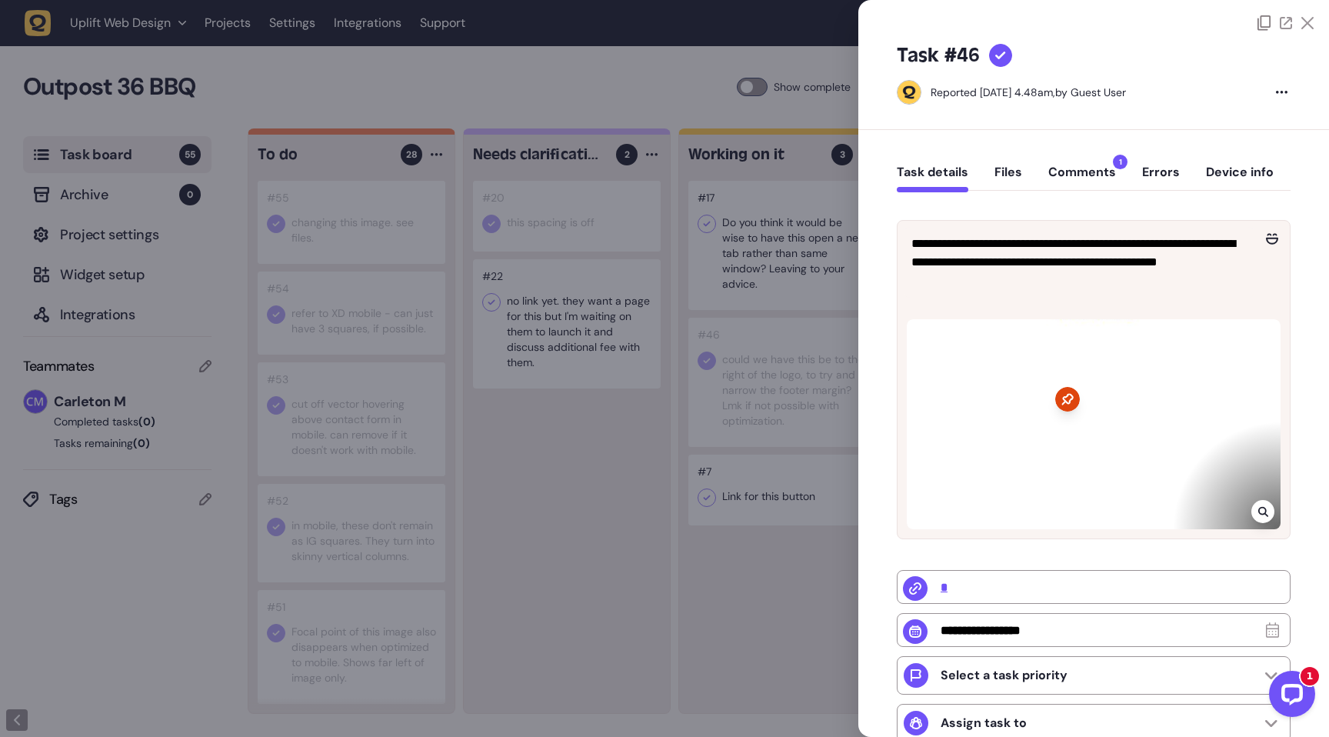
click at [728, 594] on div at bounding box center [664, 368] width 1329 height 737
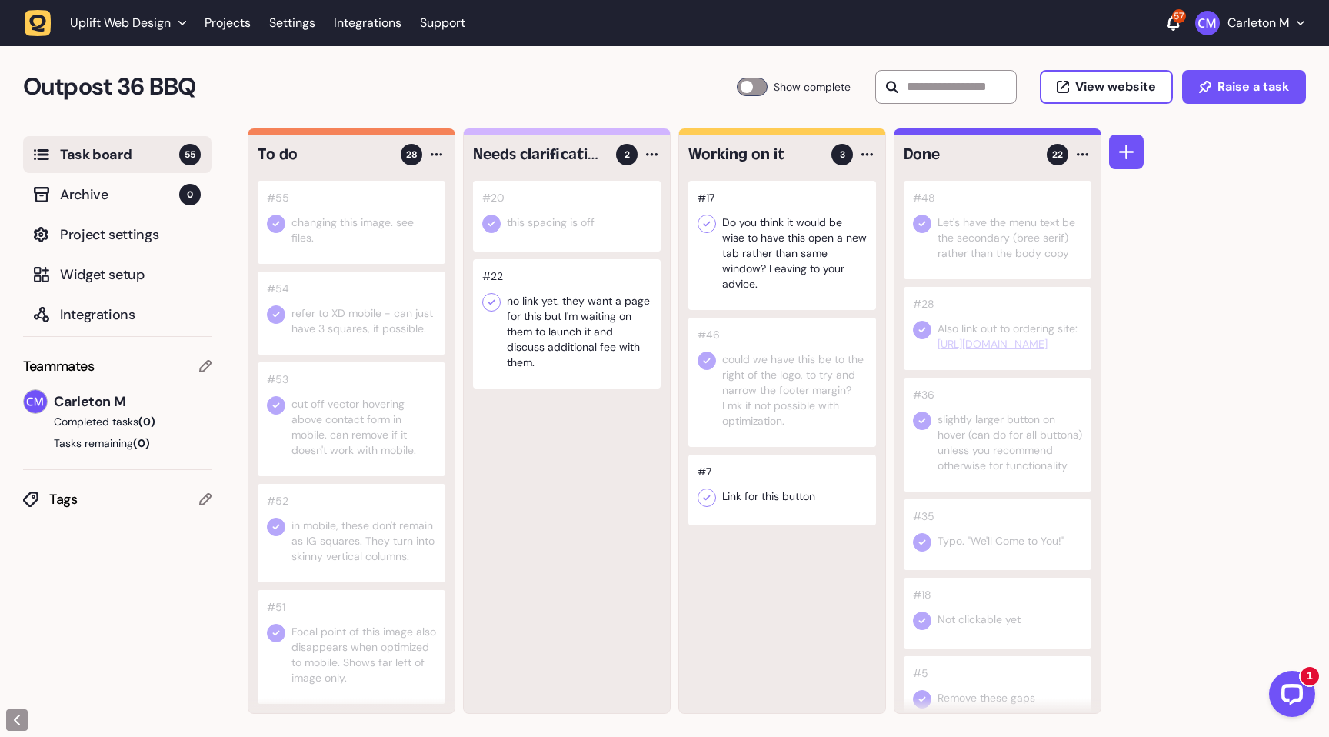
click at [774, 510] on div at bounding box center [782, 489] width 188 height 71
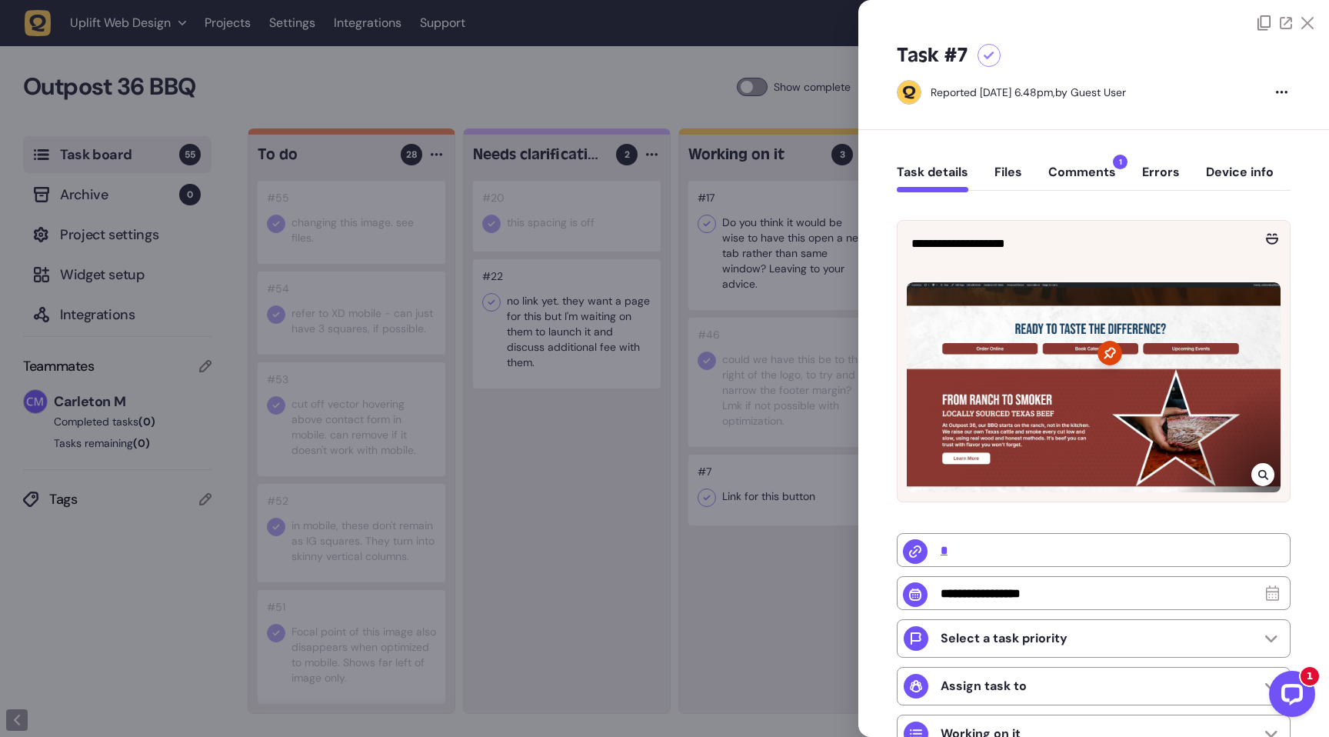
click at [754, 599] on div at bounding box center [664, 368] width 1329 height 737
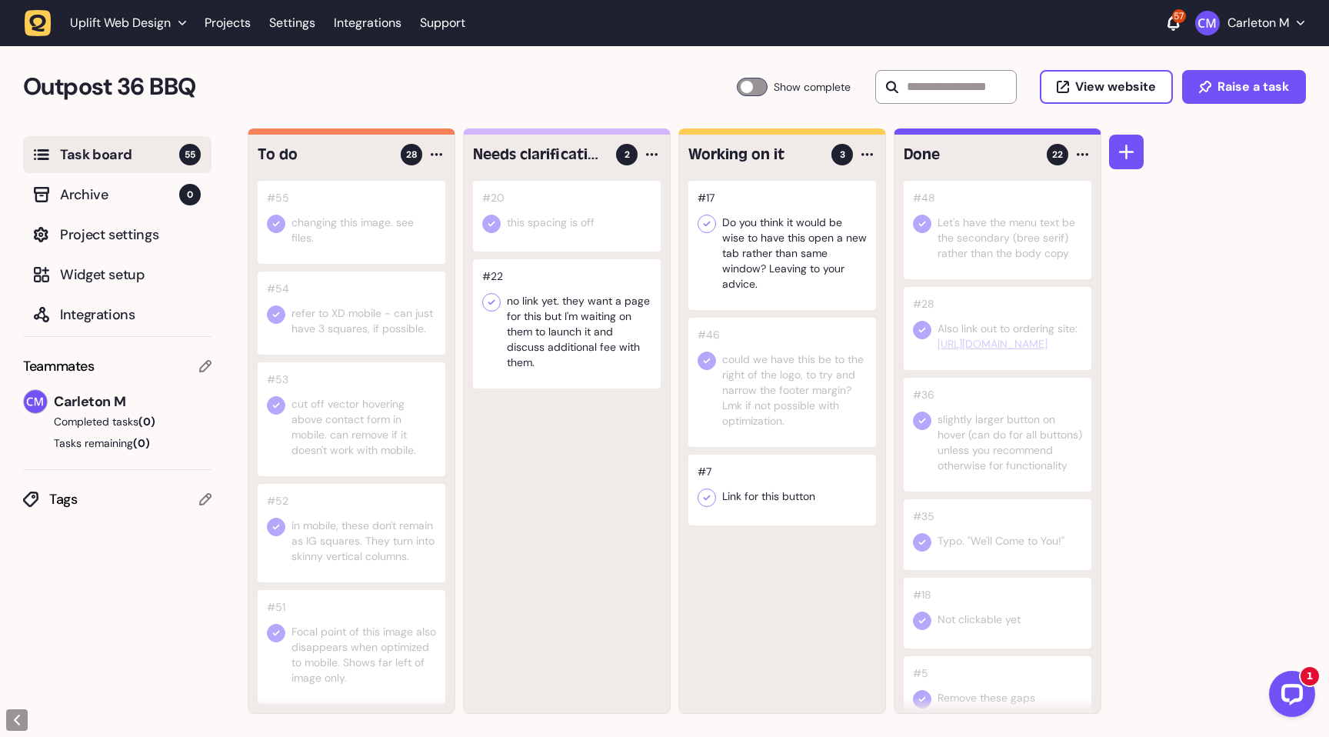
click at [763, 507] on div at bounding box center [782, 489] width 188 height 71
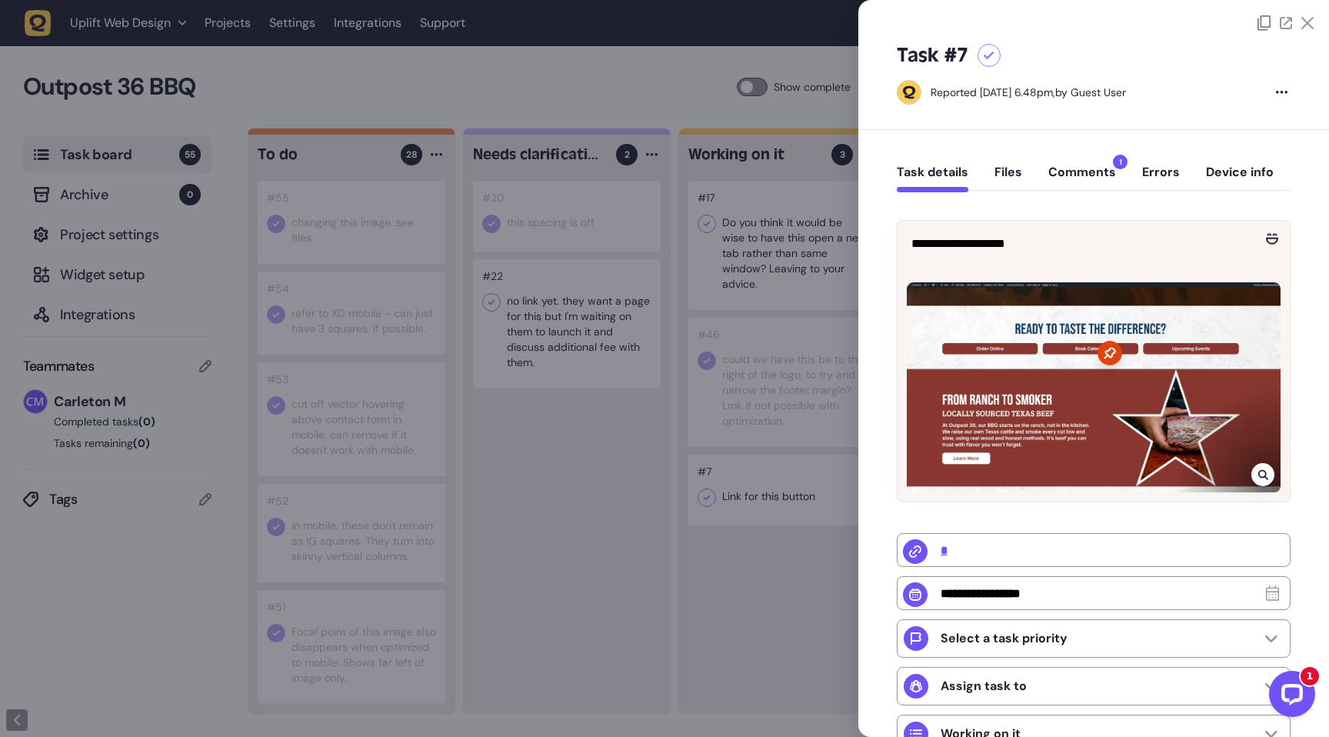
click at [750, 581] on div at bounding box center [664, 368] width 1329 height 737
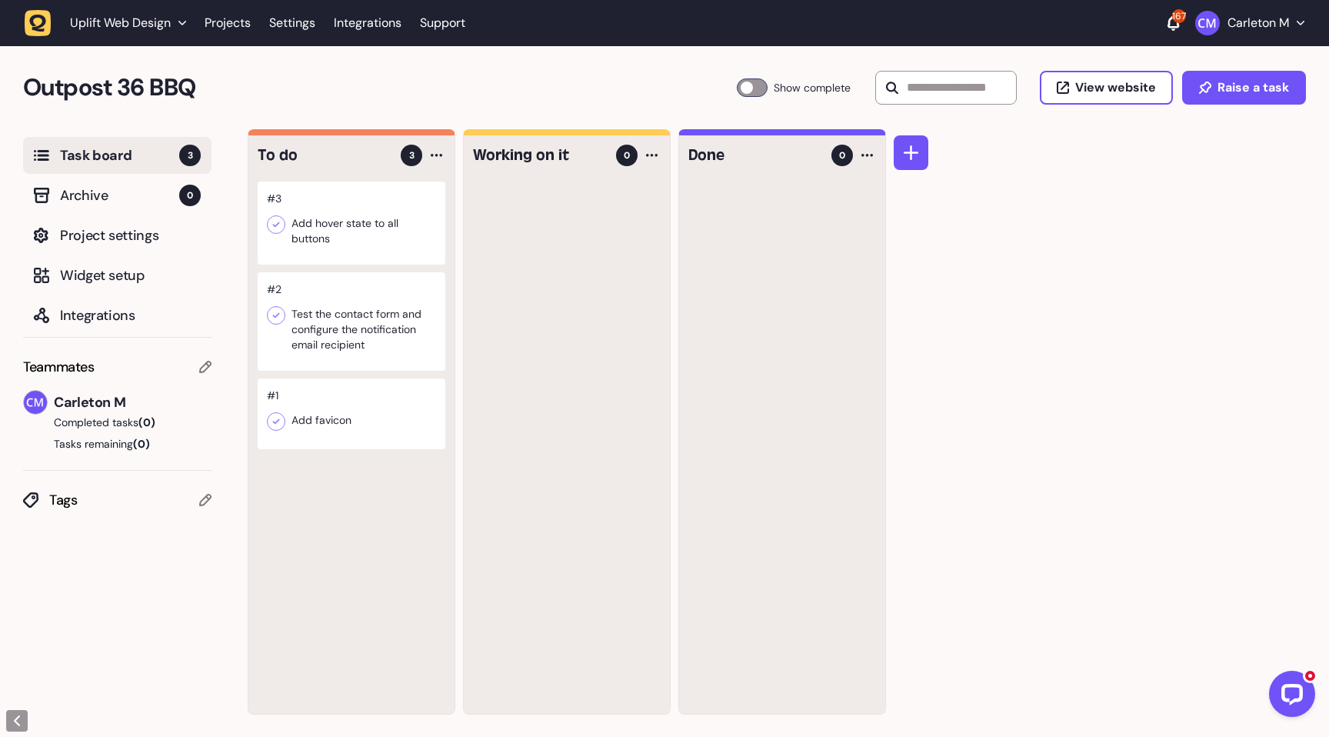
click at [278, 228] on icon at bounding box center [275, 224] width 15 height 15
